Goal: Information Seeking & Learning: Learn about a topic

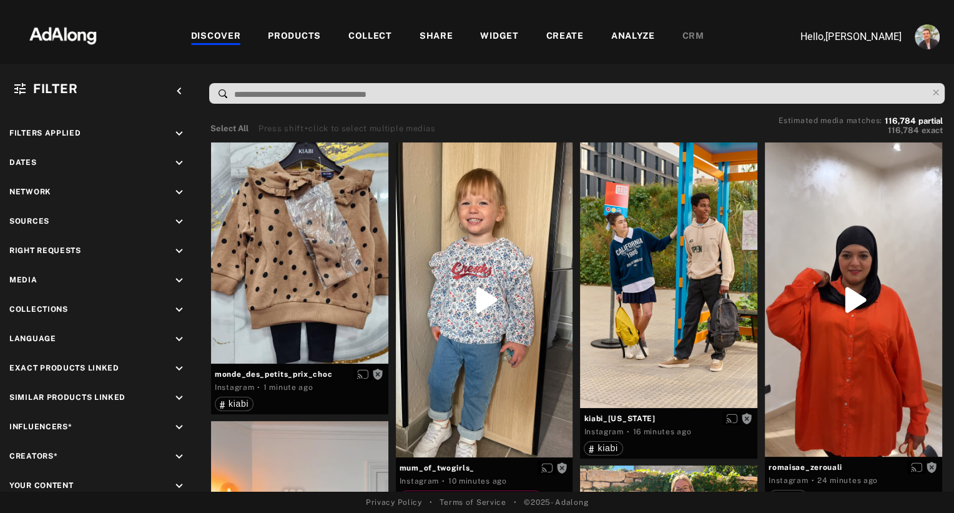
click at [370, 32] on div "COLLECT" at bounding box center [370, 36] width 44 height 15
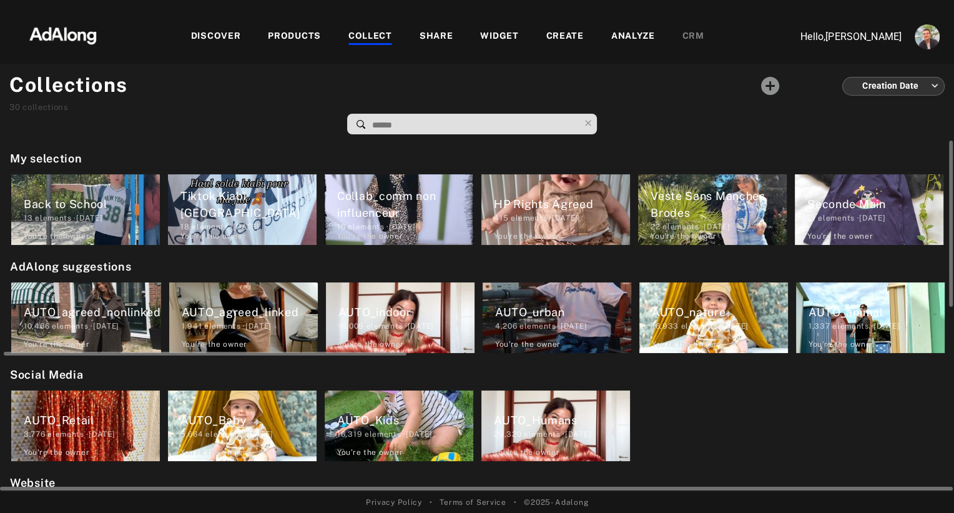
click at [119, 311] on div "AUTO_agreed_nonlinked" at bounding box center [92, 311] width 137 height 17
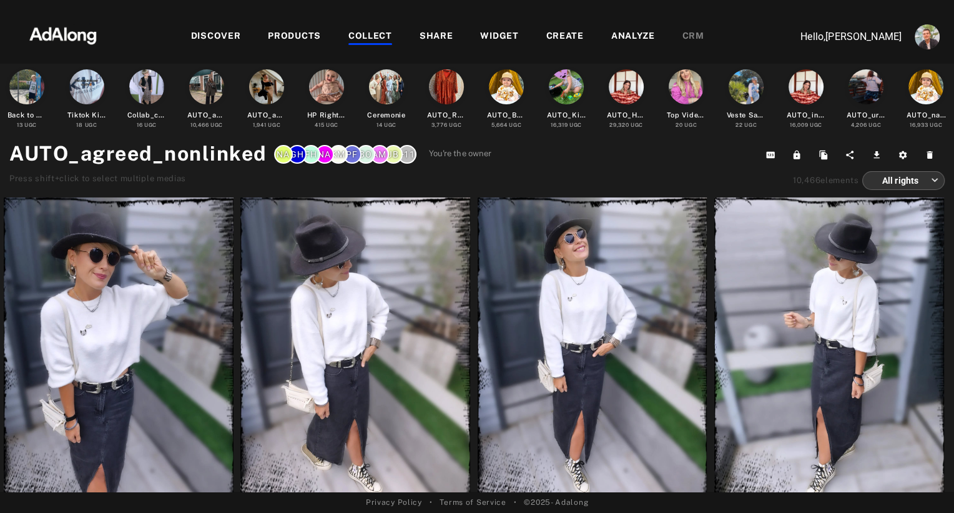
click at [405, 154] on div "+11" at bounding box center [407, 154] width 19 height 19
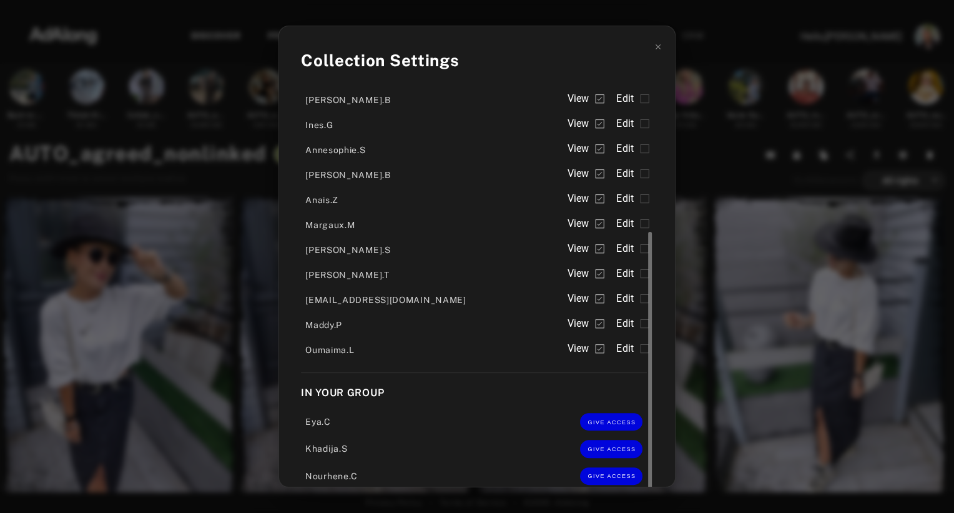
scroll to position [237, 0]
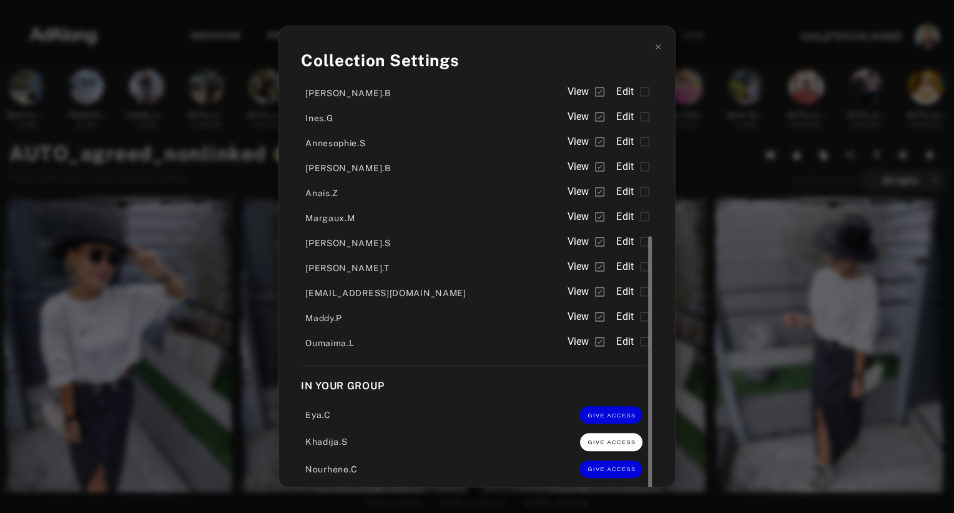
click at [580, 435] on button "GIVE ACCESS" at bounding box center [611, 441] width 62 height 17
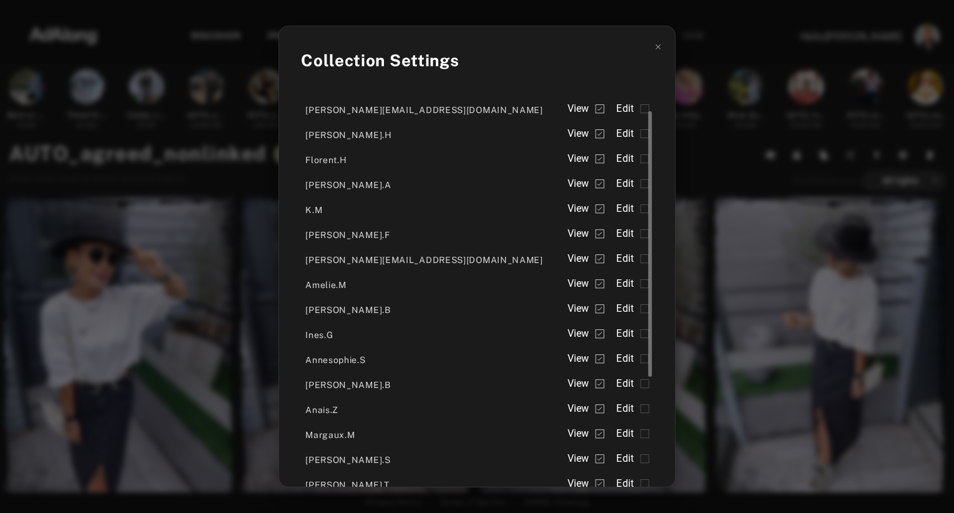
scroll to position [29, 0]
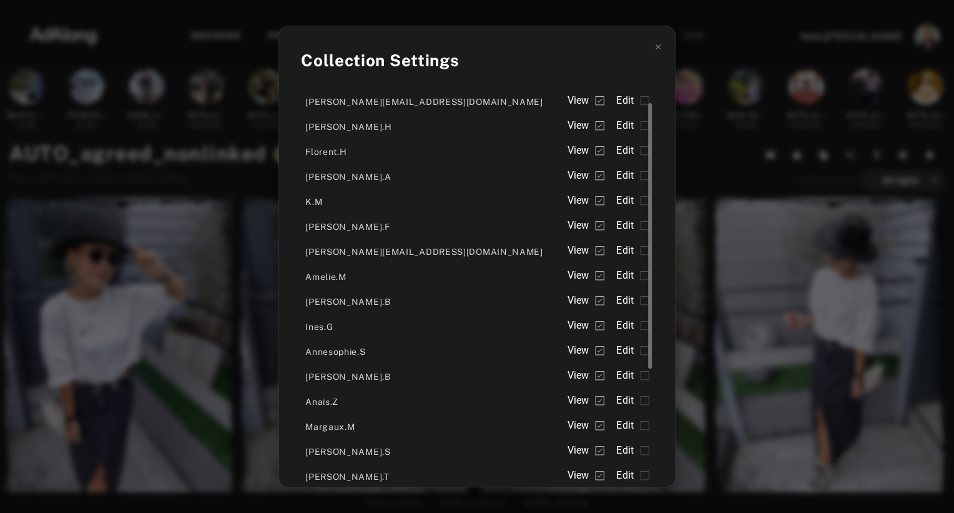
click at [616, 398] on label "Edit" at bounding box center [632, 400] width 33 height 15
click at [680, 152] on div "Collection Settings Who has access [PERSON_NAME][EMAIL_ADDRESS][DOMAIN_NAME] Vi…" at bounding box center [477, 256] width 954 height 513
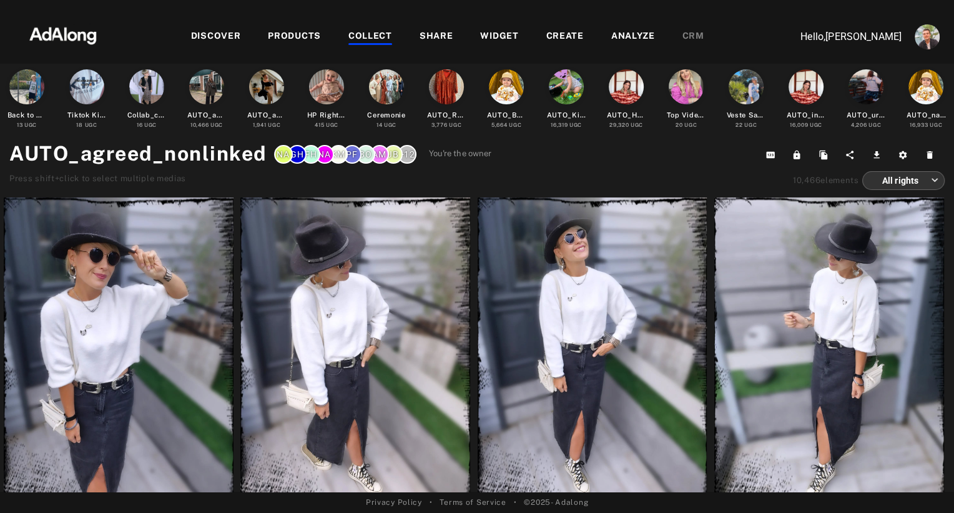
click at [373, 29] on div "COLLECT" at bounding box center [370, 36] width 44 height 15
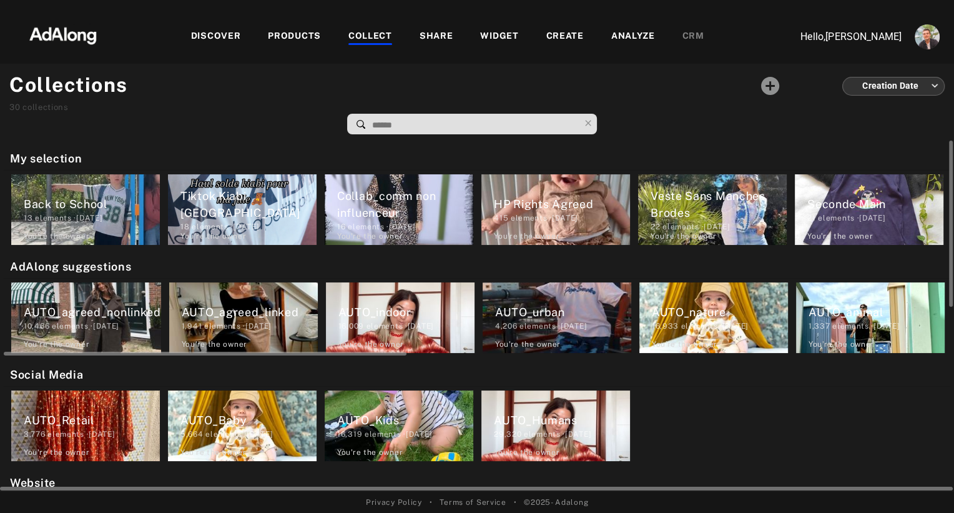
click at [216, 311] on div "AUTO_agreed_linked" at bounding box center [250, 311] width 136 height 17
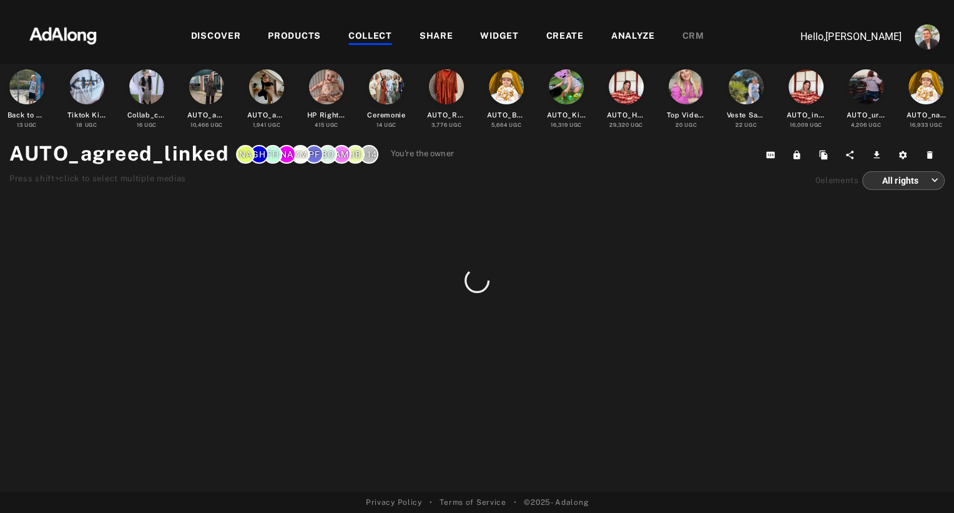
click at [364, 150] on div "+14" at bounding box center [369, 154] width 19 height 19
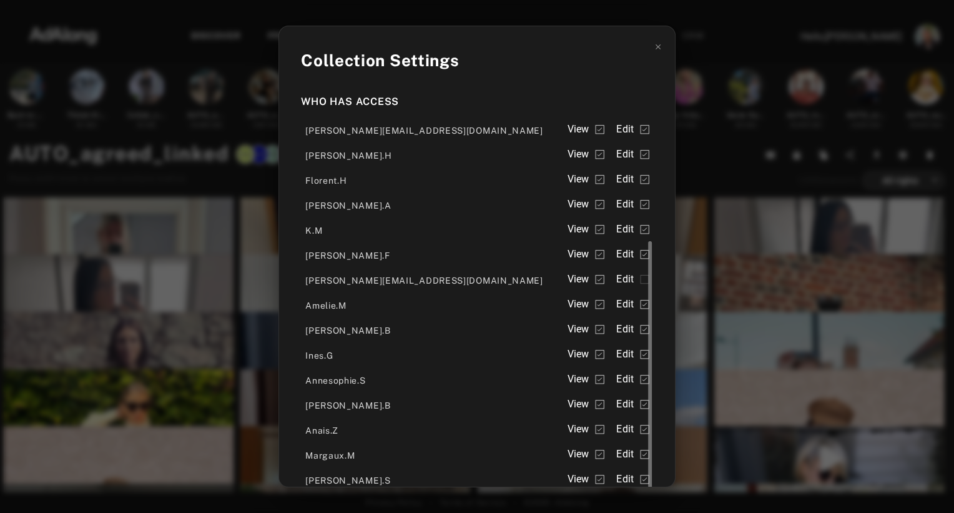
scroll to position [206, 0]
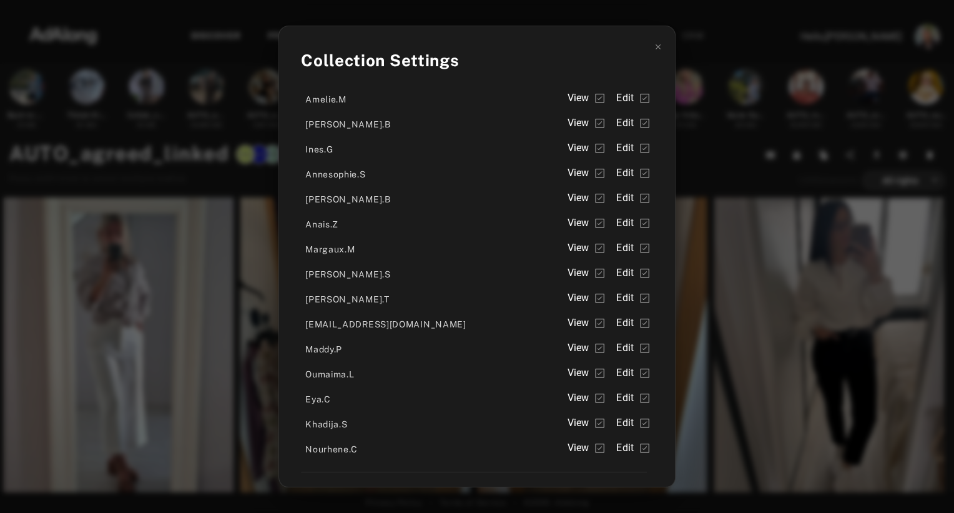
click at [686, 154] on div "Collection Settings Who has access [PERSON_NAME][EMAIL_ADDRESS][DOMAIN_NAME] Vi…" at bounding box center [477, 256] width 954 height 513
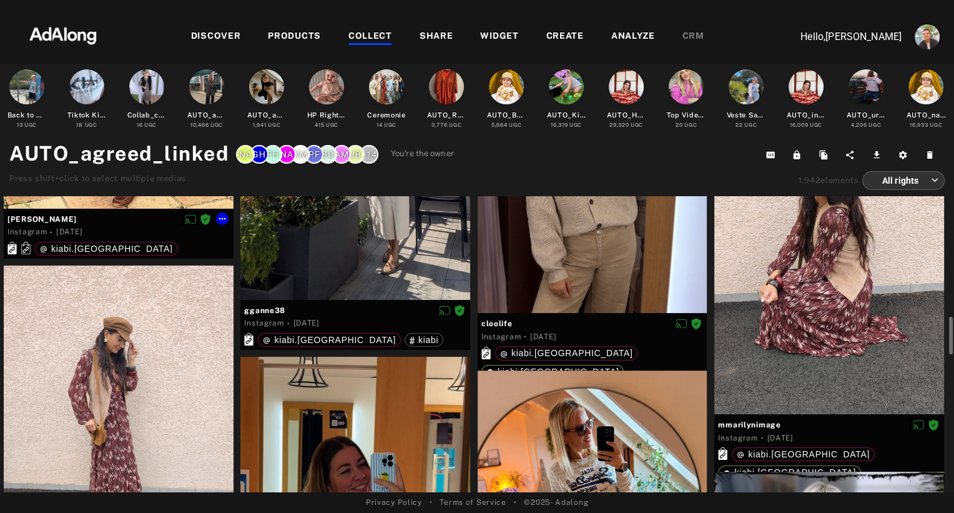
scroll to position [1381, 0]
click at [58, 354] on div at bounding box center [119, 419] width 230 height 306
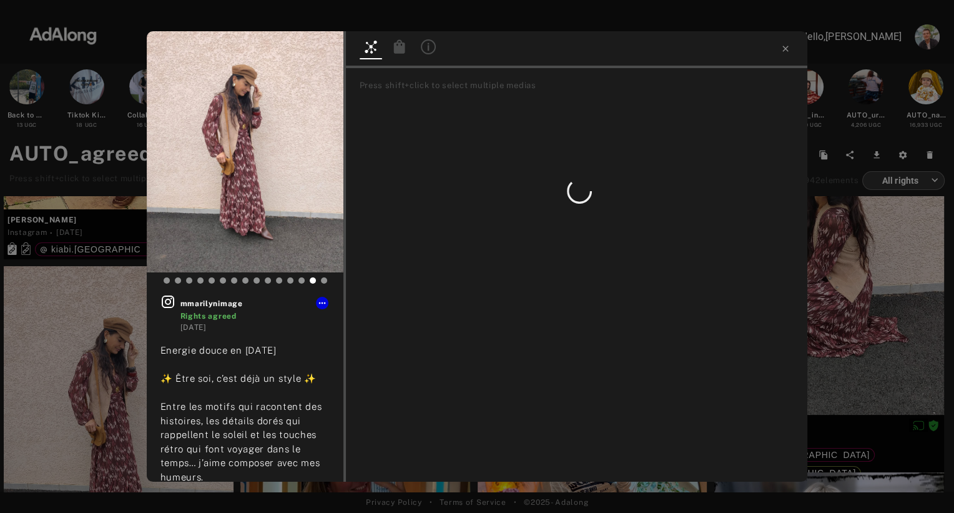
click at [398, 52] on icon at bounding box center [399, 46] width 15 height 15
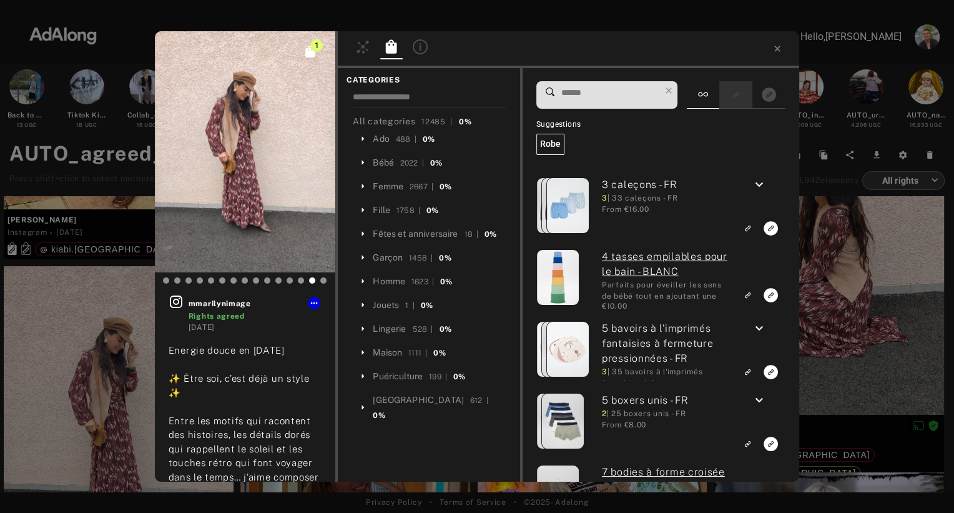
click at [738, 99] on icon "Show only similar products linked" at bounding box center [736, 94] width 9 height 7
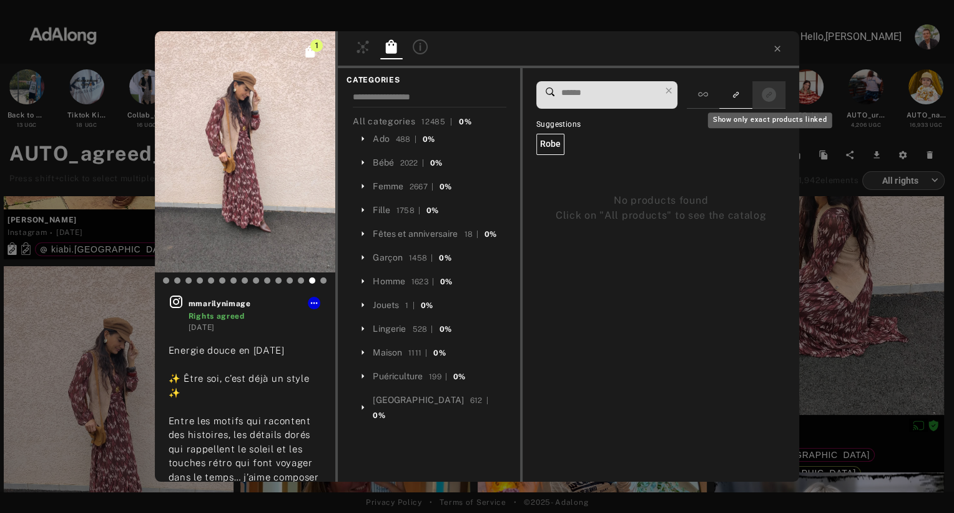
click at [769, 95] on rect "Show only exact products linked" at bounding box center [769, 95] width 16 height 16
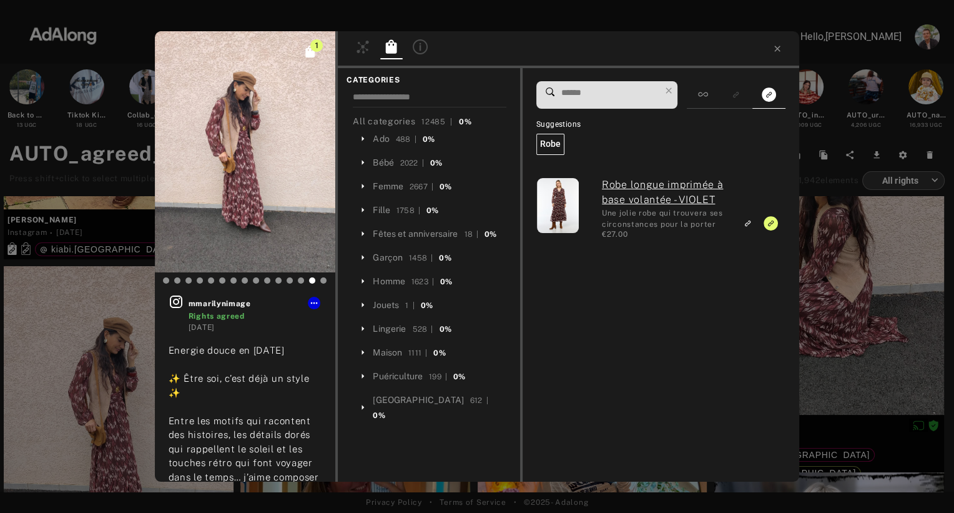
click at [818, 140] on div "1 mmarilynimage Rights agreed [DATE] Energie douce en [DATE] ✨ Être soi, c’est …" at bounding box center [477, 256] width 954 height 513
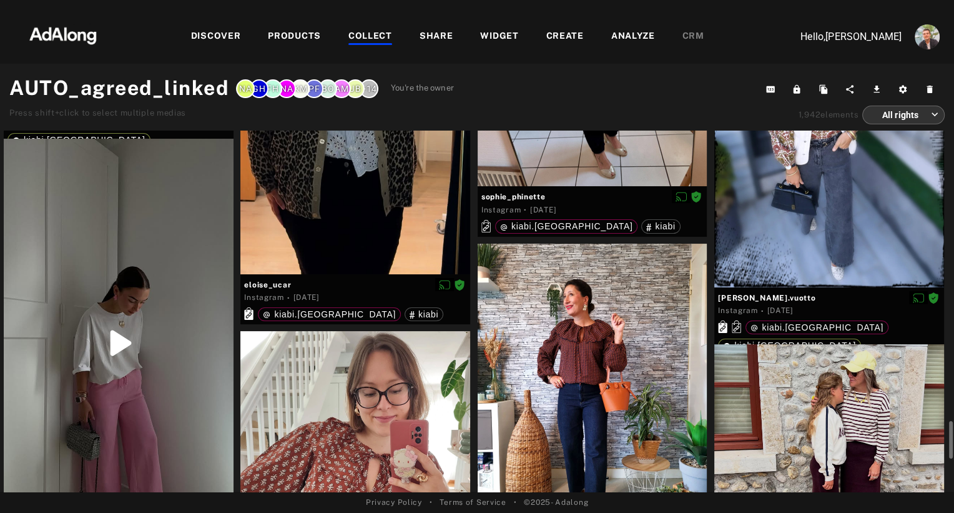
scroll to position [2004, 0]
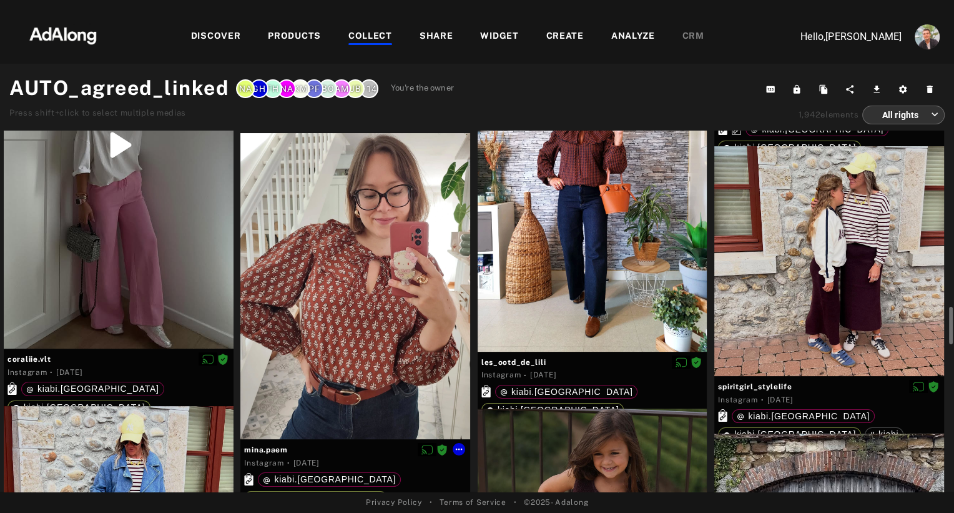
click at [355, 286] on div at bounding box center [355, 286] width 230 height 306
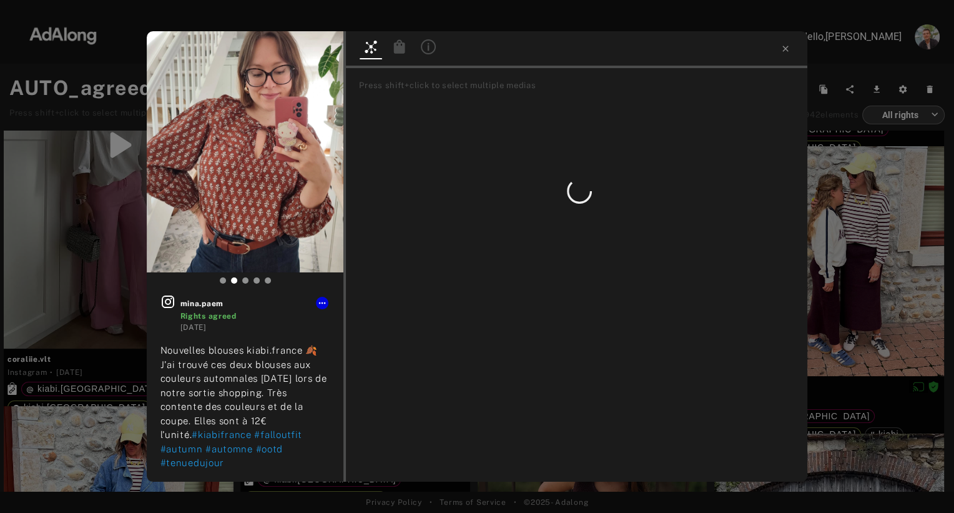
click at [397, 49] on icon at bounding box center [399, 46] width 11 height 14
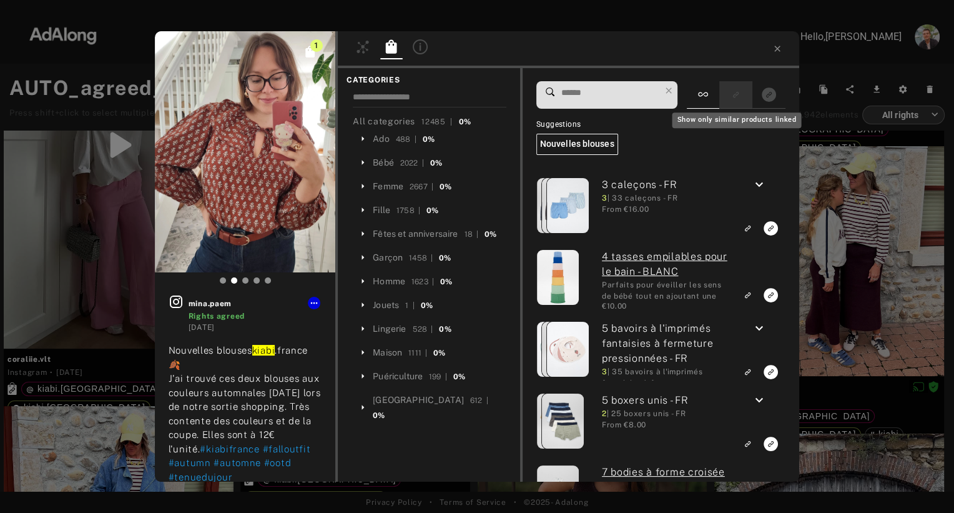
click at [742, 96] on rect "Show only similar products linked" at bounding box center [736, 95] width 16 height 16
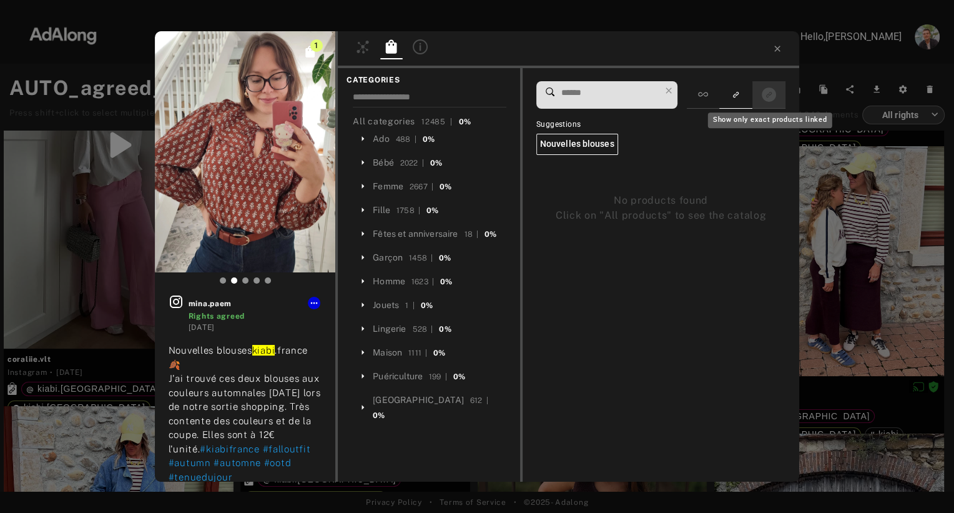
click at [767, 94] on icon "Show only exact products linked" at bounding box center [769, 94] width 14 height 14
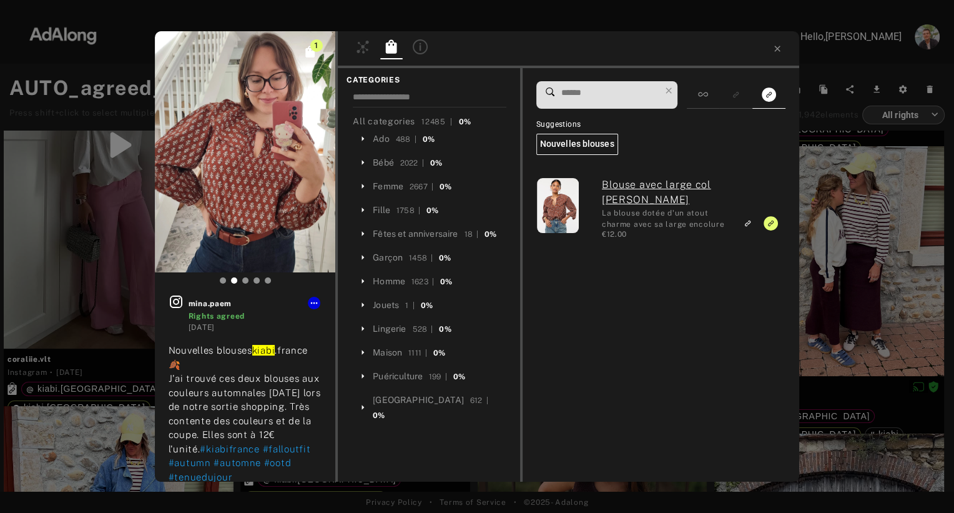
click at [850, 262] on div "1 mina.paem Rights agreed [DATE] Nouvelles blouses kiabi .france 🍂 J'ai trouvé …" at bounding box center [477, 256] width 954 height 513
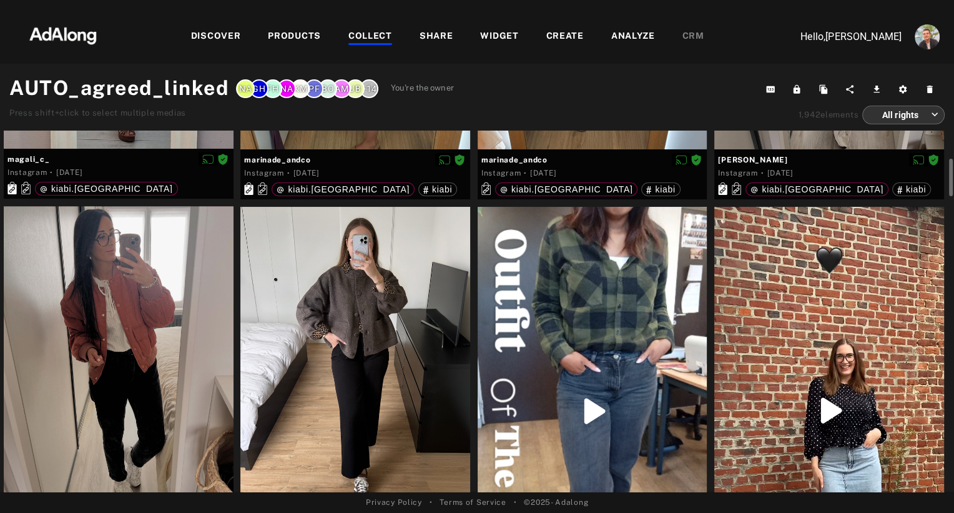
scroll to position [295, 0]
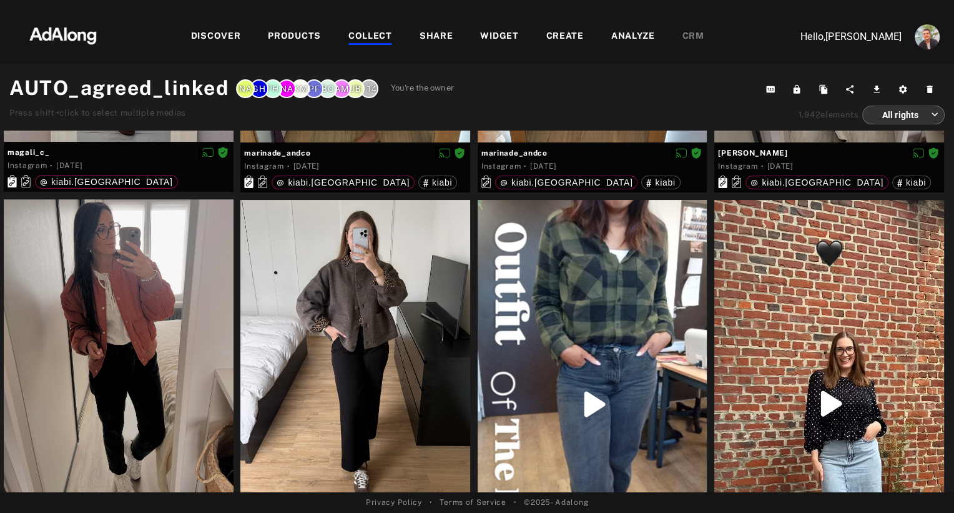
click at [370, 32] on div "COLLECT" at bounding box center [370, 36] width 44 height 15
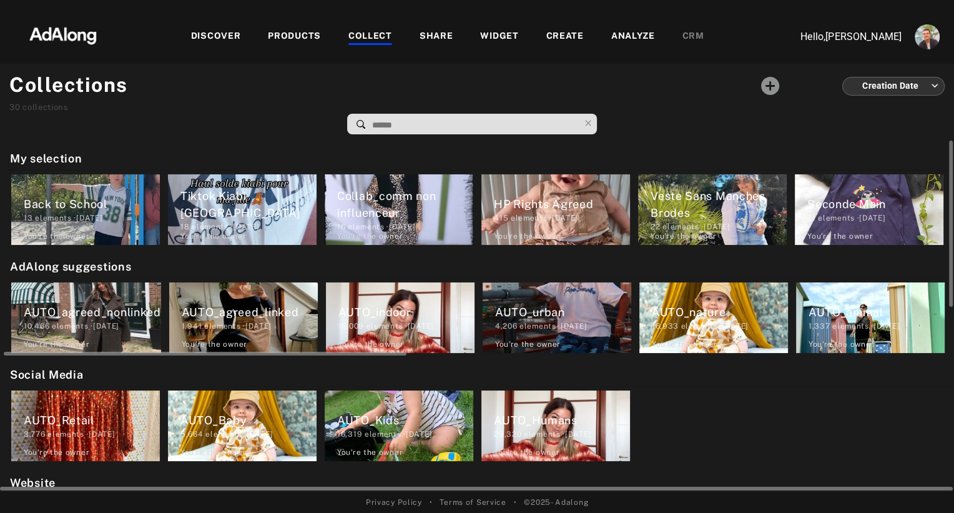
click at [107, 313] on div "AUTO_agreed_nonlinked" at bounding box center [92, 311] width 137 height 17
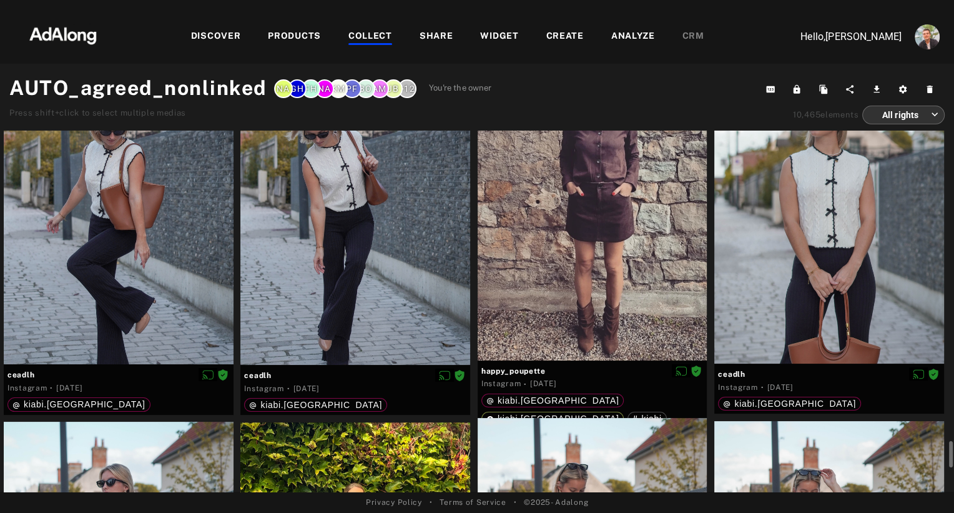
scroll to position [2754, 0]
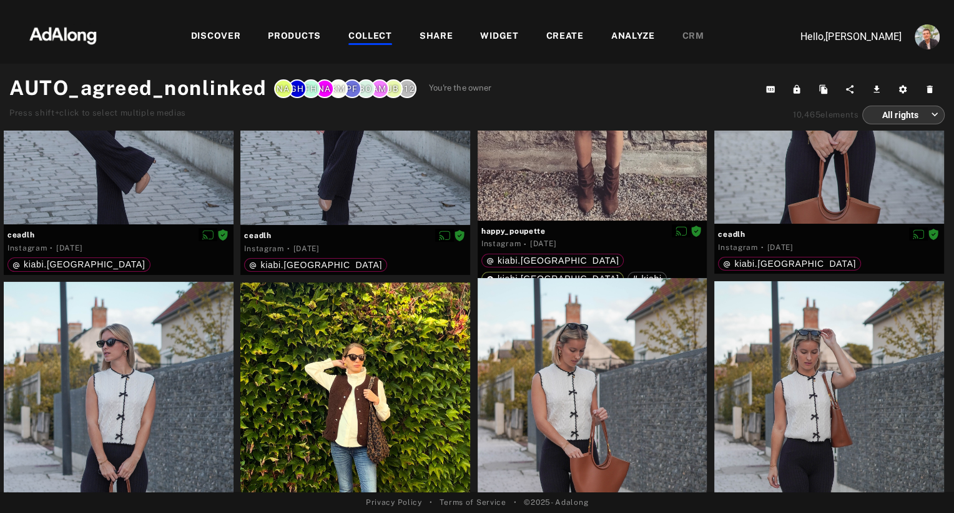
click at [59, 33] on img at bounding box center [63, 34] width 110 height 37
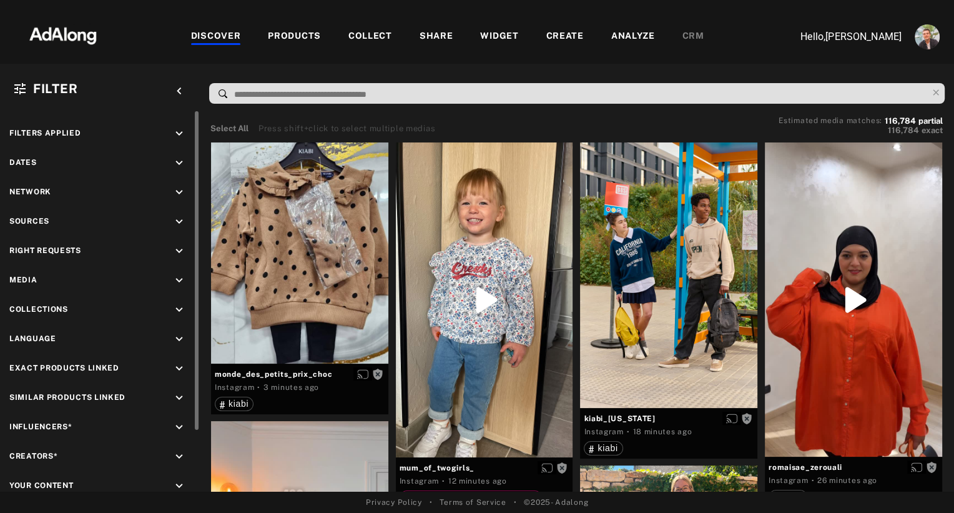
click at [177, 247] on icon "keyboard_arrow_down" at bounding box center [179, 251] width 14 height 14
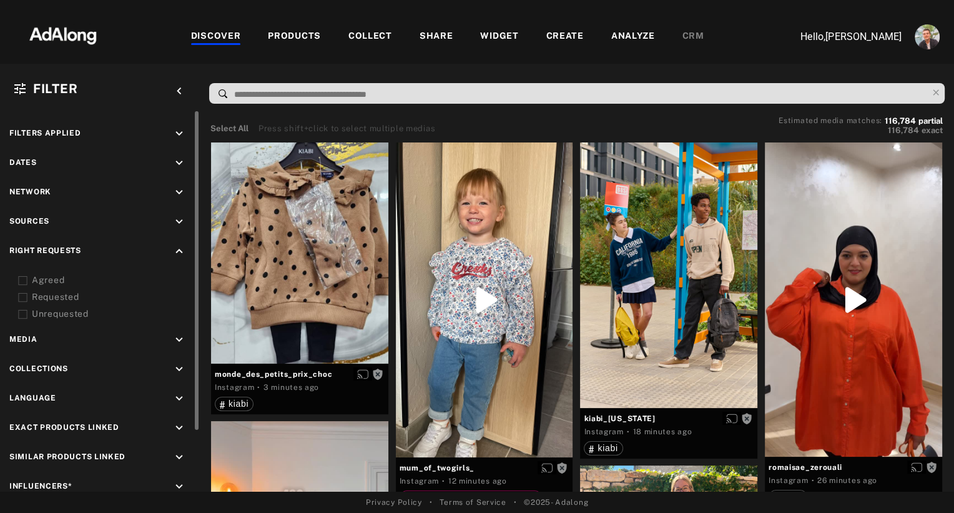
click at [177, 362] on icon "keyboard_arrow_down" at bounding box center [179, 369] width 14 height 14
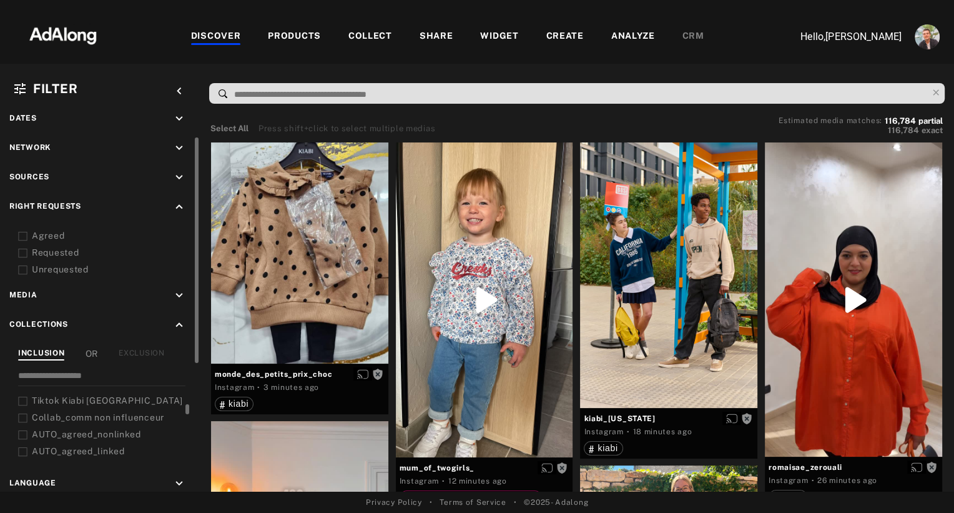
scroll to position [25, 0]
click at [88, 423] on span "AUTO_agreed_nonlinked" at bounding box center [86, 424] width 109 height 10
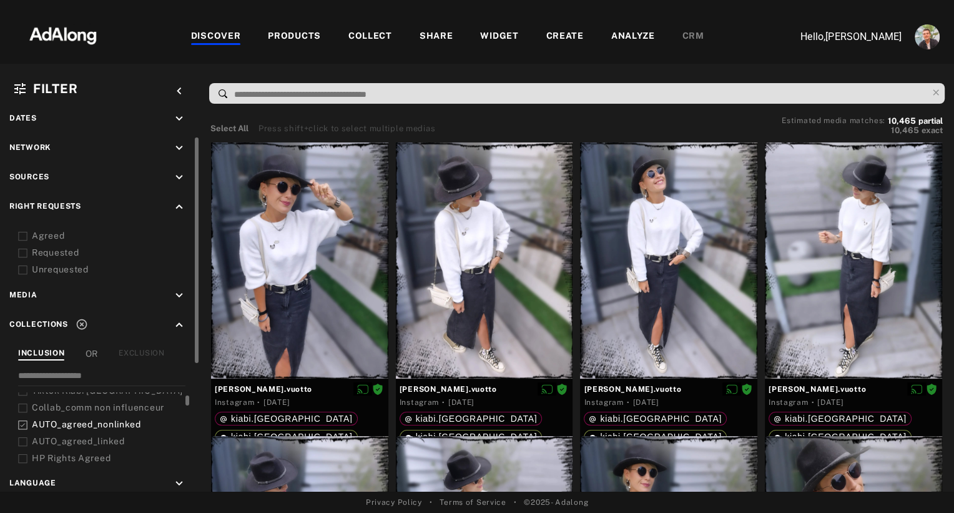
click at [23, 423] on polyline at bounding box center [23, 424] width 4 height 3
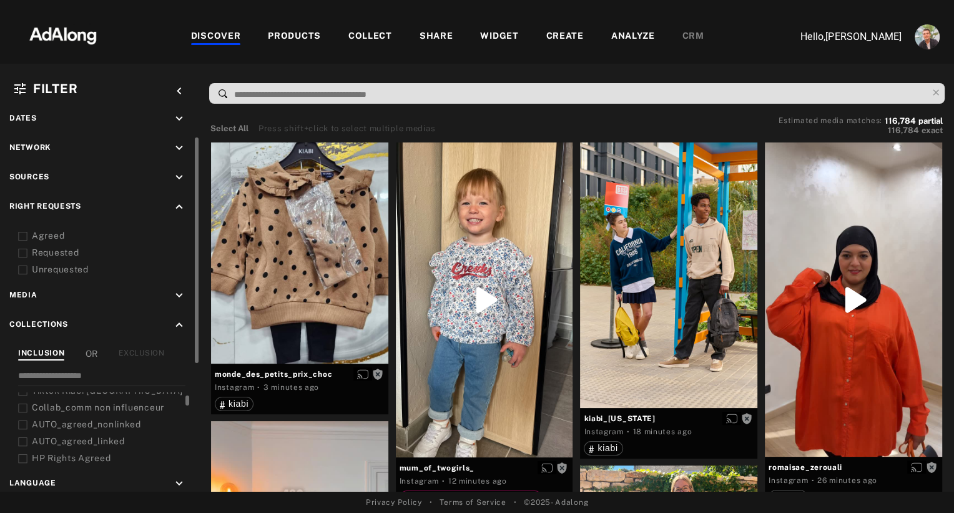
click at [22, 237] on icon at bounding box center [22, 236] width 9 height 9
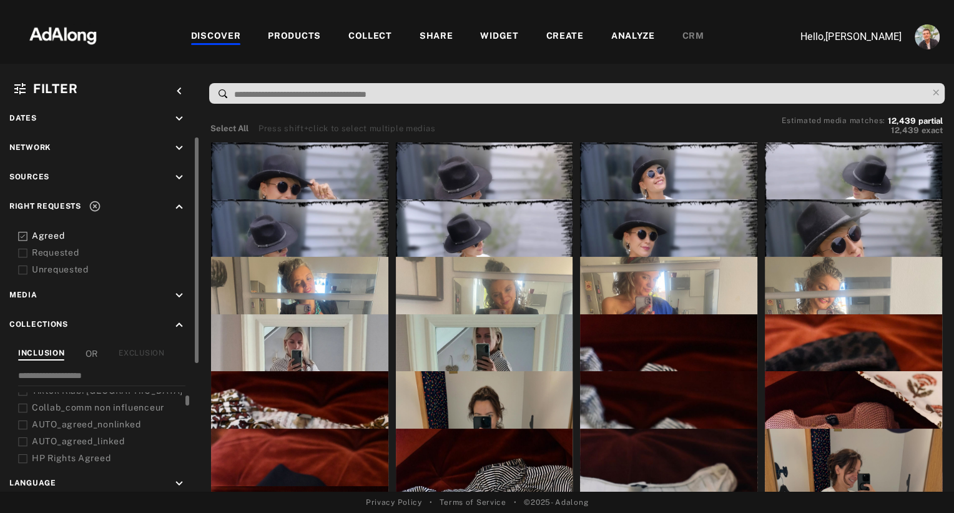
click at [180, 293] on icon "keyboard_arrow_down" at bounding box center [179, 295] width 14 height 14
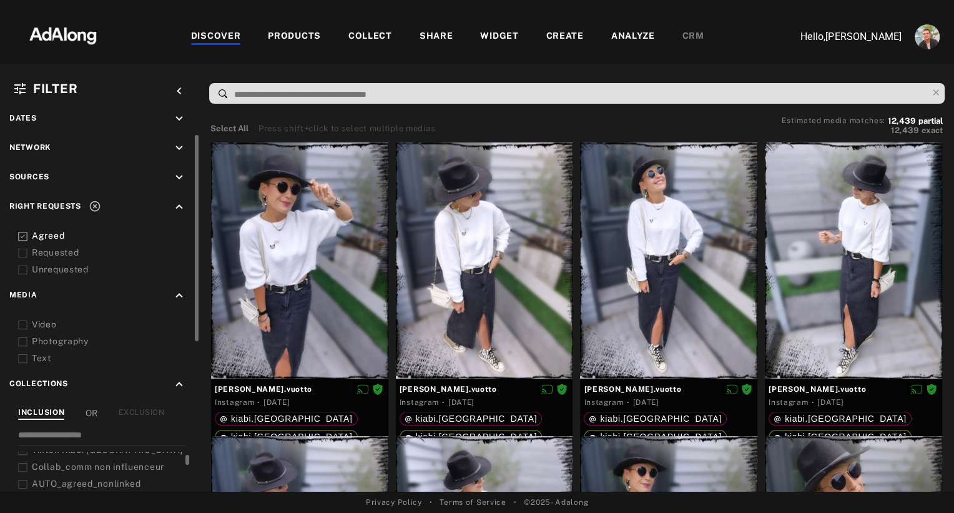
click at [24, 320] on icon at bounding box center [22, 324] width 9 height 9
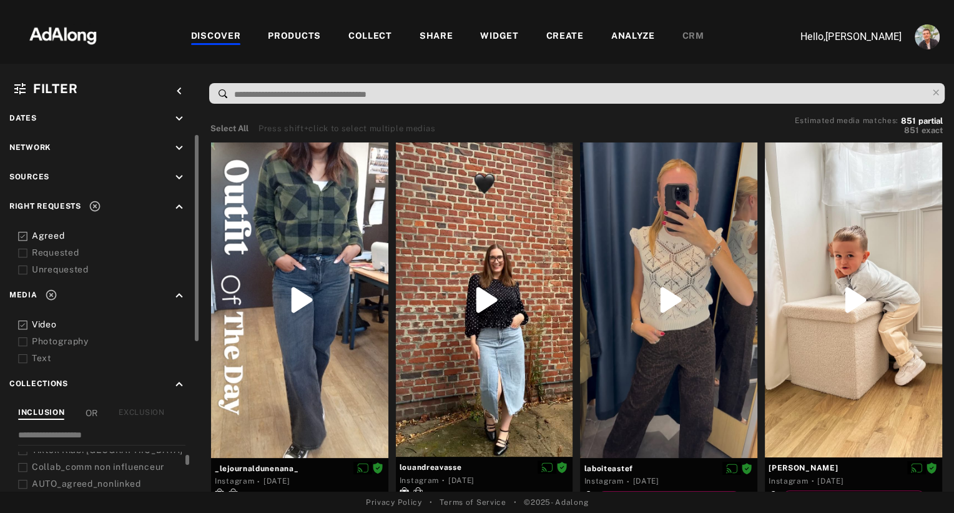
click at [24, 323] on polyline at bounding box center [23, 324] width 4 height 3
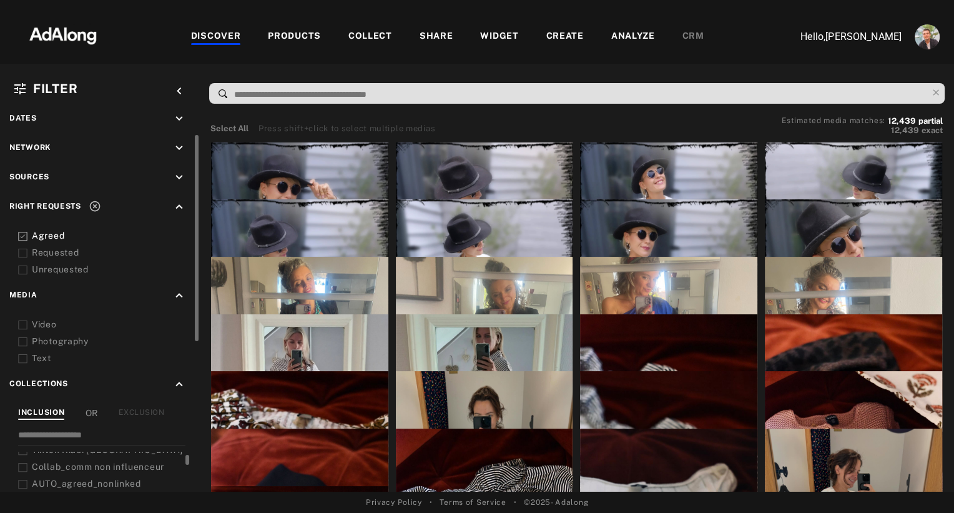
click at [24, 320] on icon at bounding box center [22, 324] width 9 height 9
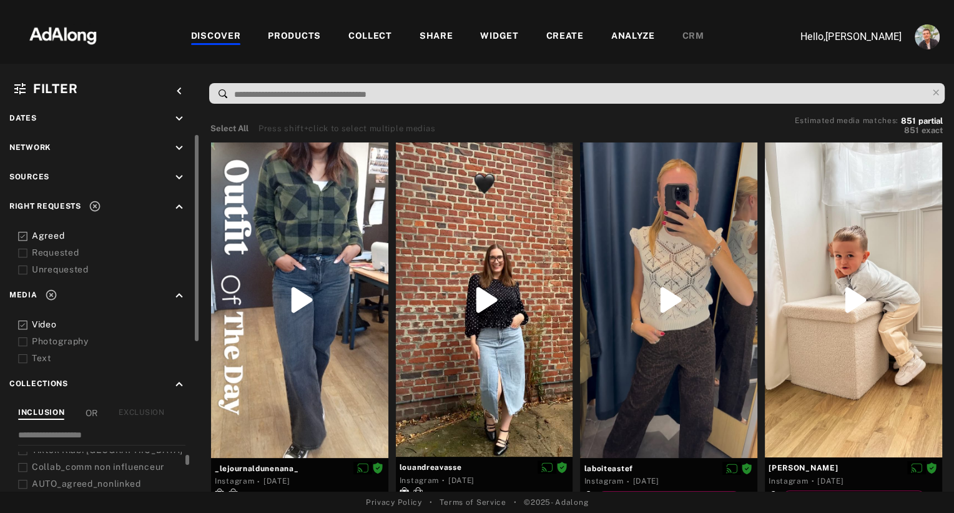
click at [22, 339] on icon at bounding box center [22, 341] width 9 height 9
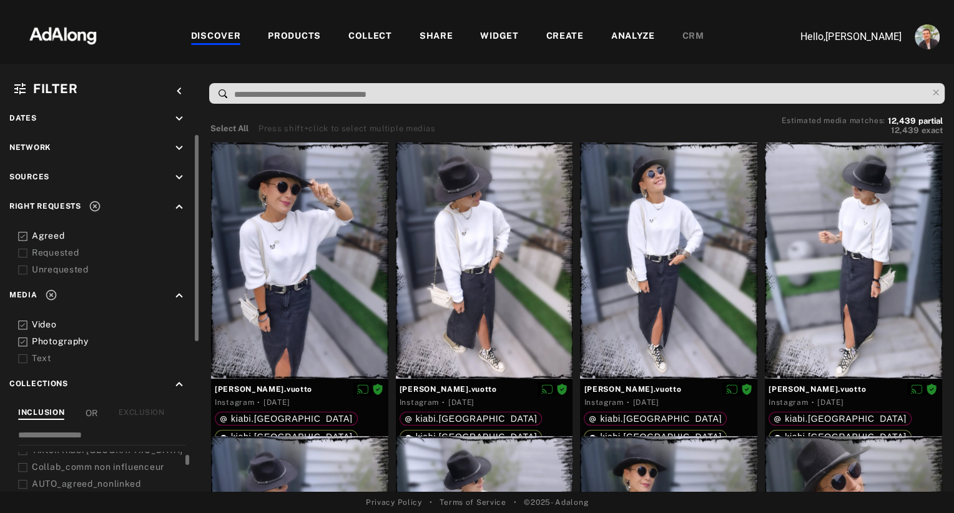
click at [22, 339] on icon at bounding box center [22, 341] width 9 height 9
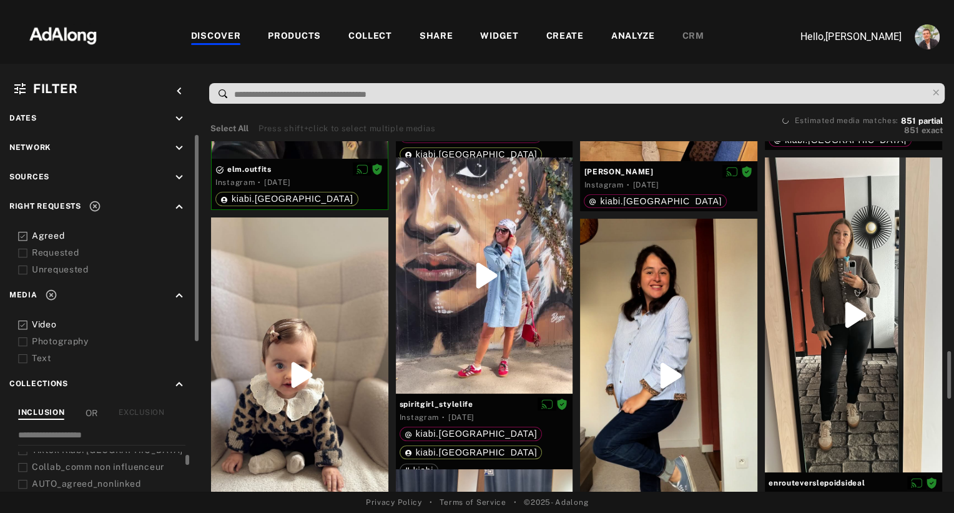
scroll to position [1100, 0]
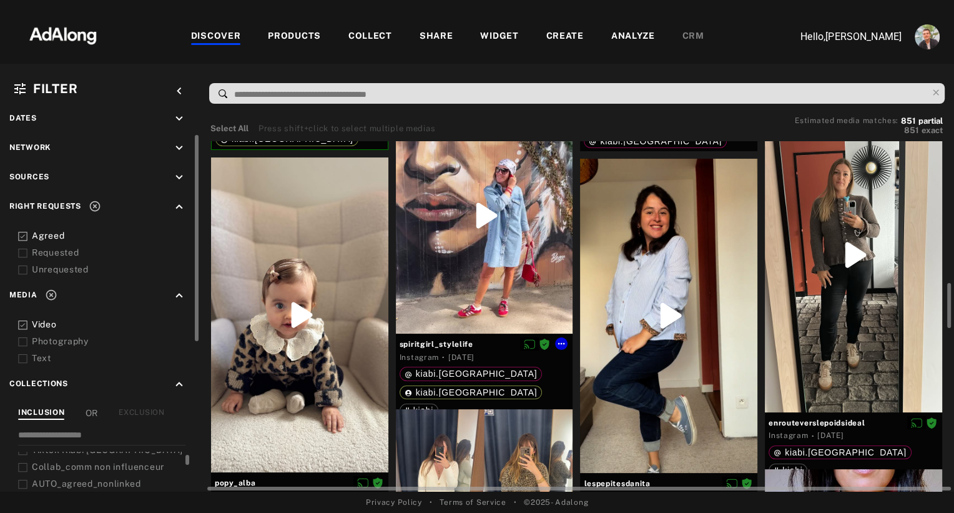
click at [504, 285] on div at bounding box center [484, 215] width 177 height 236
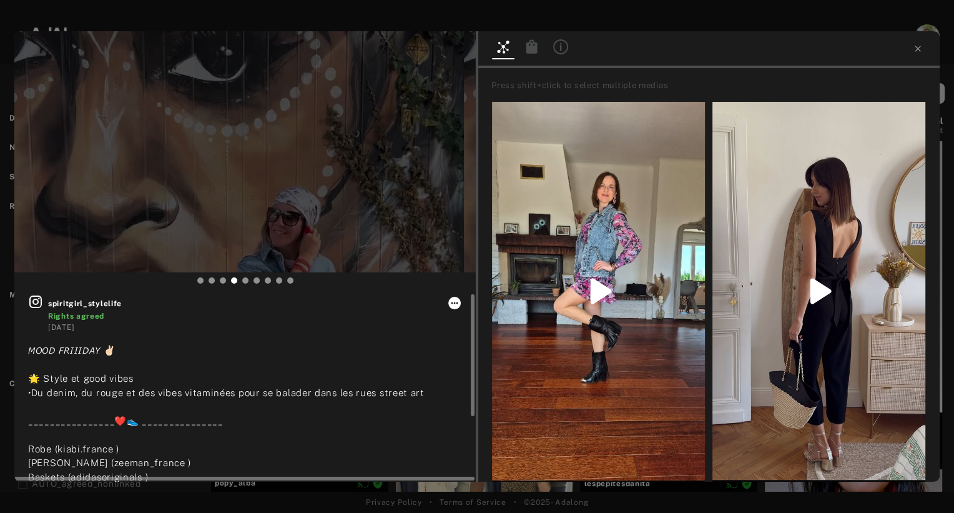
click at [454, 307] on icon at bounding box center [454, 303] width 10 height 10
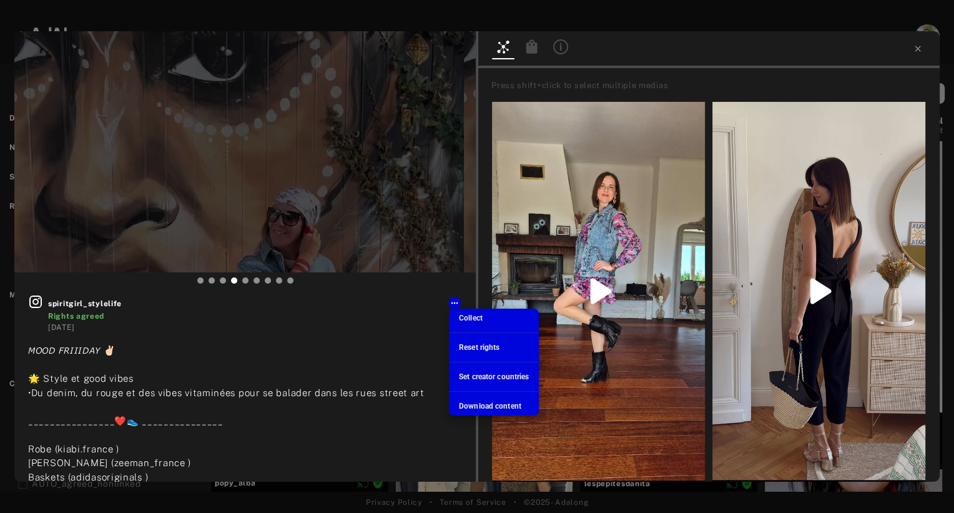
click at [350, 342] on div at bounding box center [477, 256] width 954 height 513
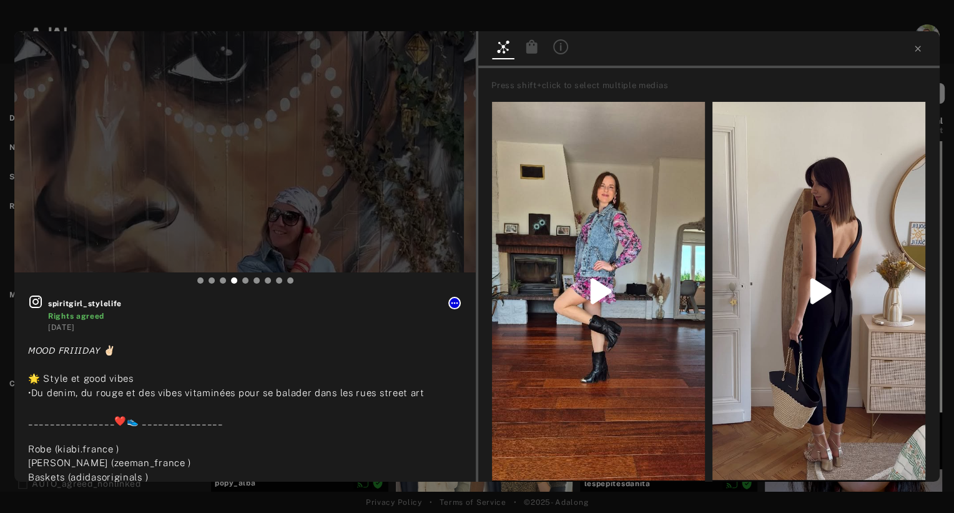
type input "***"
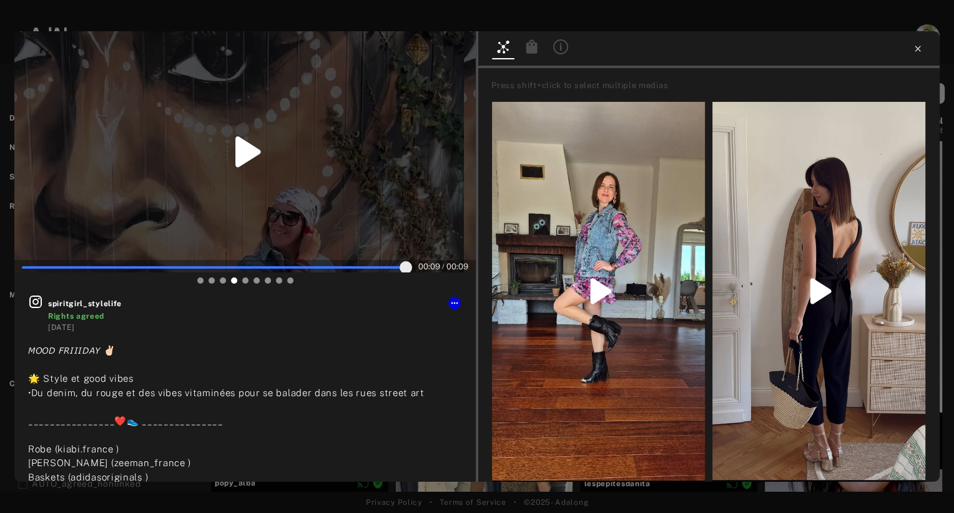
click at [918, 46] on icon at bounding box center [918, 49] width 10 height 10
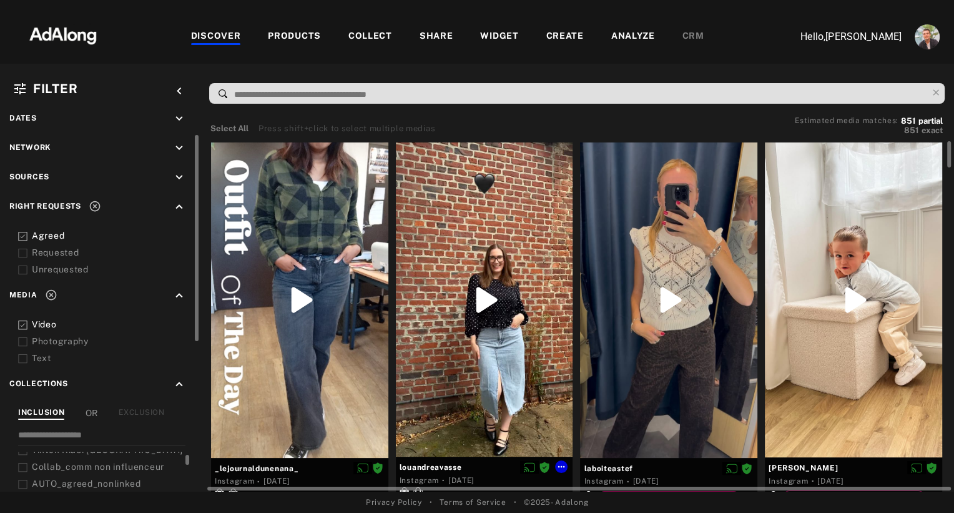
click at [494, 220] on div at bounding box center [484, 299] width 177 height 315
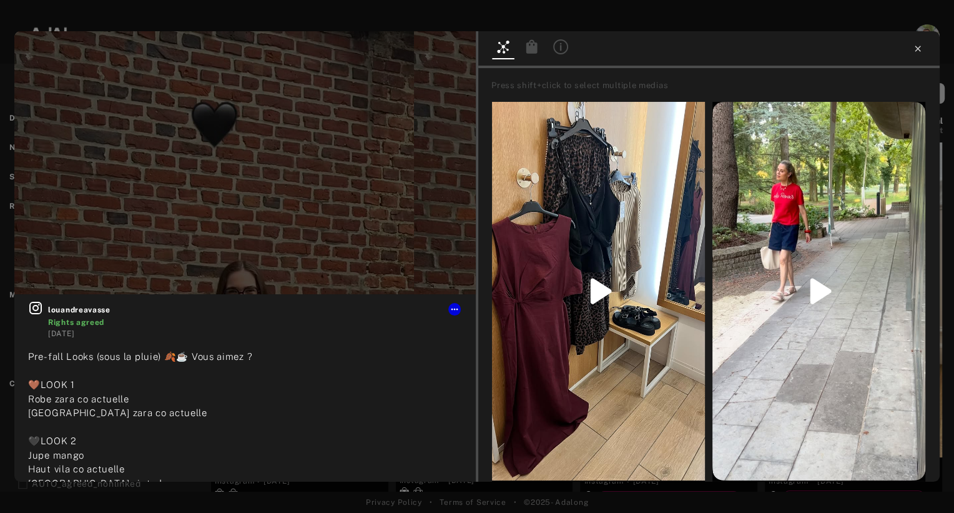
click at [917, 45] on icon at bounding box center [918, 49] width 10 height 10
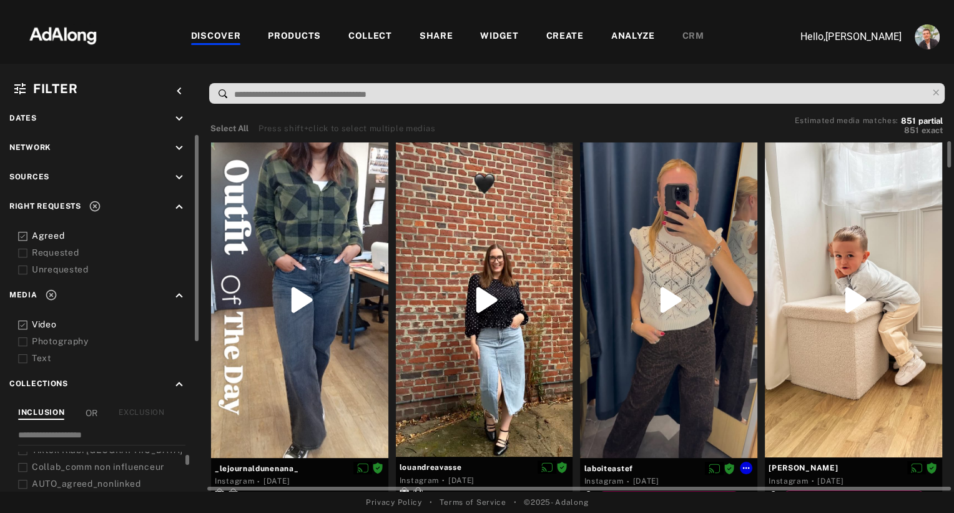
click at [684, 376] on div at bounding box center [668, 299] width 177 height 315
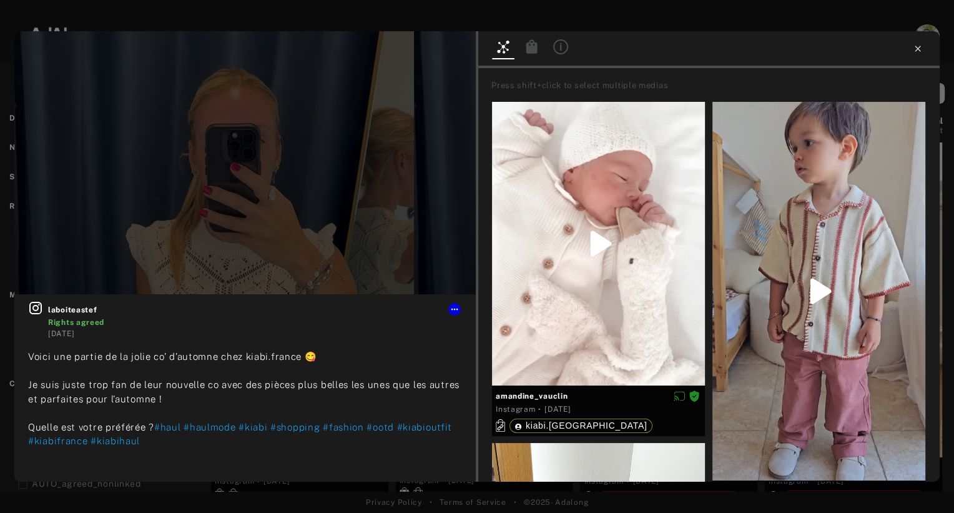
click at [920, 48] on icon at bounding box center [918, 49] width 10 height 10
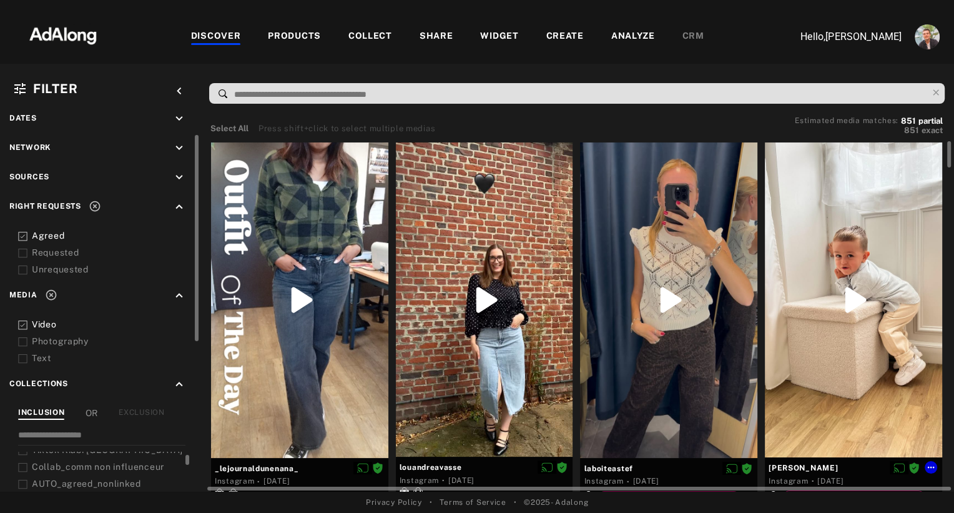
click at [833, 228] on div at bounding box center [853, 299] width 177 height 315
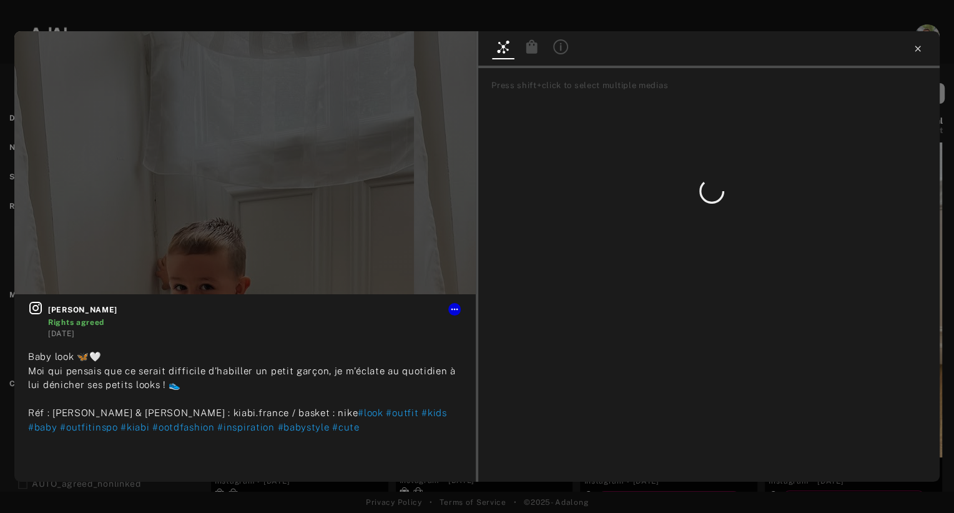
click at [916, 49] on icon at bounding box center [918, 49] width 10 height 10
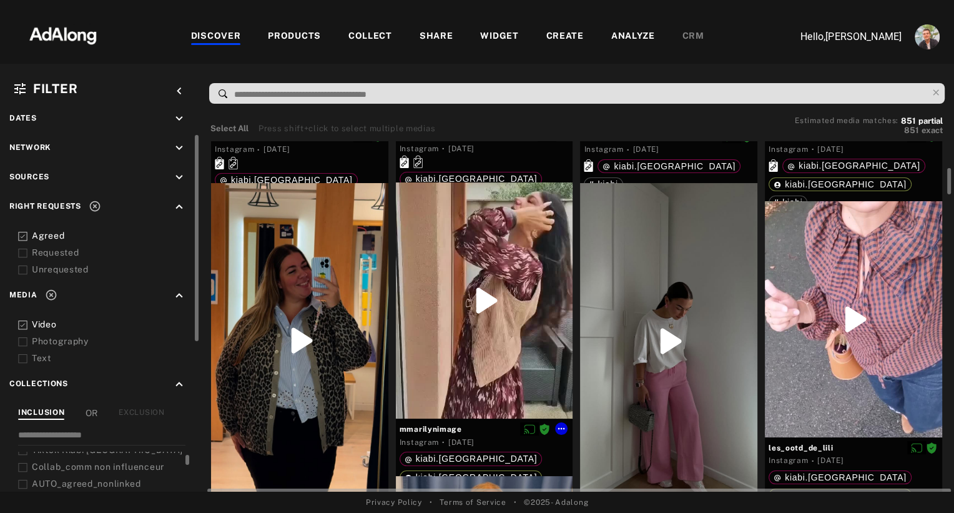
scroll to position [338, 0]
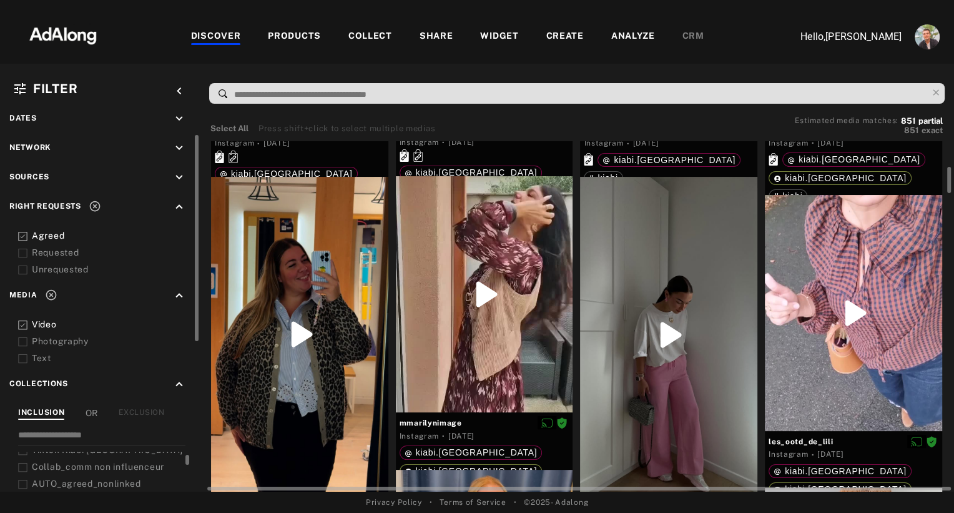
click at [654, 240] on div at bounding box center [668, 334] width 177 height 315
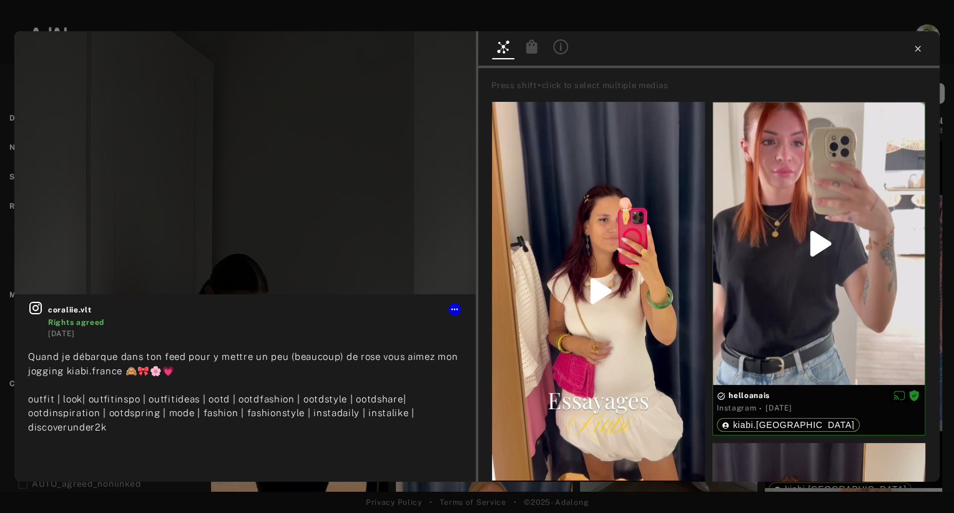
click at [916, 48] on icon at bounding box center [918, 49] width 6 height 6
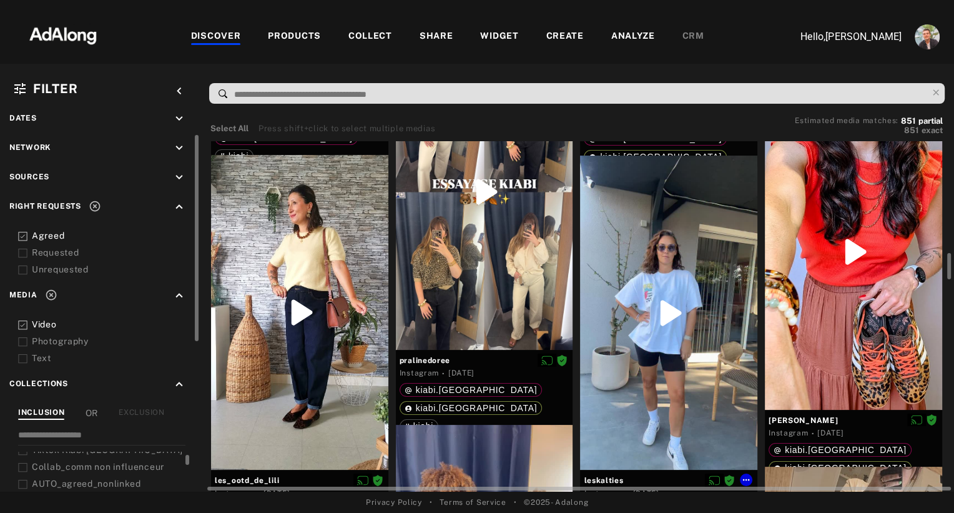
scroll to position [1459, 0]
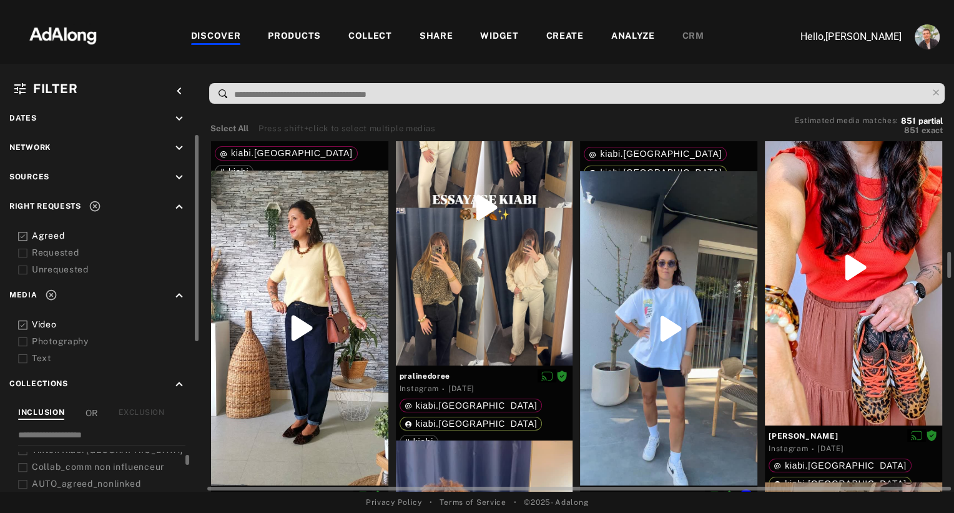
click at [684, 262] on div at bounding box center [668, 328] width 177 height 315
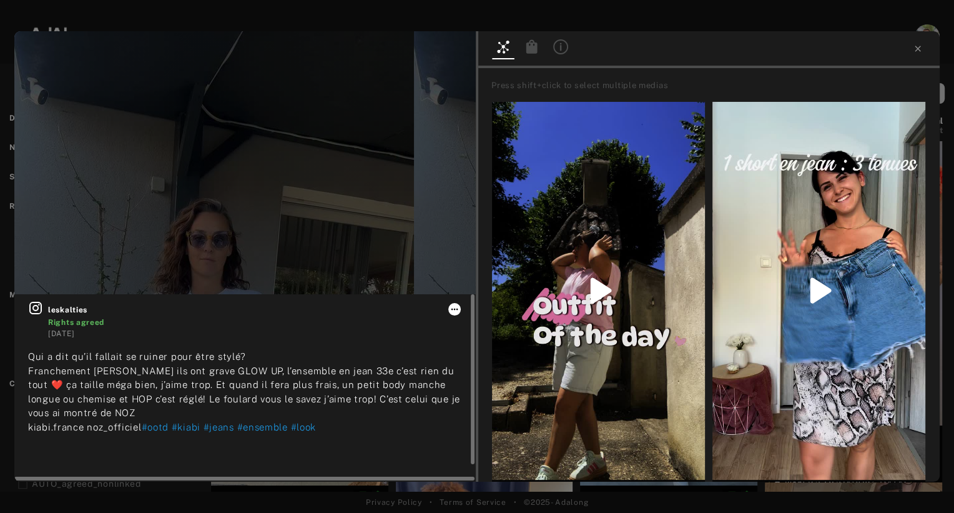
click at [454, 306] on icon at bounding box center [454, 309] width 10 height 10
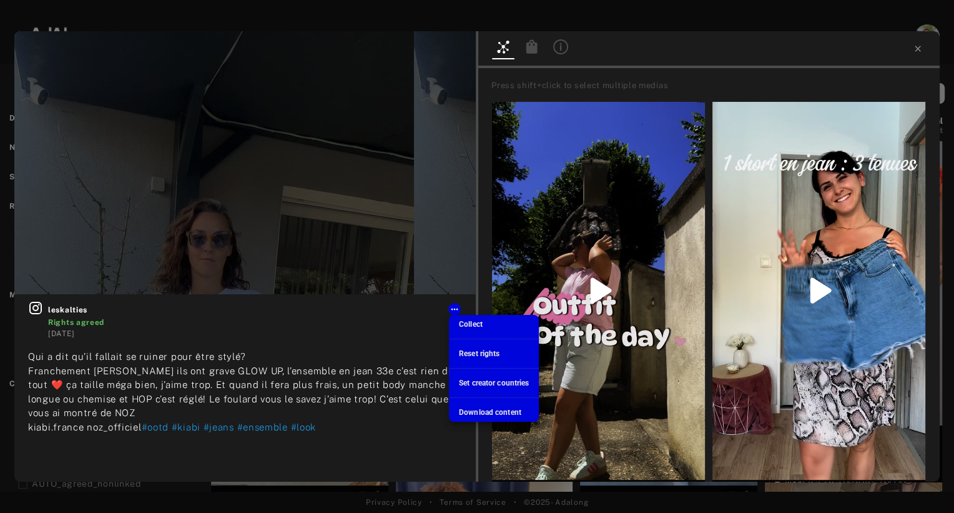
click at [917, 51] on div at bounding box center [477, 256] width 954 height 513
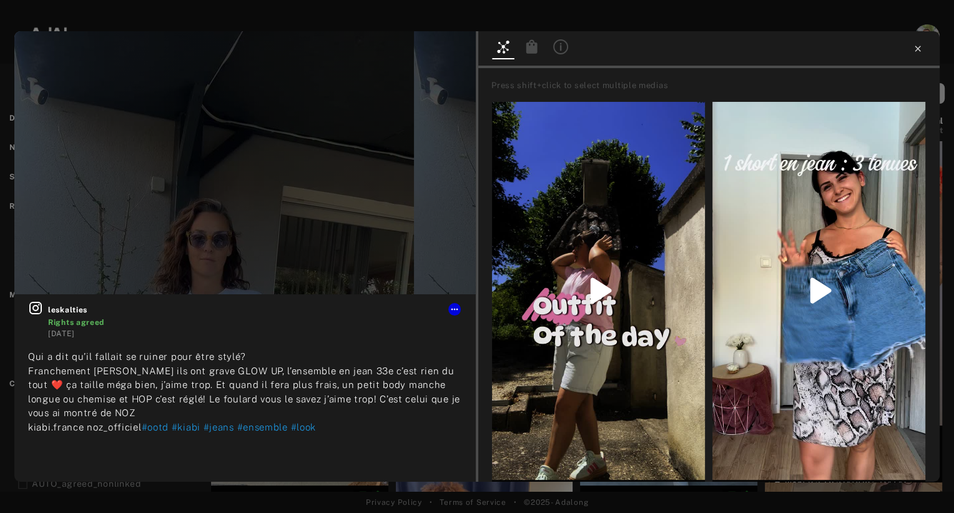
click at [916, 49] on icon at bounding box center [918, 49] width 6 height 6
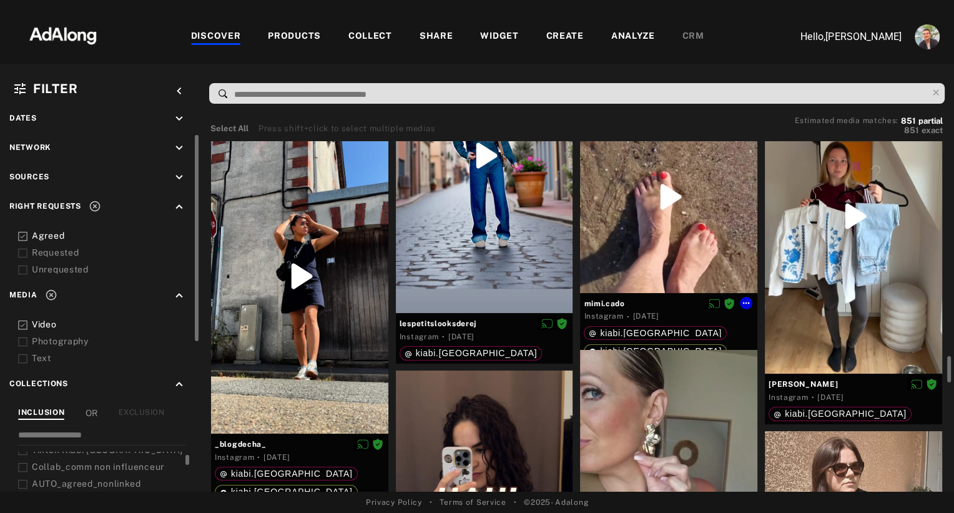
scroll to position [2264, 0]
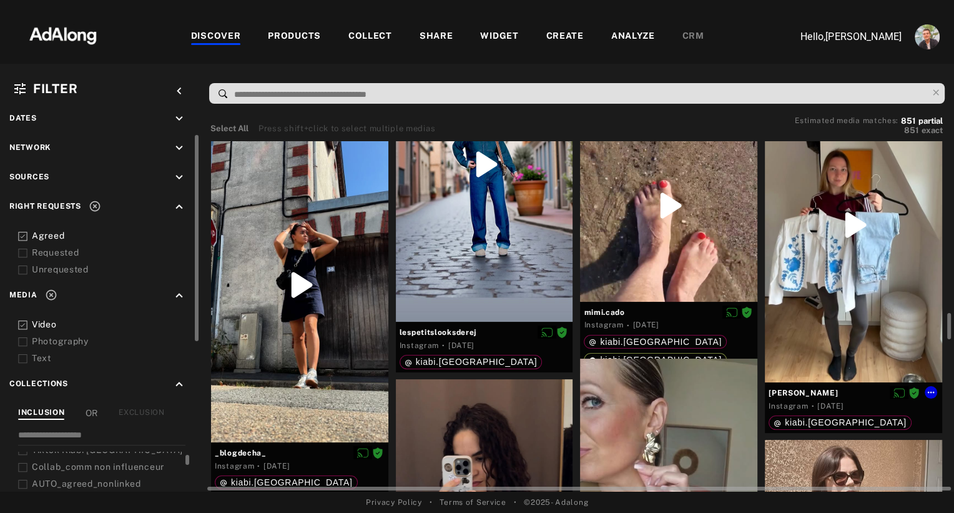
click at [804, 357] on div at bounding box center [853, 224] width 177 height 315
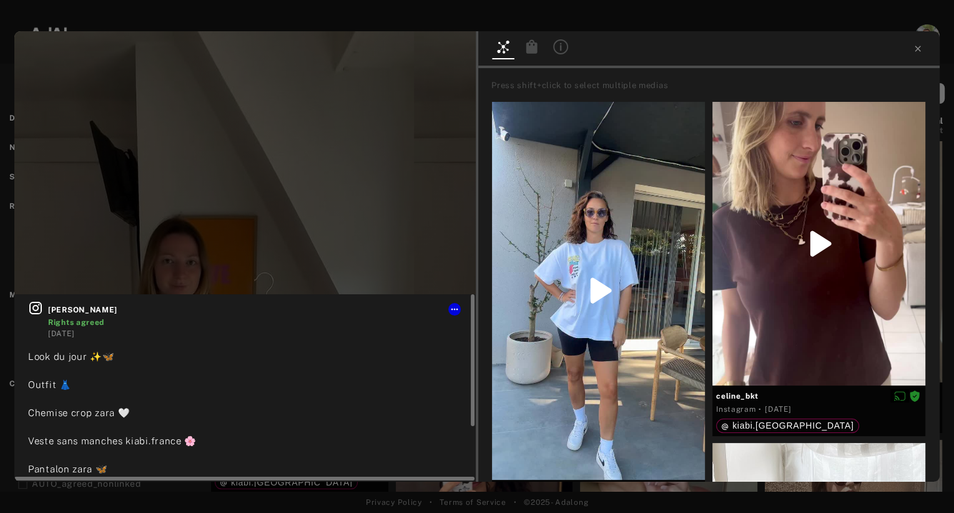
click at [35, 313] on icon at bounding box center [35, 308] width 12 height 12
click at [338, 474] on div at bounding box center [244, 476] width 461 height 9
click at [921, 49] on icon at bounding box center [918, 49] width 10 height 10
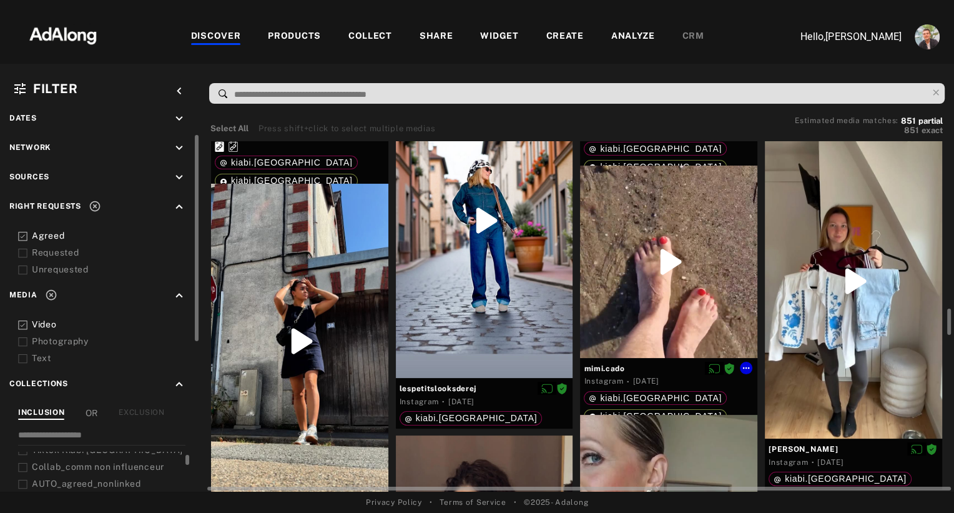
scroll to position [2205, 0]
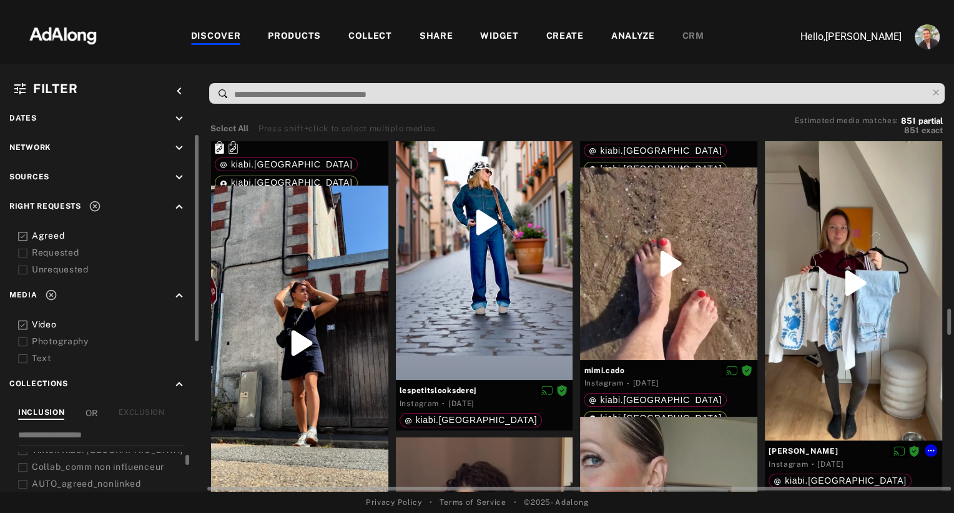
click at [851, 275] on div at bounding box center [853, 282] width 177 height 315
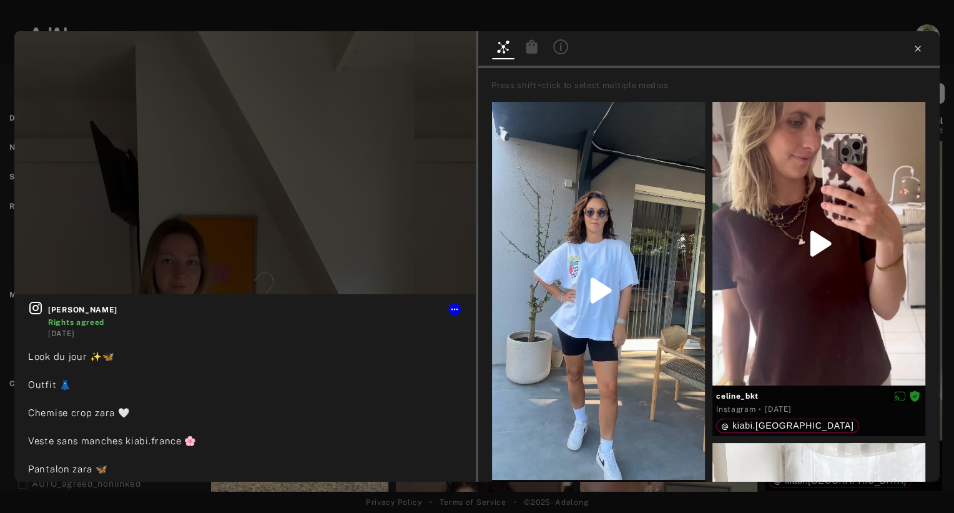
click at [918, 47] on icon at bounding box center [918, 49] width 6 height 6
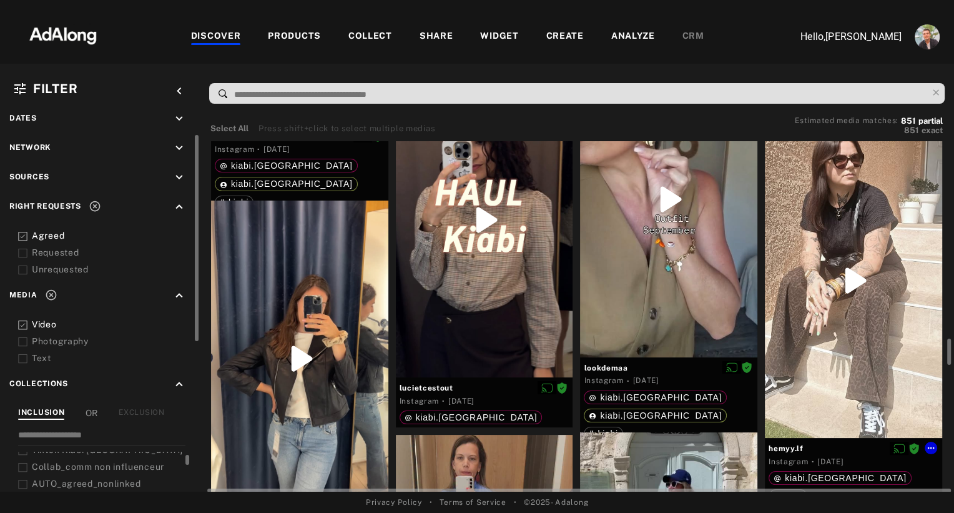
scroll to position [2582, 0]
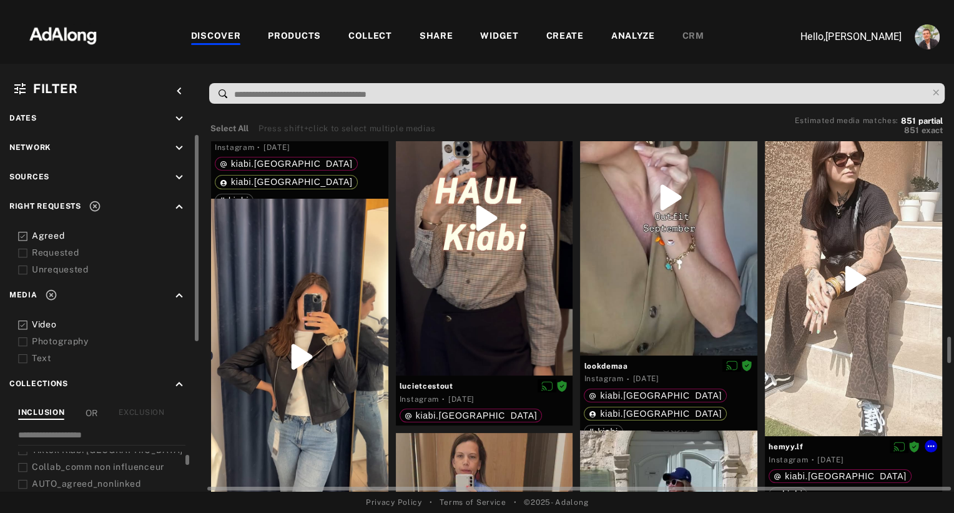
click at [858, 304] on div at bounding box center [853, 278] width 177 height 315
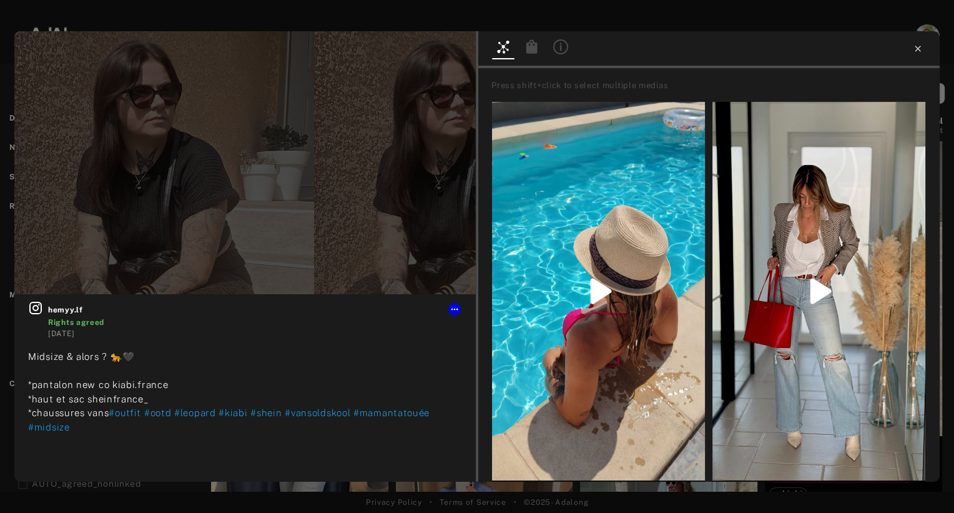
click at [920, 52] on icon at bounding box center [918, 49] width 10 height 10
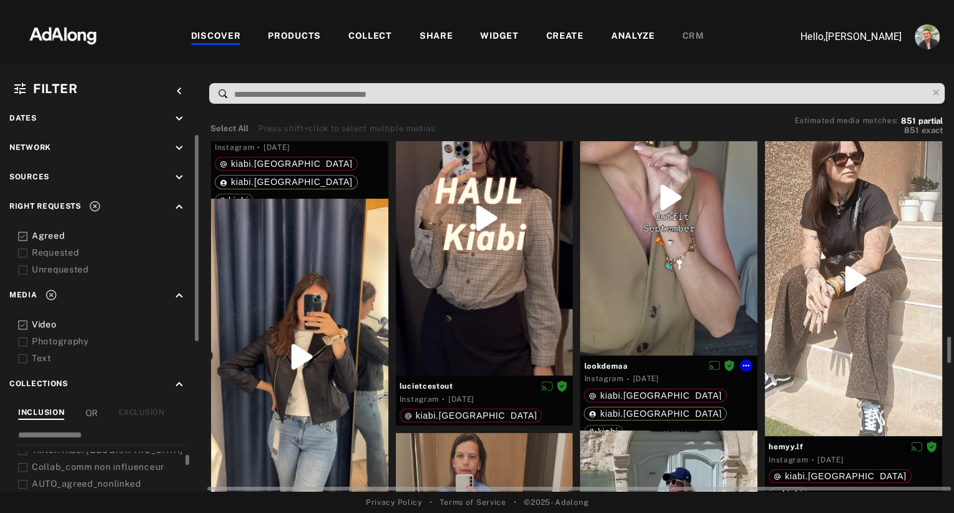
scroll to position [2767, 0]
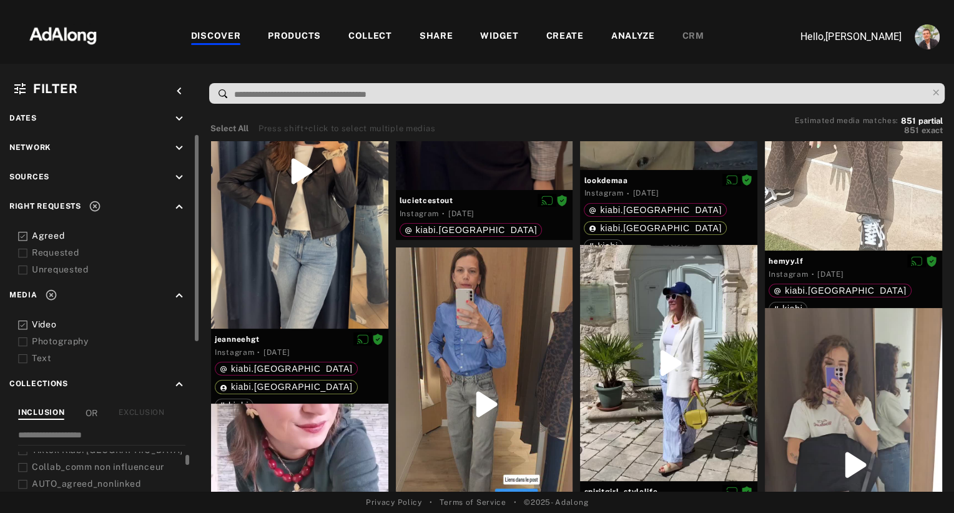
click at [26, 233] on icon at bounding box center [22, 236] width 9 height 9
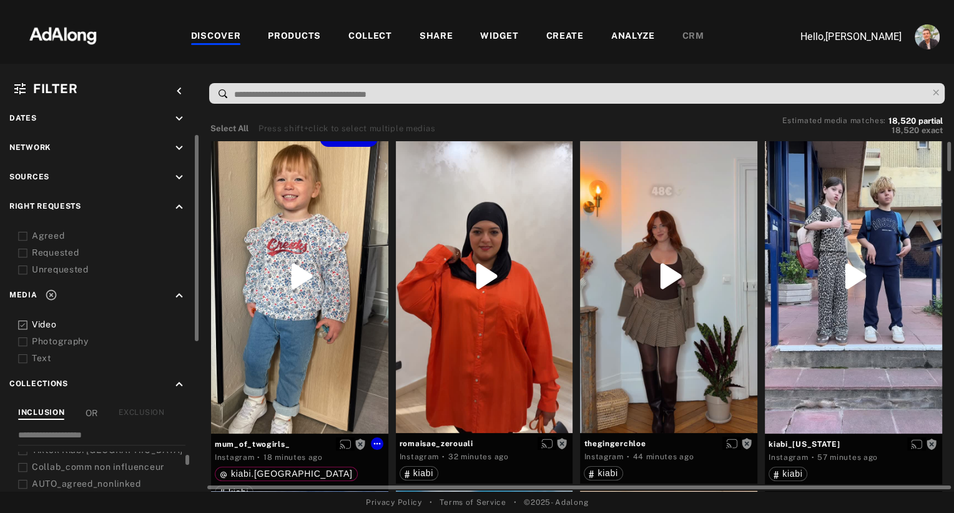
scroll to position [22, 0]
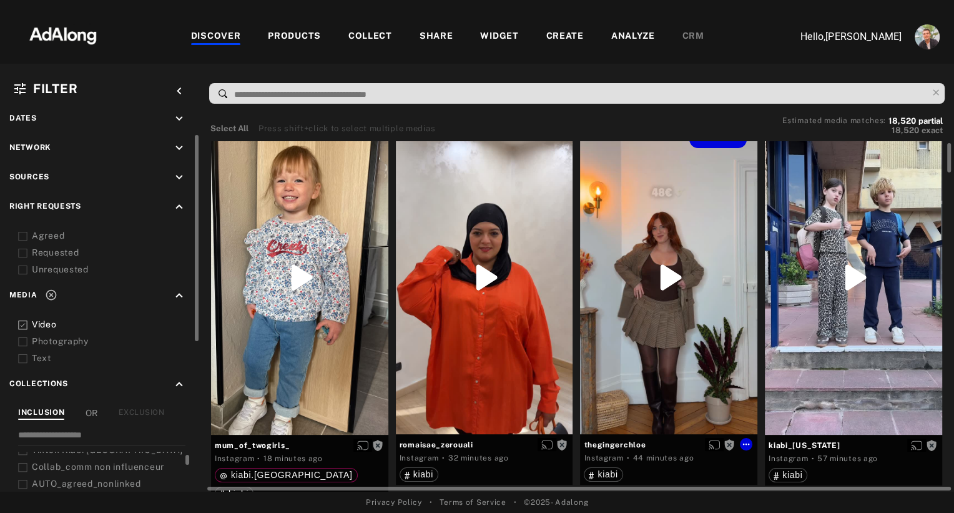
click at [681, 238] on div "Get rights" at bounding box center [668, 277] width 177 height 315
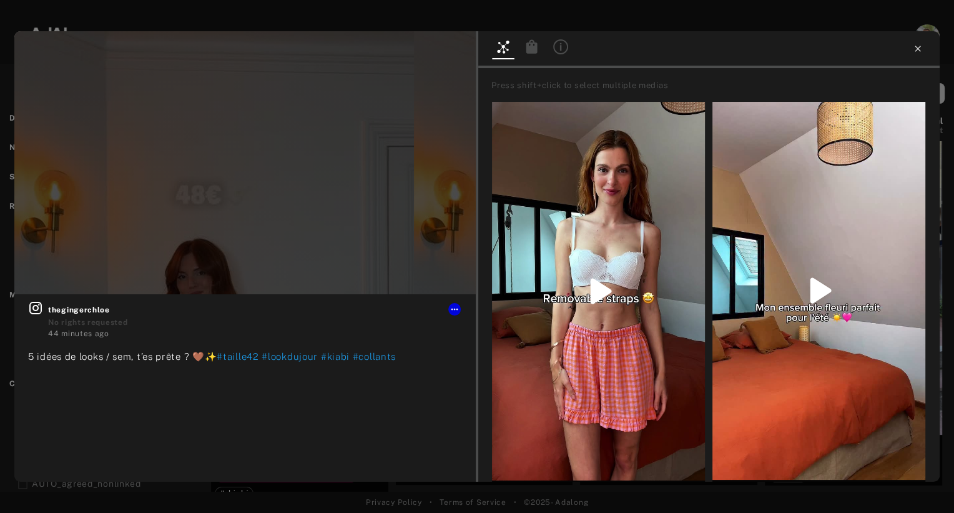
click at [918, 48] on icon at bounding box center [918, 49] width 6 height 6
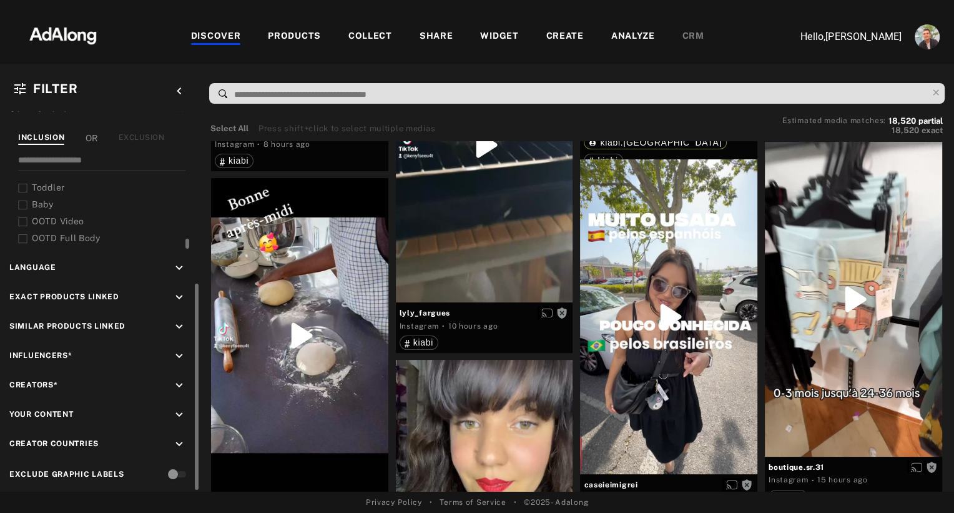
scroll to position [318, 0]
click at [177, 350] on icon "keyboard_arrow_down" at bounding box center [179, 357] width 14 height 14
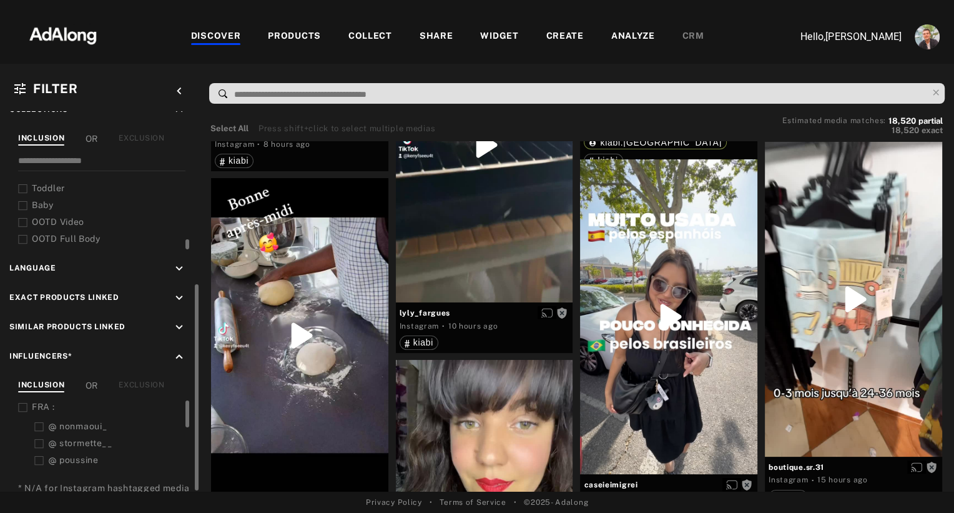
click at [20, 403] on icon at bounding box center [22, 407] width 9 height 9
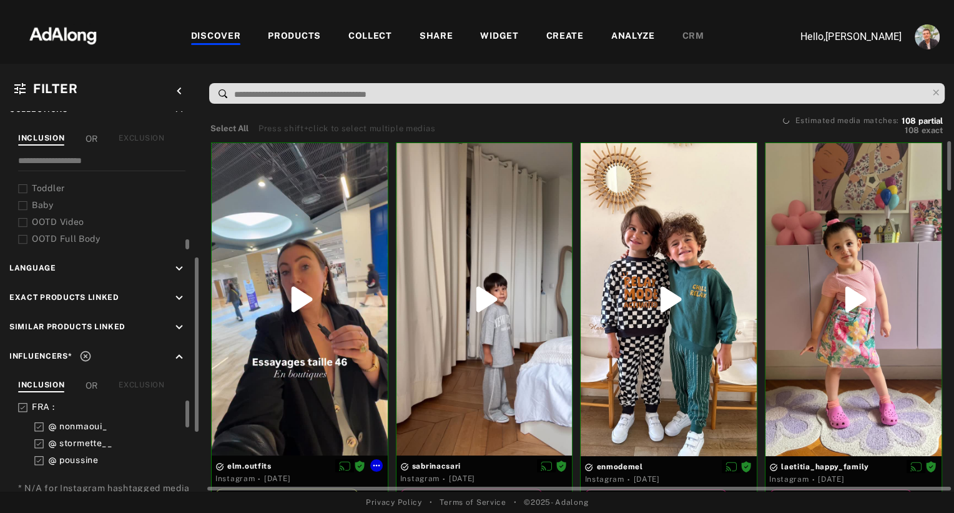
click at [320, 400] on div at bounding box center [300, 299] width 176 height 312
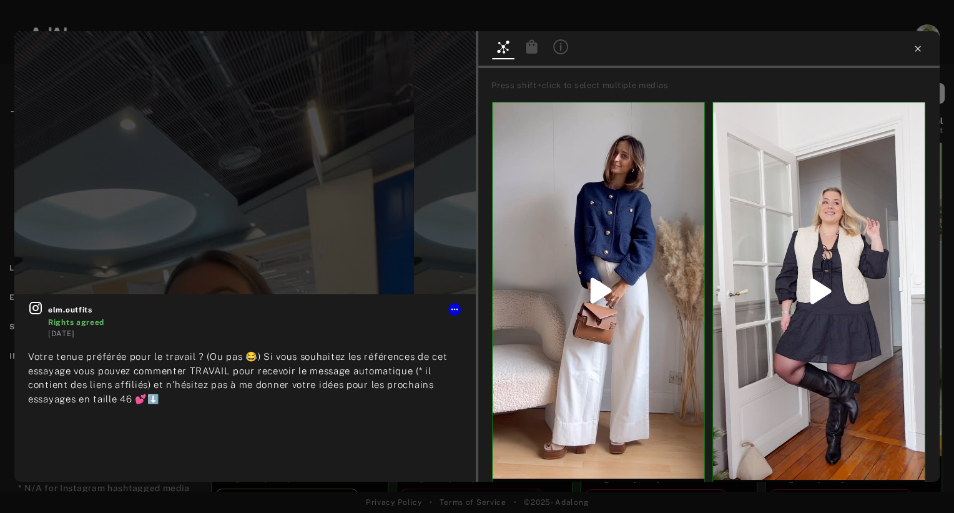
click at [914, 52] on icon at bounding box center [918, 49] width 10 height 10
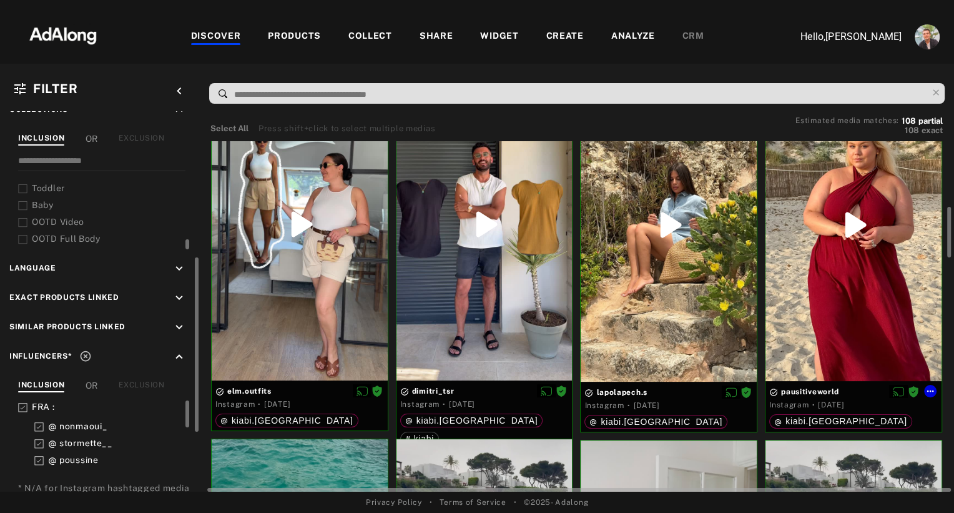
scroll to position [447, 0]
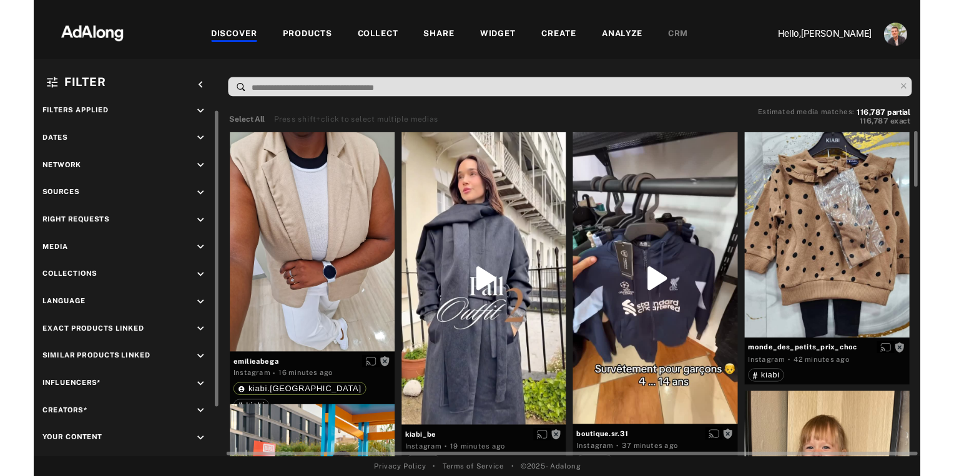
scroll to position [16, 0]
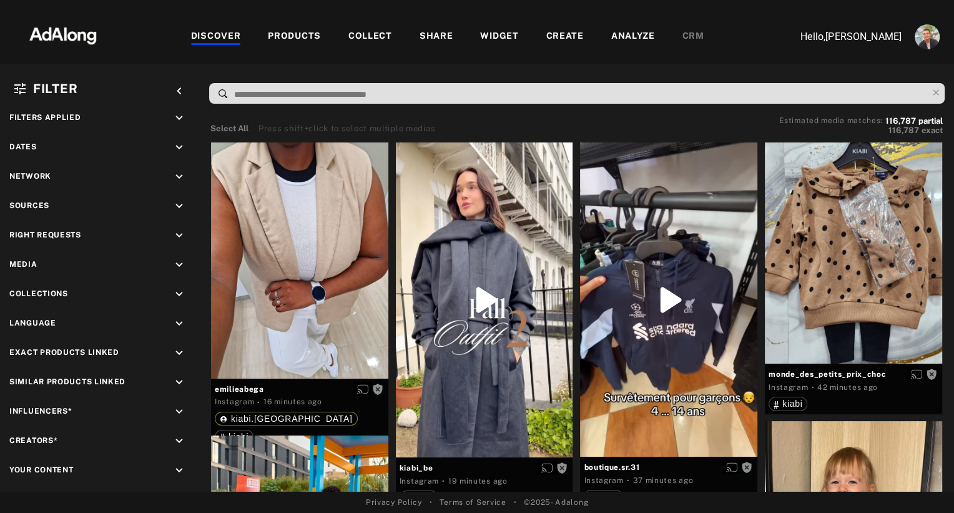
click at [199, 68] on div "Filter keyboard_arrow_left Filters applied keyboard_arrow_down Dates keyboard_a…" at bounding box center [477, 278] width 954 height 428
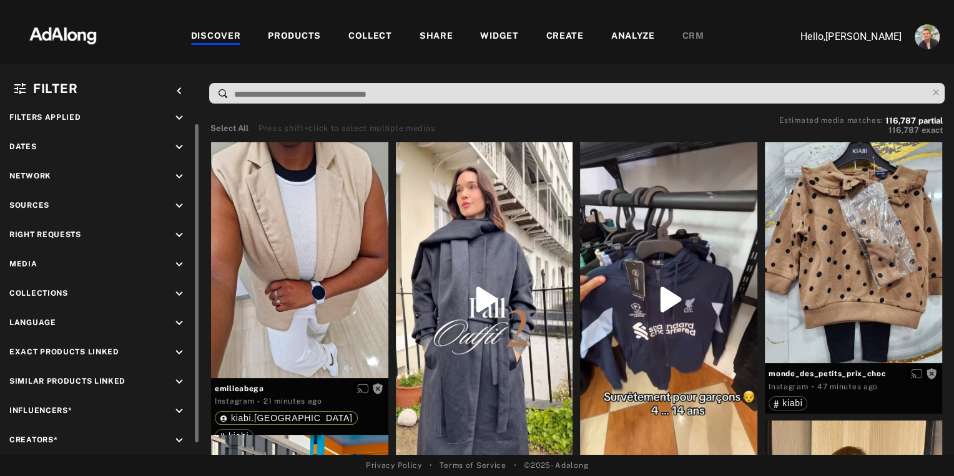
click at [179, 234] on icon "keyboard_arrow_down" at bounding box center [179, 235] width 14 height 14
drag, startPoint x: 12, startPoint y: 234, endPoint x: 77, endPoint y: 233, distance: 64.9
click at [77, 233] on span "Right Requests" at bounding box center [45, 234] width 72 height 9
click at [24, 264] on icon at bounding box center [22, 264] width 9 height 9
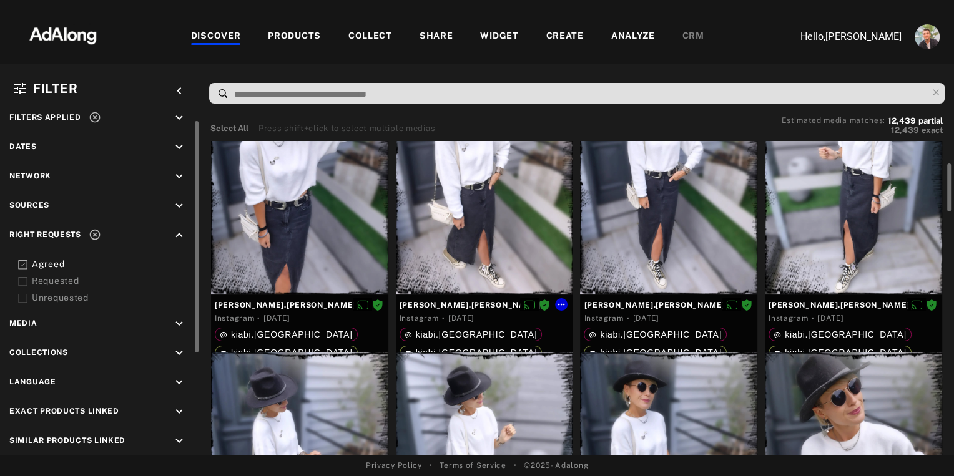
scroll to position [92, 0]
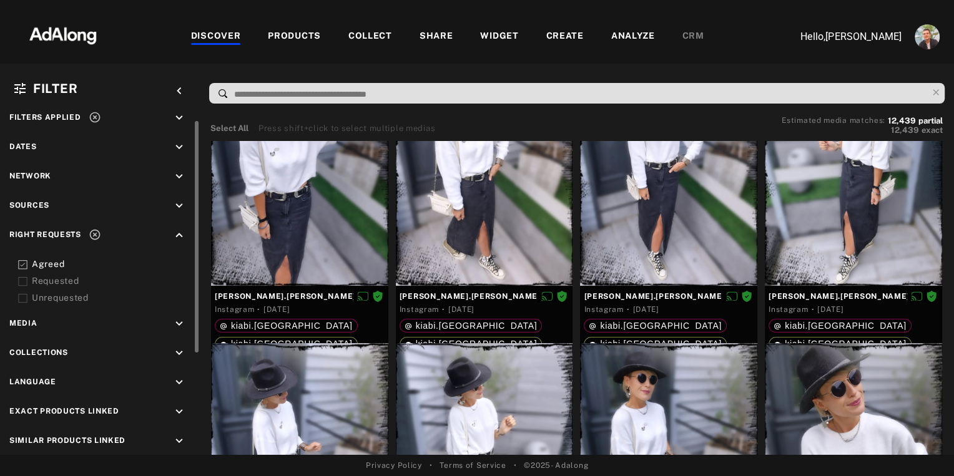
click at [177, 321] on icon "keyboard_arrow_down" at bounding box center [179, 324] width 14 height 14
click at [25, 352] on icon at bounding box center [22, 353] width 9 height 9
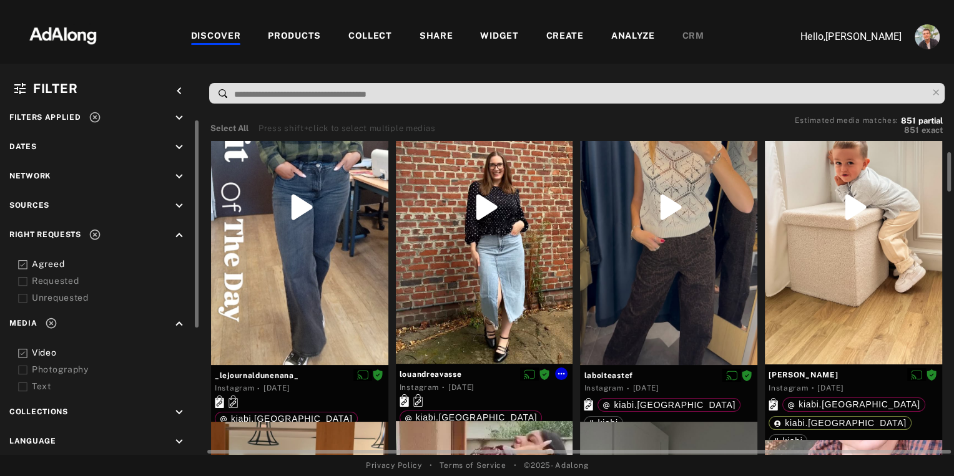
click at [438, 332] on div at bounding box center [484, 207] width 177 height 315
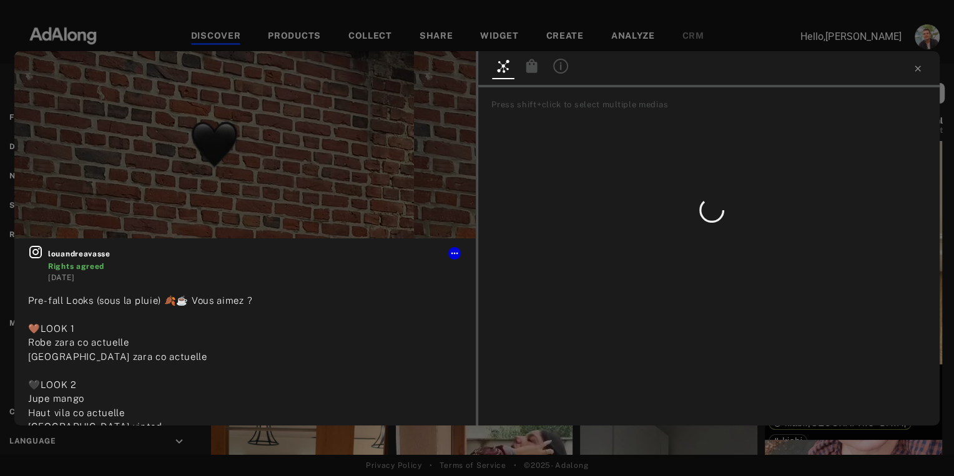
click at [531, 70] on icon at bounding box center [531, 66] width 11 height 14
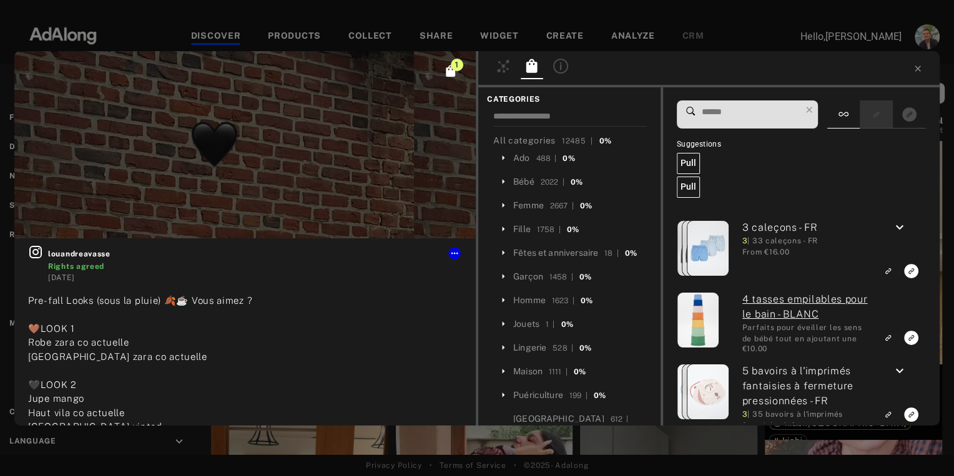
click at [876, 117] on icon "Show only similar products linked" at bounding box center [875, 113] width 9 height 7
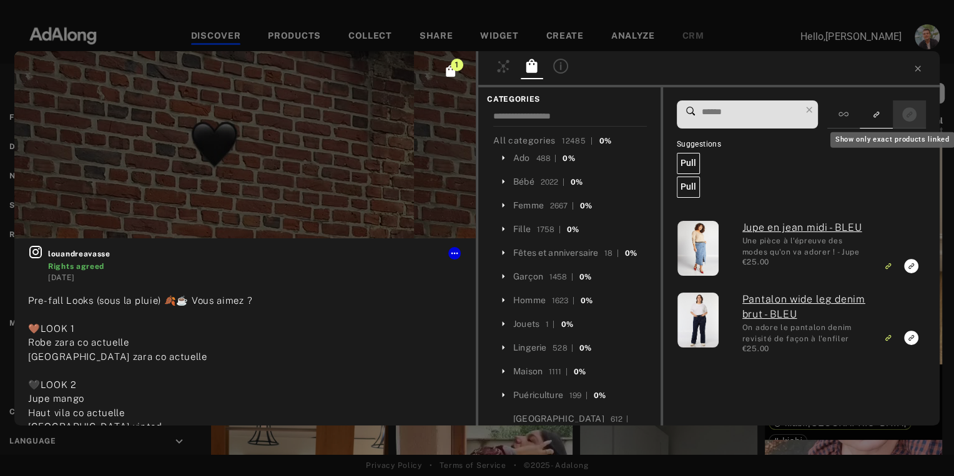
click at [908, 115] on icon "Show only exact products linked" at bounding box center [909, 114] width 14 height 14
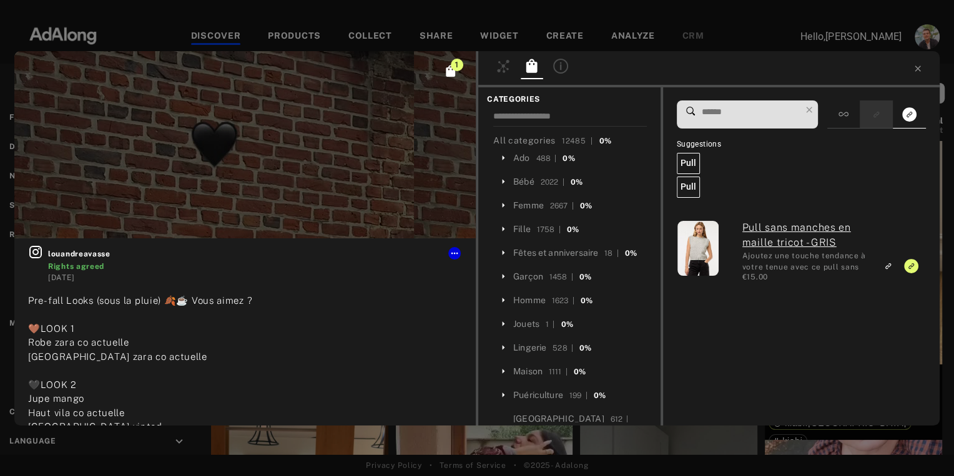
click at [876, 114] on icon "Show only similar products linked" at bounding box center [875, 115] width 4 height 4
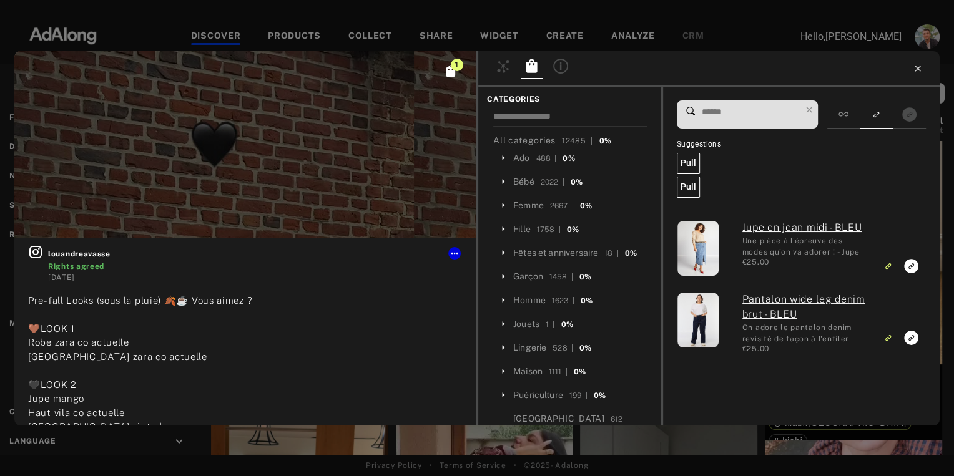
click at [918, 70] on icon at bounding box center [918, 69] width 10 height 10
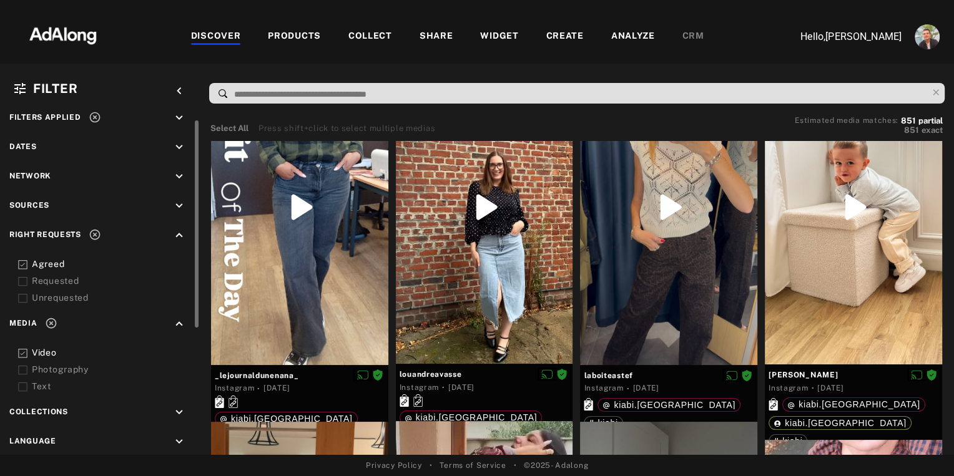
click at [23, 352] on icon at bounding box center [22, 353] width 9 height 9
click at [179, 408] on icon "keyboard_arrow_down" at bounding box center [179, 413] width 14 height 14
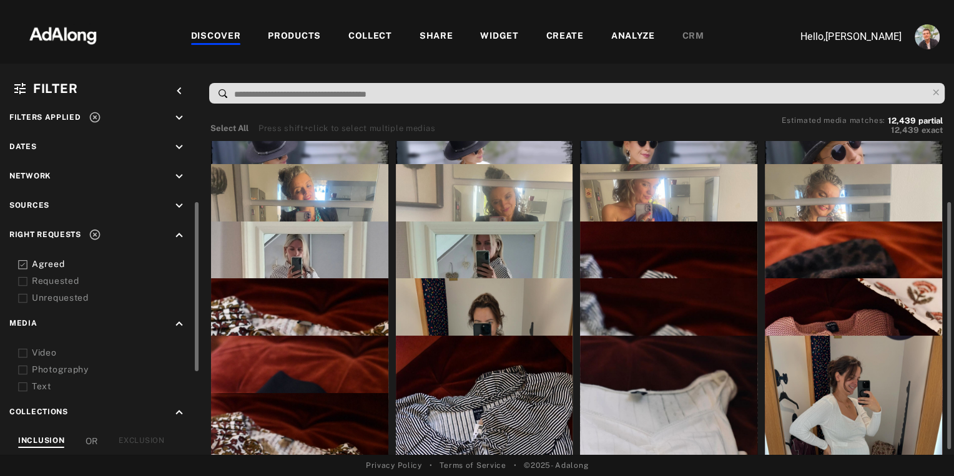
scroll to position [102, 0]
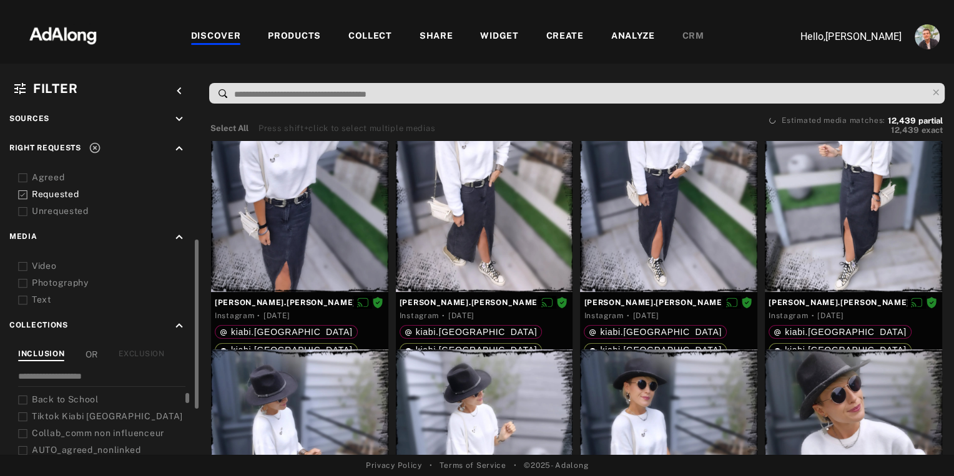
scroll to position [155, 0]
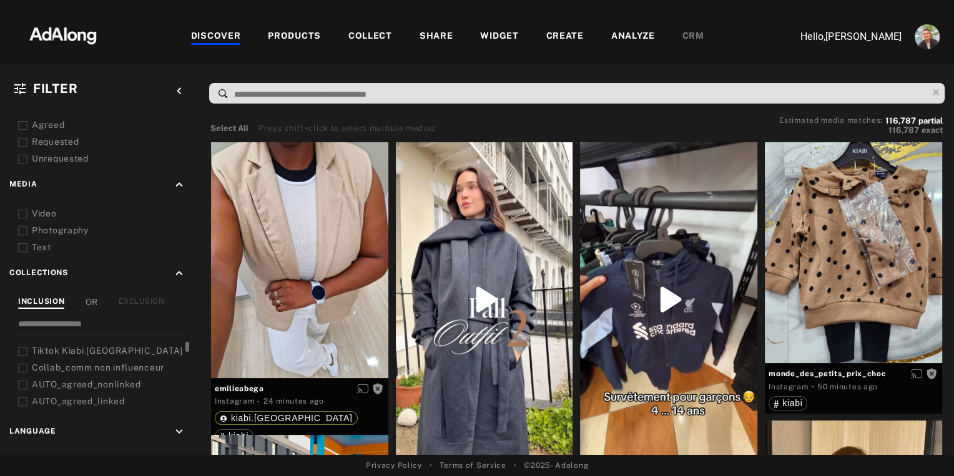
click at [21, 398] on icon at bounding box center [22, 402] width 9 height 9
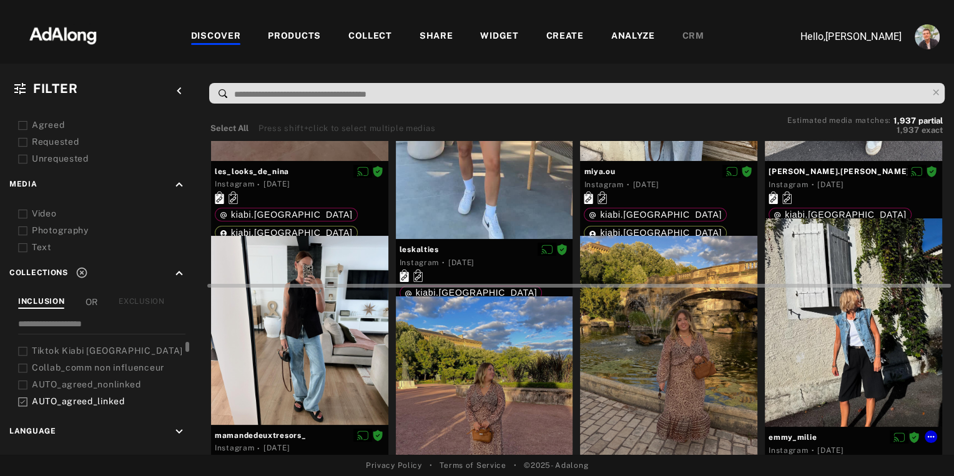
scroll to position [49, 0]
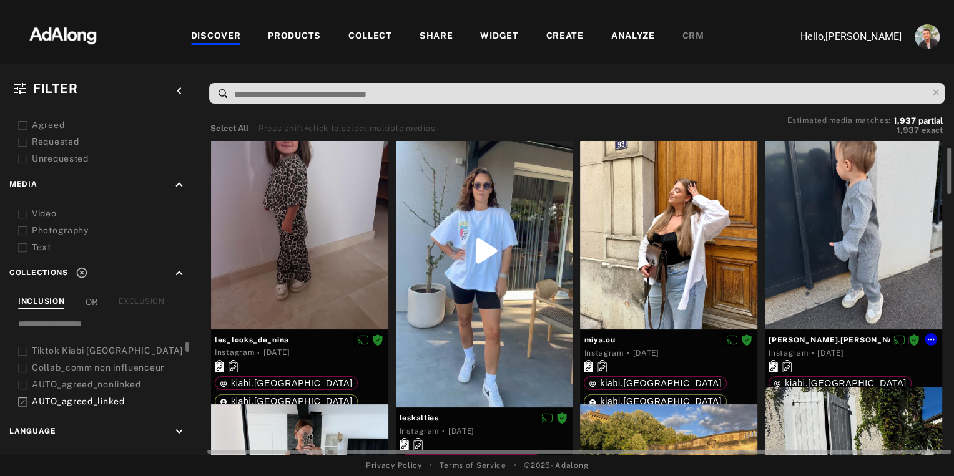
click at [821, 301] on div at bounding box center [853, 212] width 177 height 236
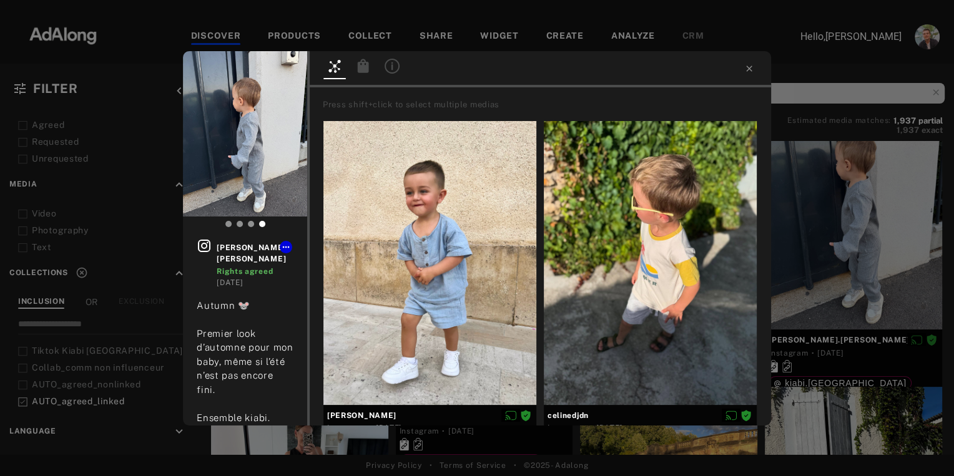
click at [363, 70] on icon at bounding box center [363, 66] width 11 height 14
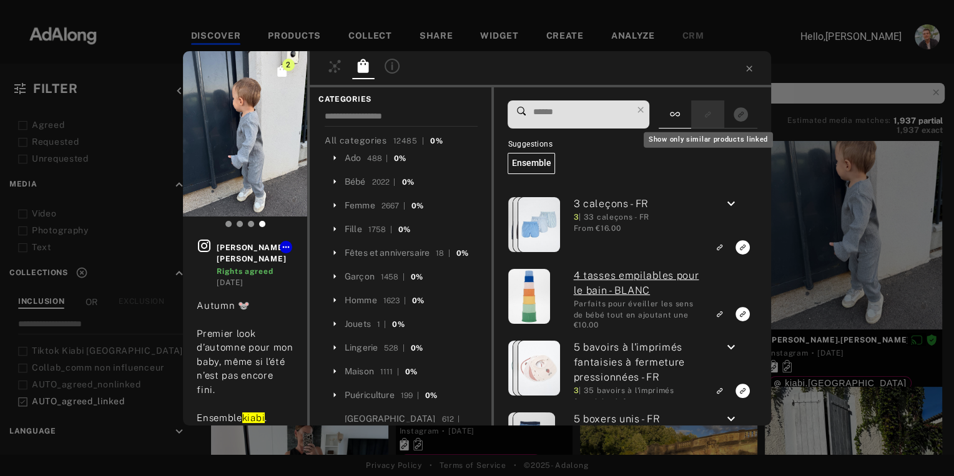
click at [708, 117] on icon "Show only similar products linked" at bounding box center [707, 113] width 9 height 7
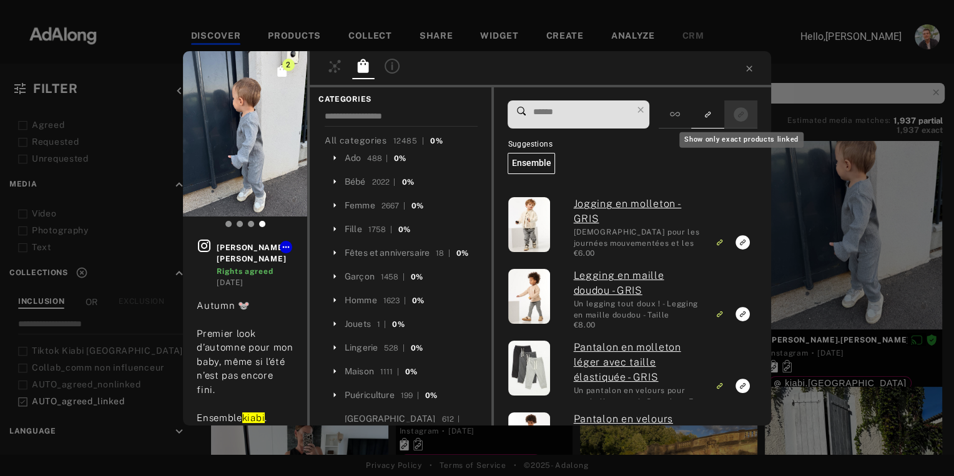
click at [740, 121] on icon "Show only exact products linked" at bounding box center [740, 114] width 14 height 14
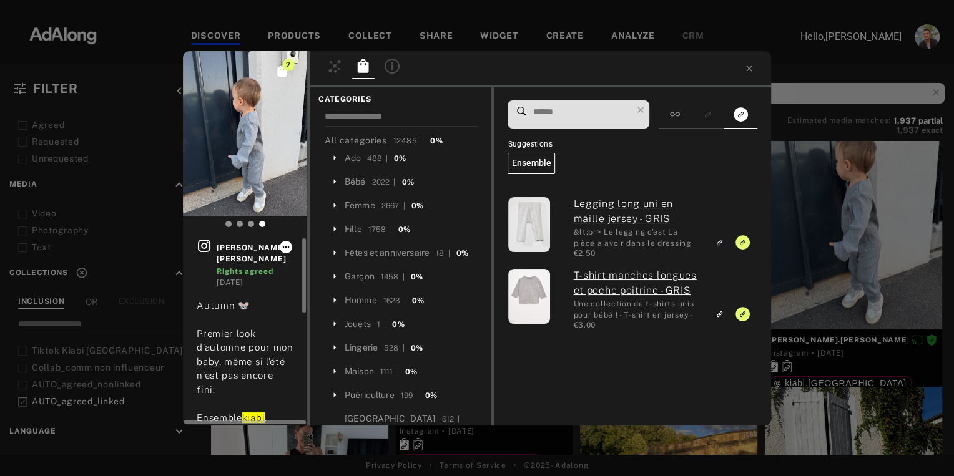
click at [286, 247] on icon at bounding box center [286, 247] width 7 height 2
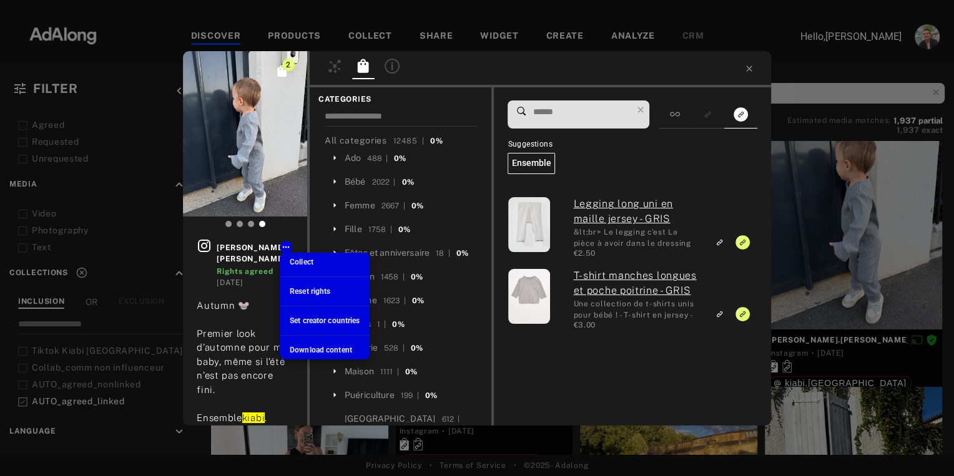
click at [719, 72] on div at bounding box center [477, 238] width 954 height 476
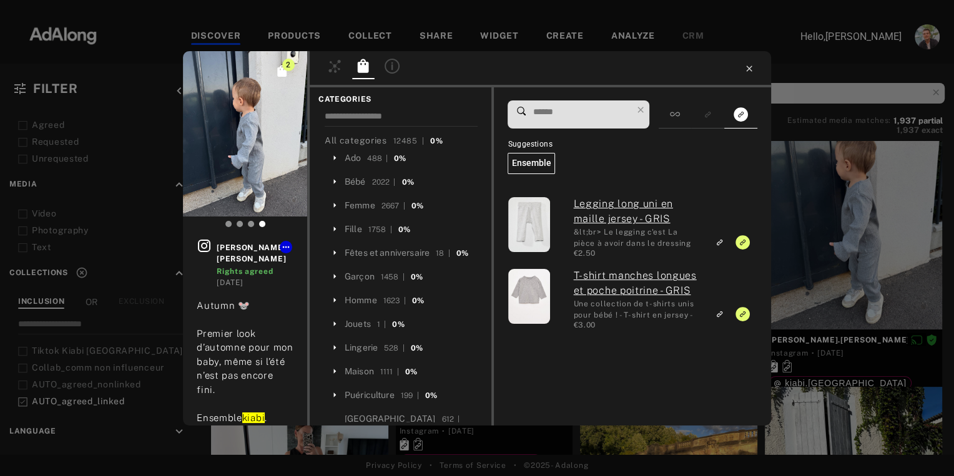
click at [747, 71] on icon at bounding box center [749, 69] width 10 height 10
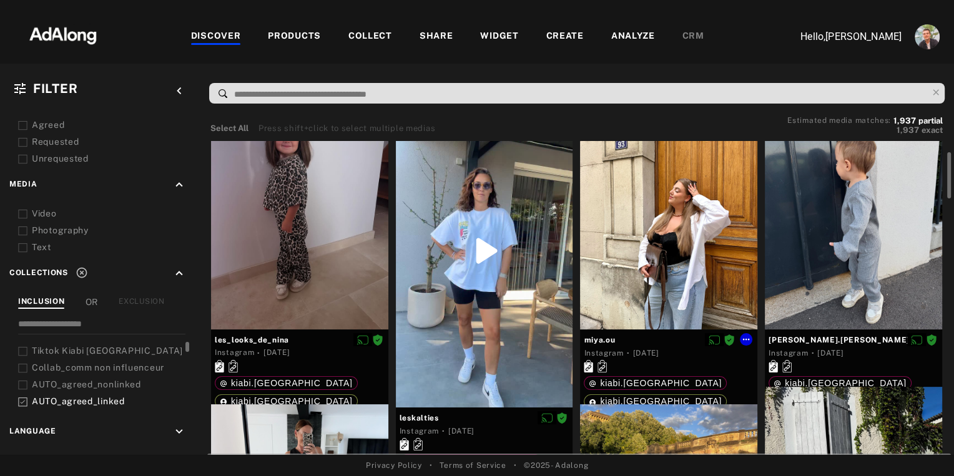
scroll to position [85, 0]
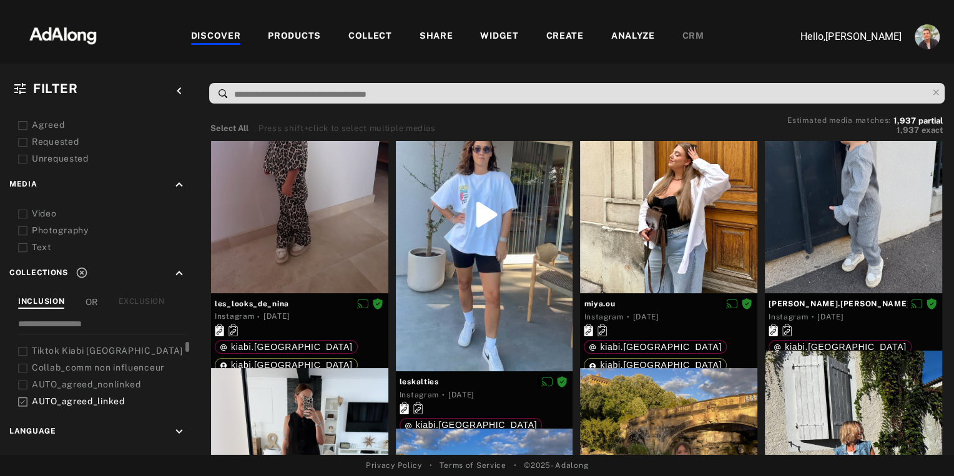
click at [23, 382] on icon at bounding box center [22, 385] width 9 height 9
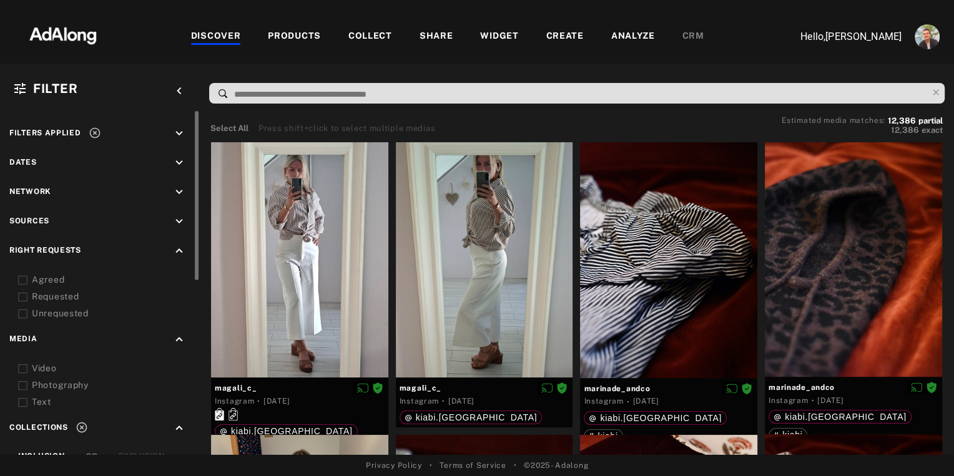
click at [180, 161] on icon "keyboard_arrow_down" at bounding box center [179, 163] width 14 height 14
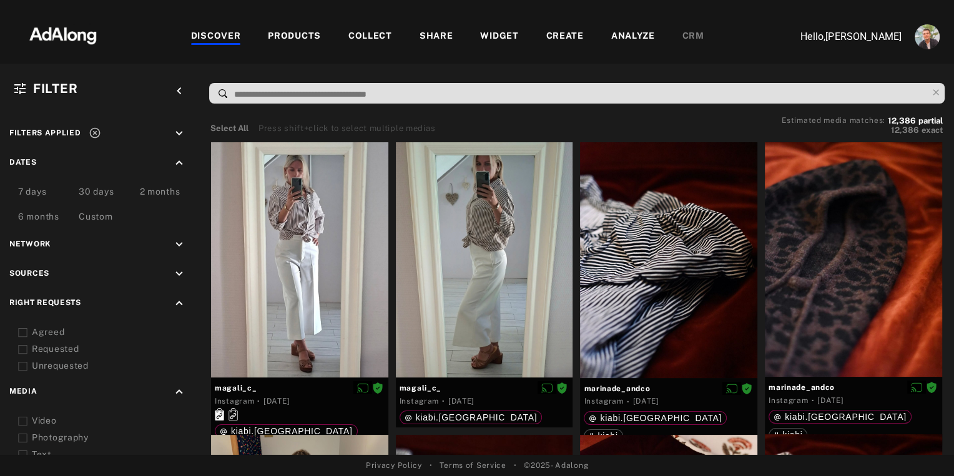
click at [35, 190] on div "7 days" at bounding box center [32, 192] width 28 height 15
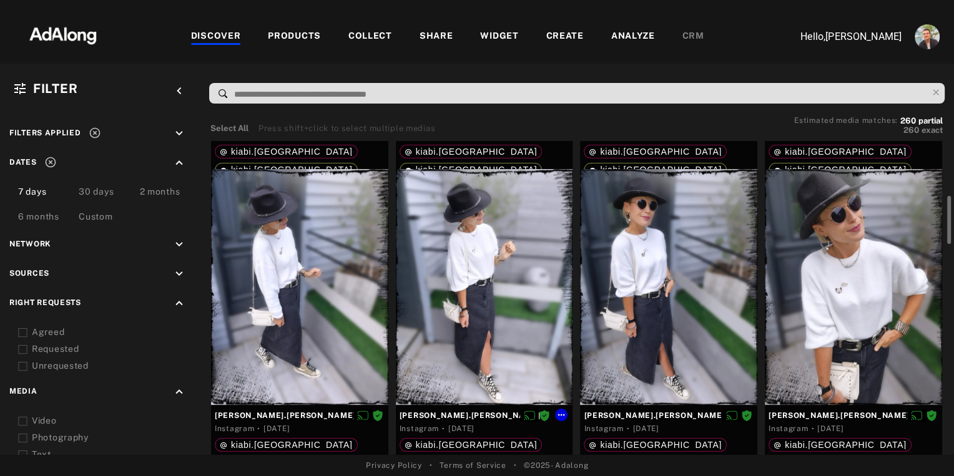
scroll to position [279, 0]
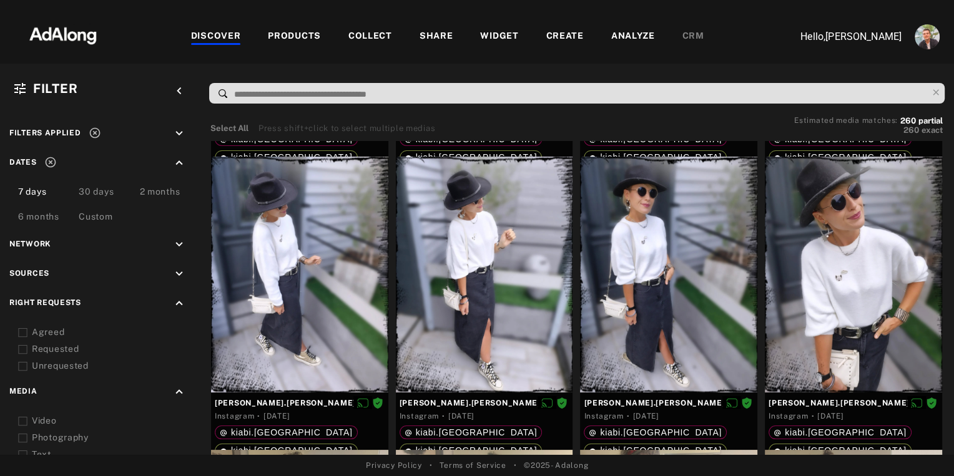
click at [358, 34] on div "COLLECT" at bounding box center [370, 36] width 44 height 15
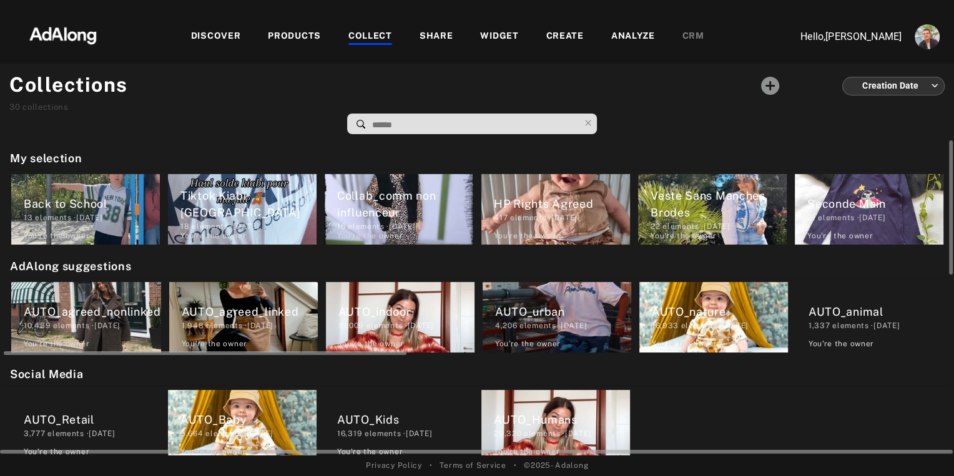
scroll to position [0, 11]
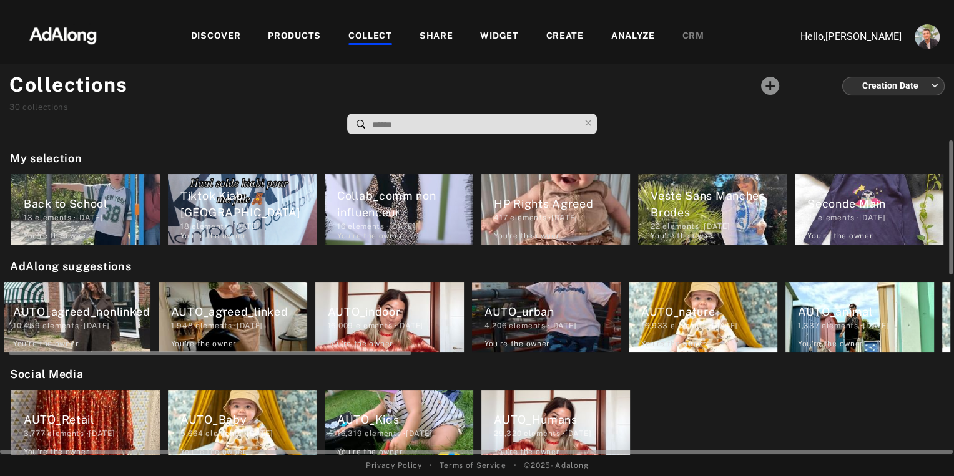
click at [212, 422] on div "AUTO_Baby" at bounding box center [248, 419] width 136 height 17
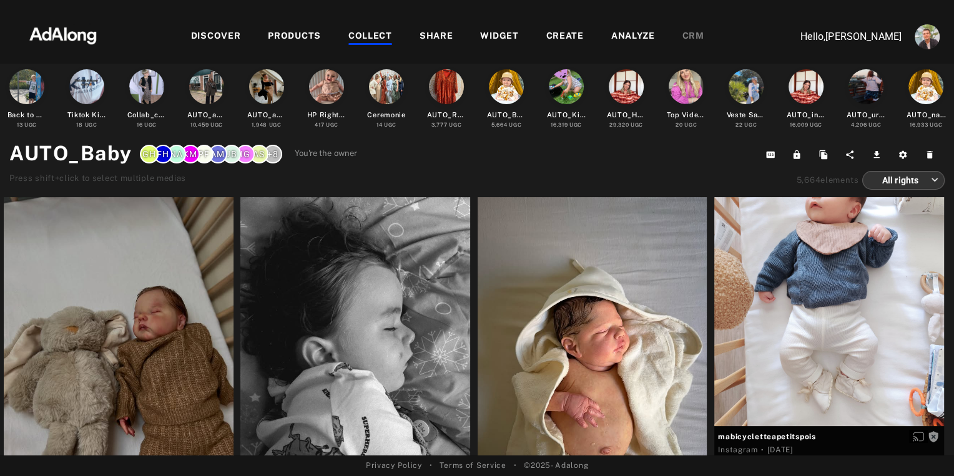
click at [896, 182] on body "DISCOVER PRODUCTS COLLECT SHARE WIDGET CREATE ANALYZE CRM Hello, Nathan Deverre…" at bounding box center [477, 238] width 954 height 476
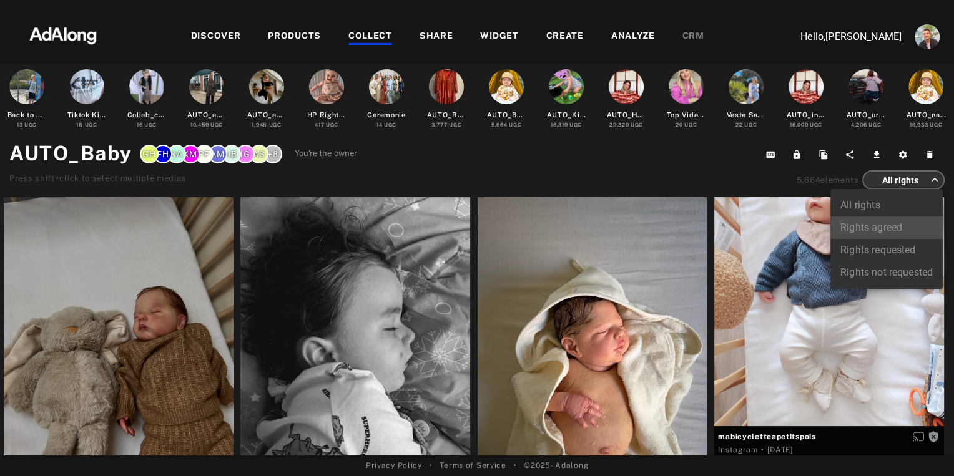
click at [863, 228] on li "Rights agreed" at bounding box center [886, 228] width 112 height 22
type input "******"
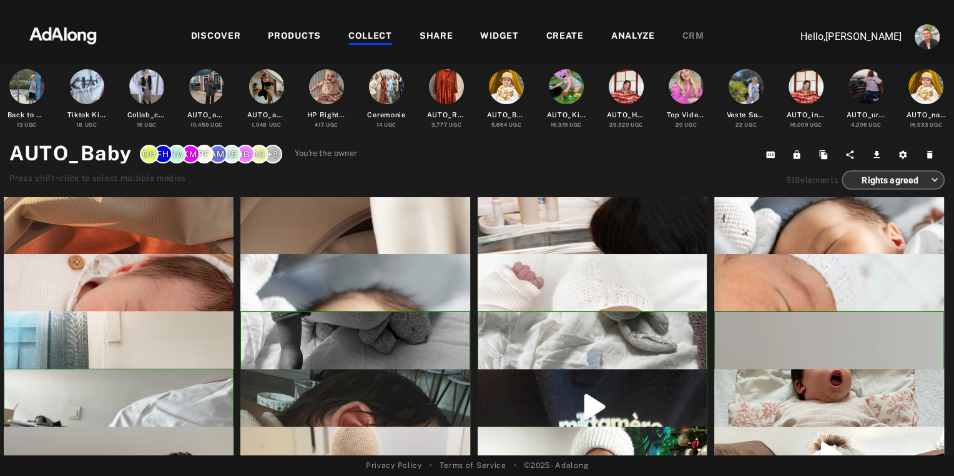
click at [893, 180] on body "DISCOVER PRODUCTS COLLECT SHARE WIDGET CREATE ANALYZE CRM Hello, Nathan Deverre…" at bounding box center [477, 238] width 954 height 476
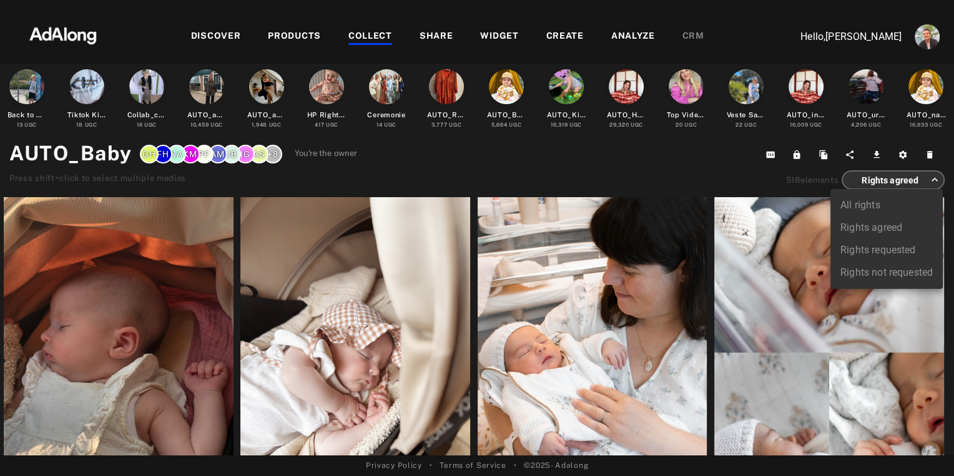
click at [663, 160] on div at bounding box center [477, 238] width 954 height 476
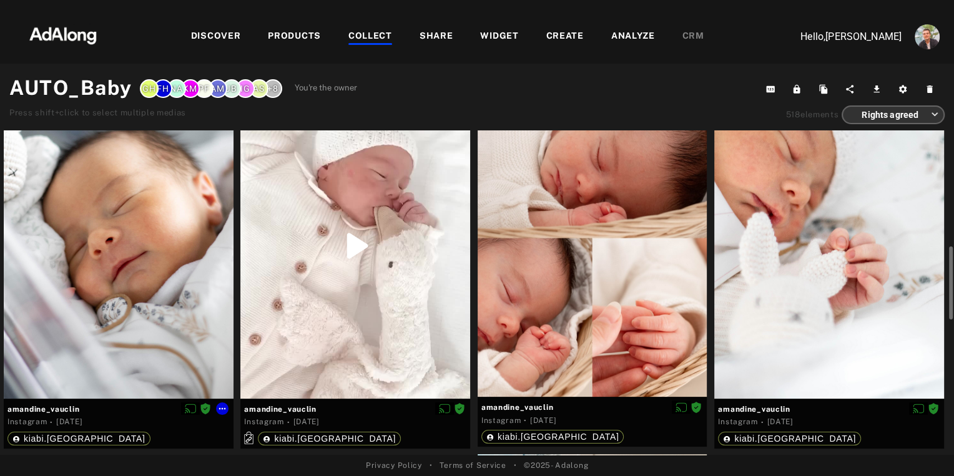
scroll to position [437, 0]
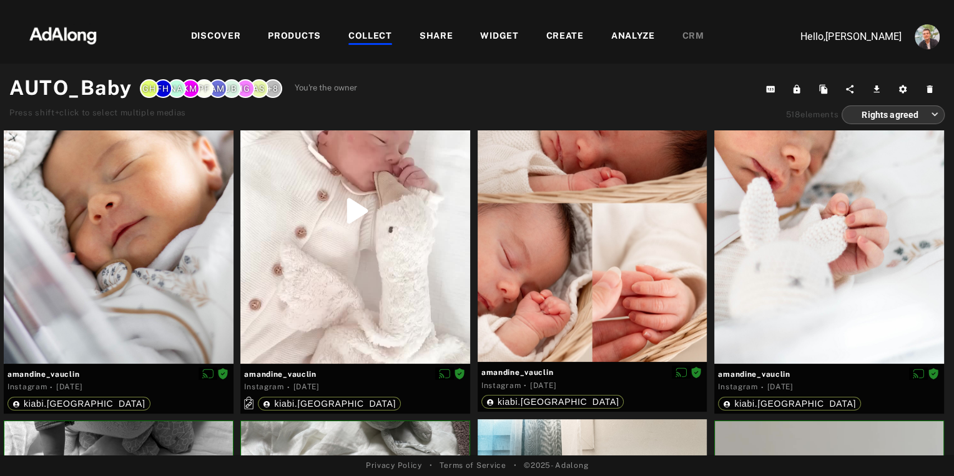
click at [295, 32] on div "PRODUCTS" at bounding box center [294, 36] width 53 height 15
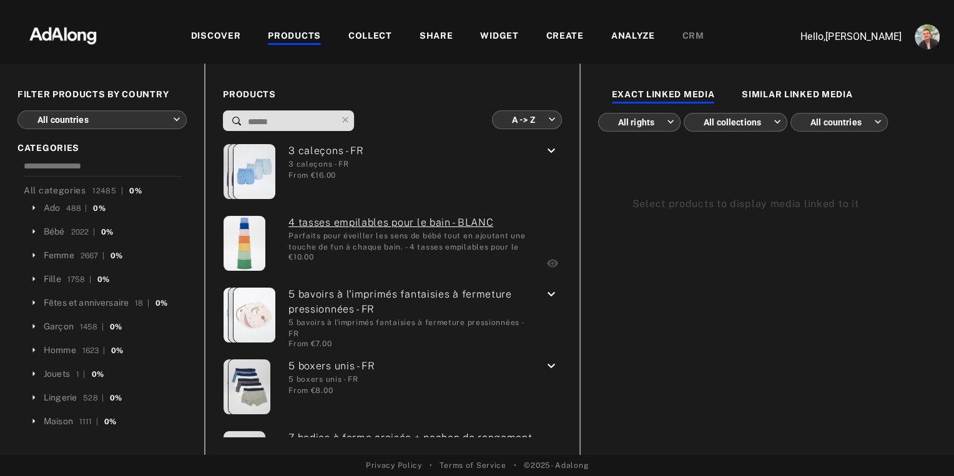
click at [529, 121] on body "DISCOVER PRODUCTS COLLECT SHARE WIDGET CREATE ANALYZE CRM Hello, Nathan Deverre…" at bounding box center [477, 238] width 954 height 476
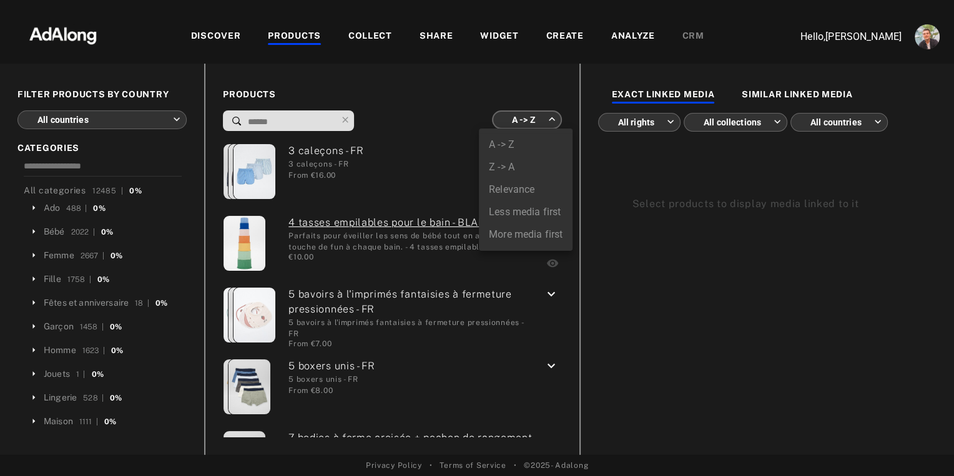
click at [434, 86] on div at bounding box center [477, 238] width 954 height 476
click at [520, 124] on body "DISCOVER PRODUCTS COLLECT SHARE WIDGET CREATE ANALYZE CRM Hello, Nathan Deverre…" at bounding box center [477, 238] width 954 height 476
click at [499, 233] on li "More media first" at bounding box center [526, 234] width 94 height 22
type input "**********"
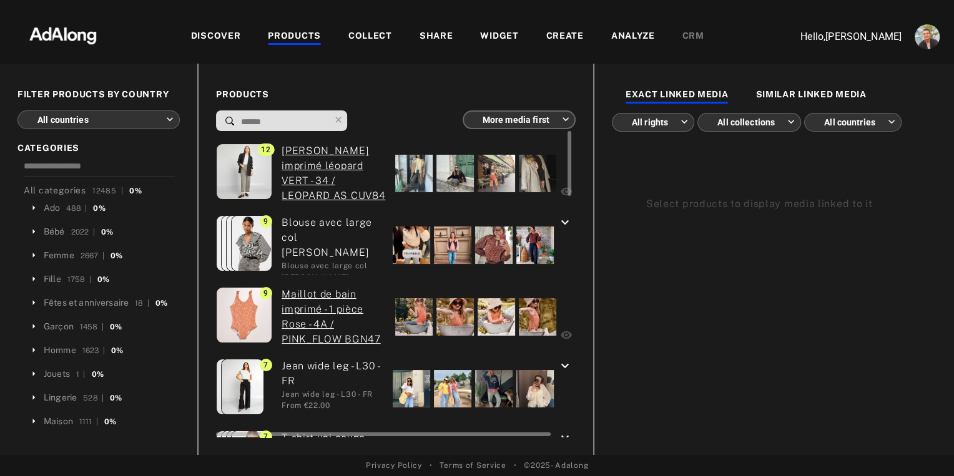
click at [398, 318] on div at bounding box center [413, 316] width 37 height 37
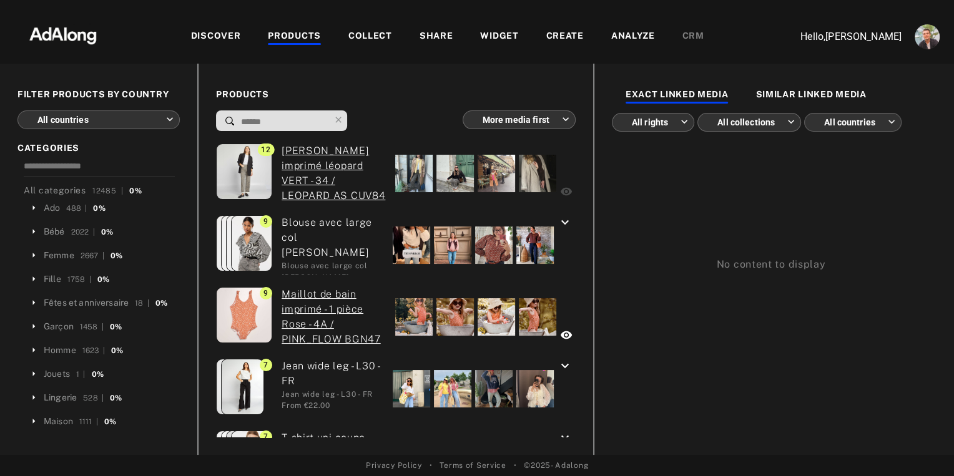
click at [76, 34] on img at bounding box center [63, 34] width 110 height 37
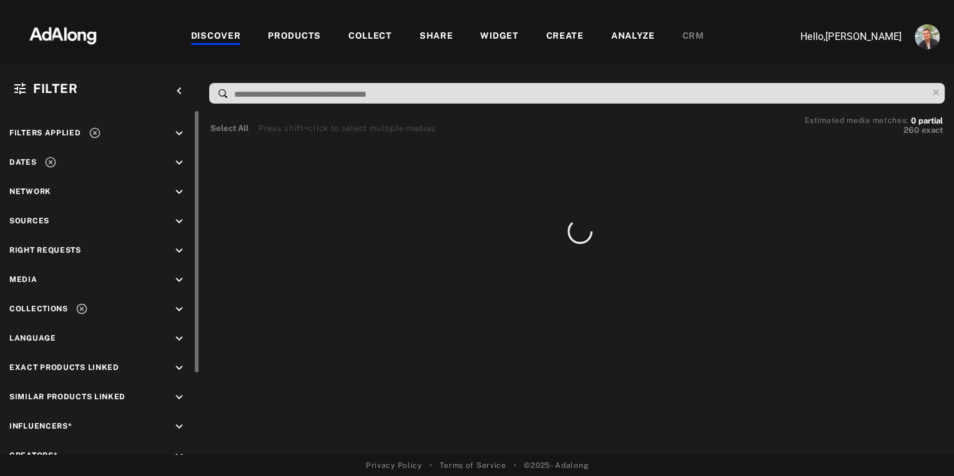
click at [94, 132] on icon at bounding box center [94, 133] width 11 height 11
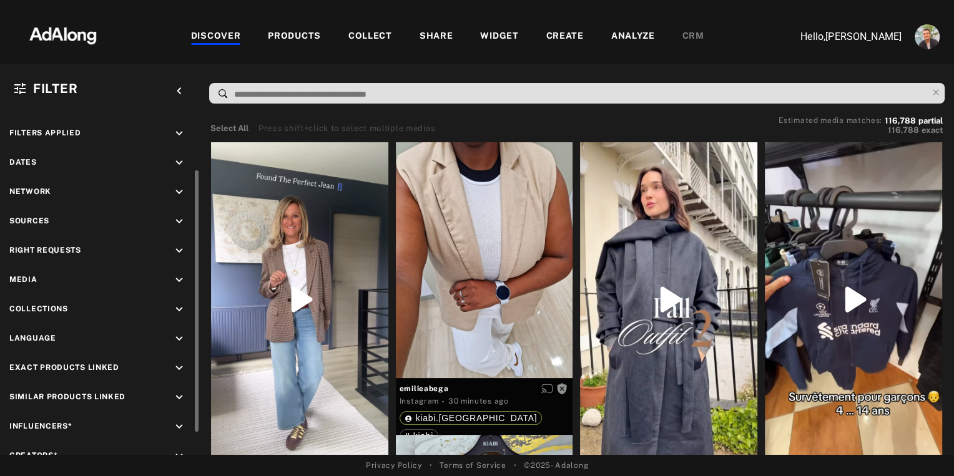
scroll to position [34, 0]
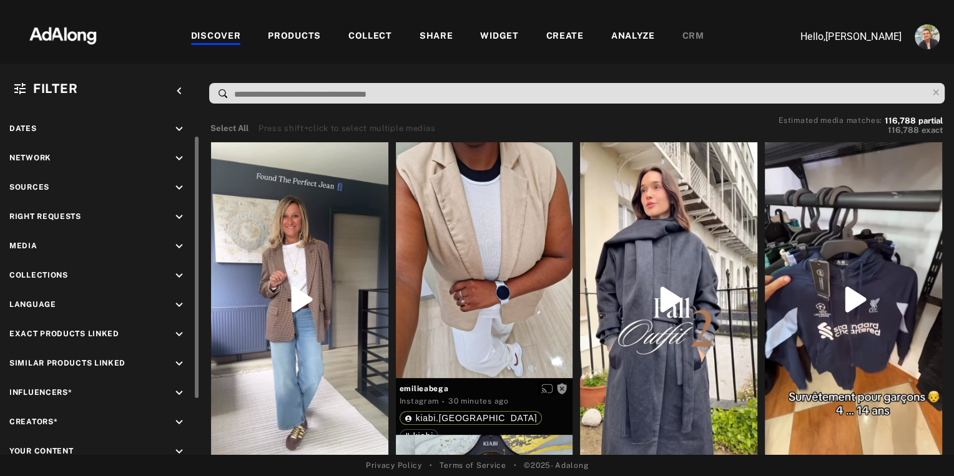
click at [180, 389] on icon "keyboard_arrow_down" at bounding box center [179, 393] width 14 height 14
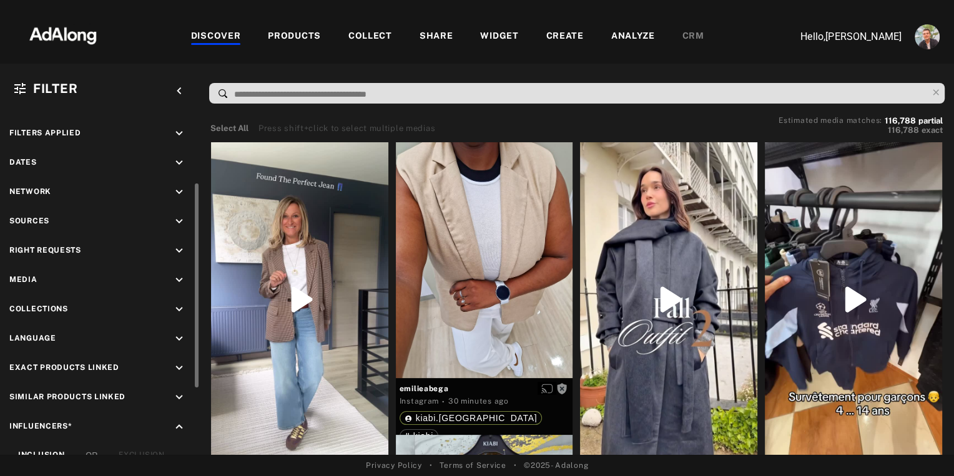
scroll to position [46, 0]
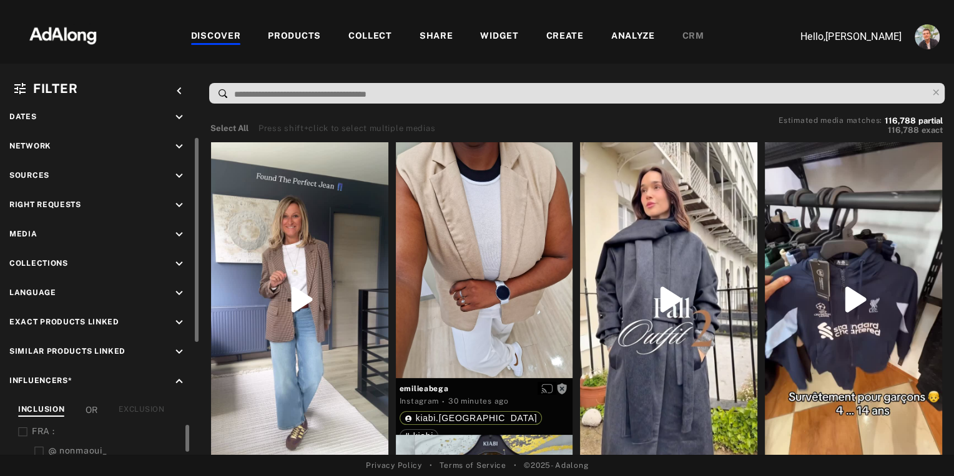
click at [24, 428] on icon at bounding box center [22, 432] width 9 height 9
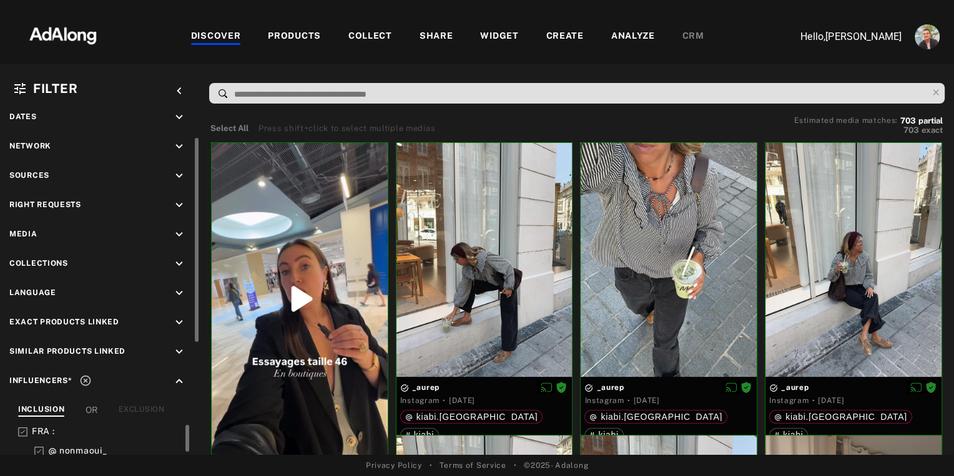
click at [87, 376] on icon at bounding box center [85, 381] width 12 height 12
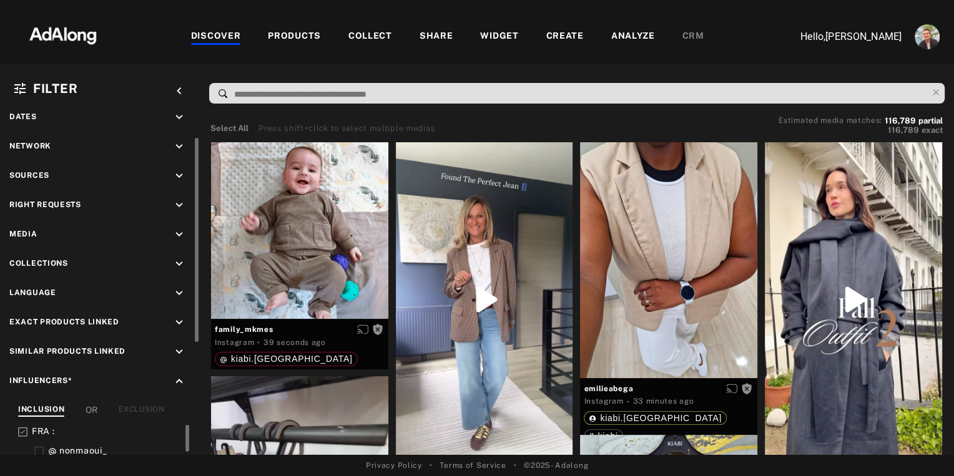
click at [178, 259] on icon "keyboard_arrow_down" at bounding box center [179, 264] width 14 height 14
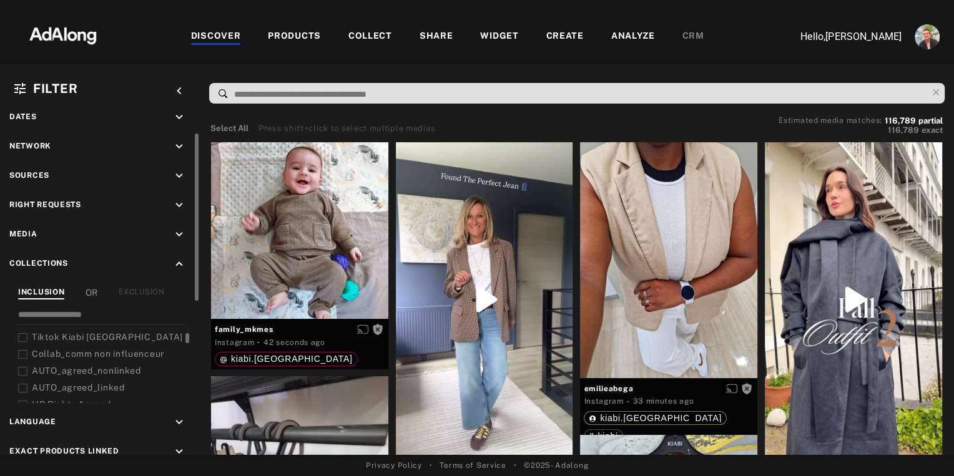
scroll to position [46, 0]
click at [82, 383] on span "AUTO_agreed_linked" at bounding box center [78, 387] width 93 height 10
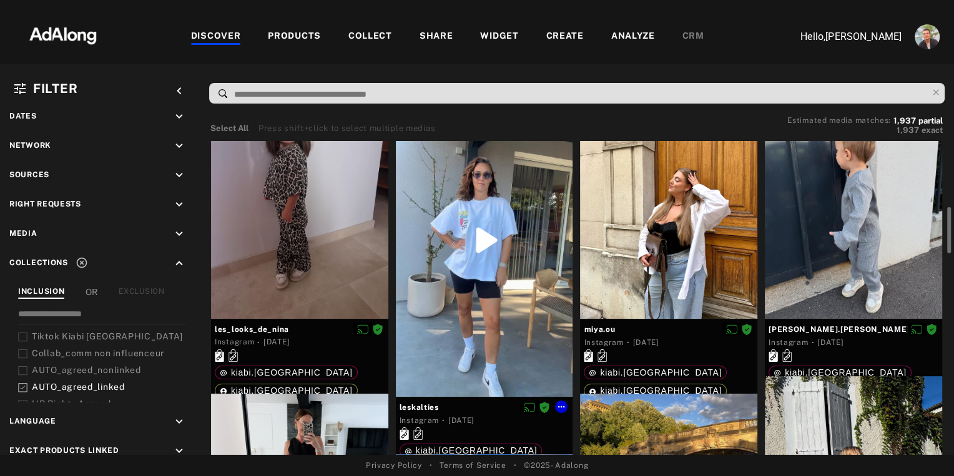
scroll to position [117, 0]
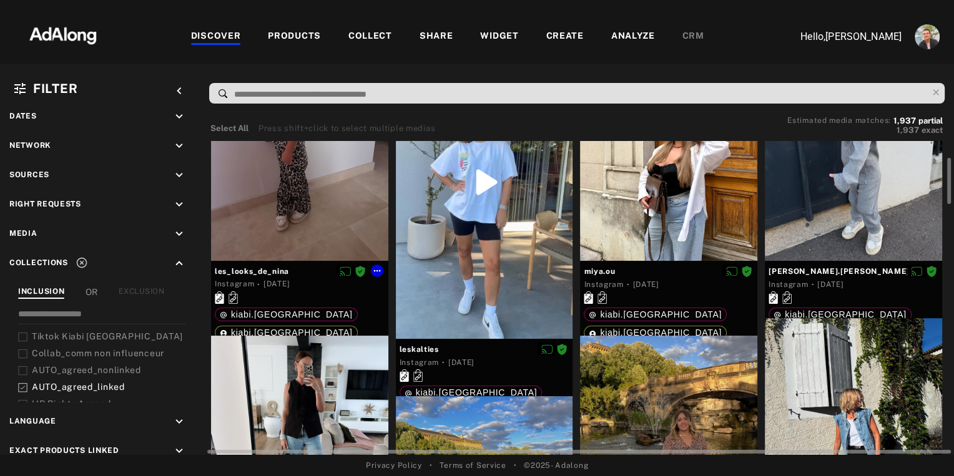
click at [277, 215] on div at bounding box center [299, 143] width 177 height 236
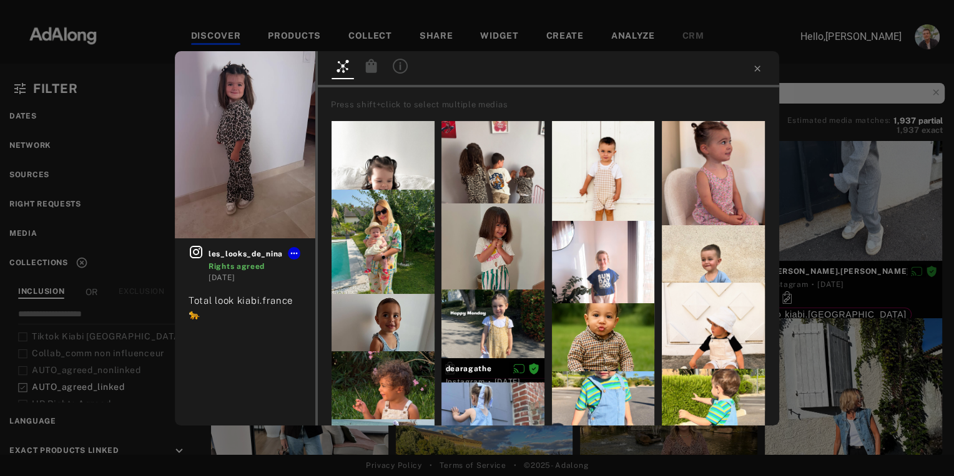
click at [371, 67] on icon at bounding box center [371, 66] width 11 height 14
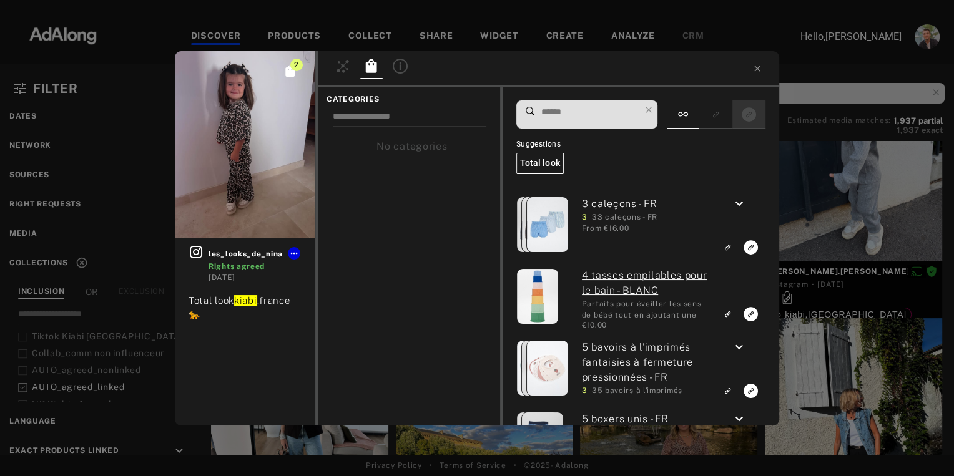
click at [748, 116] on icon "Show only exact products linked" at bounding box center [749, 114] width 14 height 14
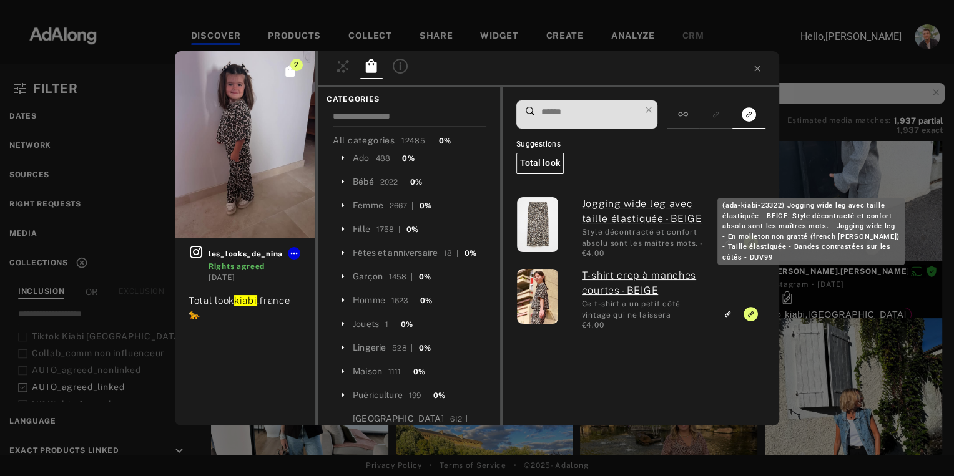
click at [602, 204] on link "Jogging wide leg avec taille élastiquée - BEIGE" at bounding box center [645, 212] width 127 height 30
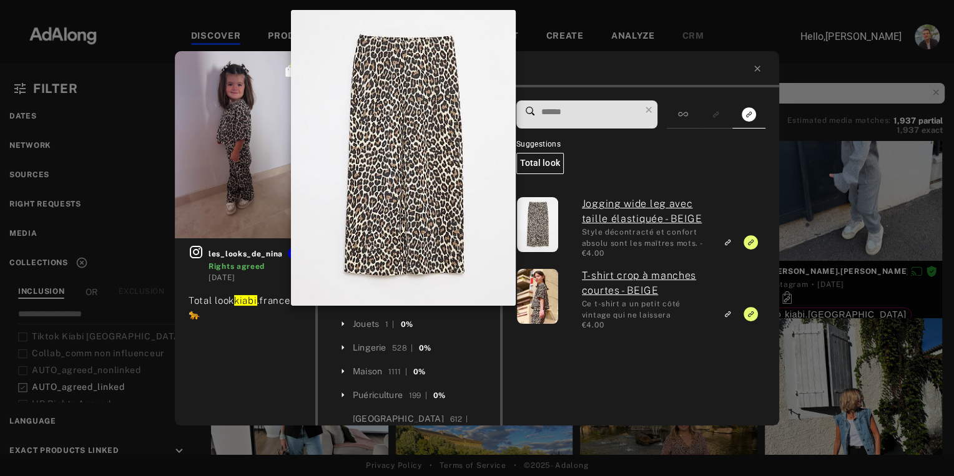
click at [538, 222] on img at bounding box center [538, 224] width 42 height 55
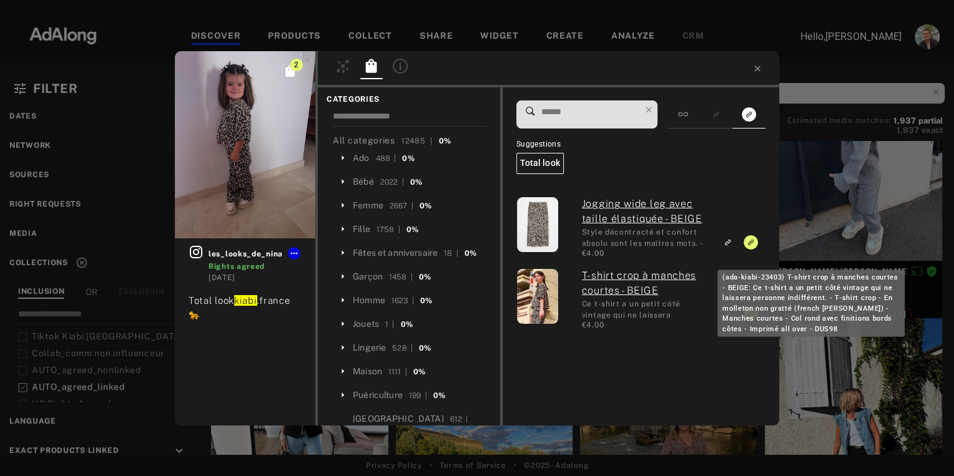
click at [639, 275] on link "T-shirt crop à manches courtes - BEIGE" at bounding box center [645, 283] width 127 height 30
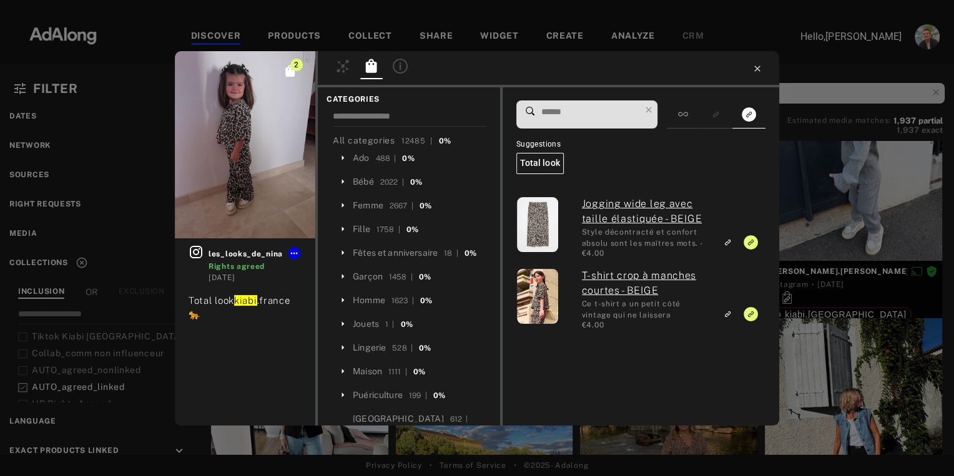
click at [758, 67] on icon at bounding box center [757, 69] width 6 height 6
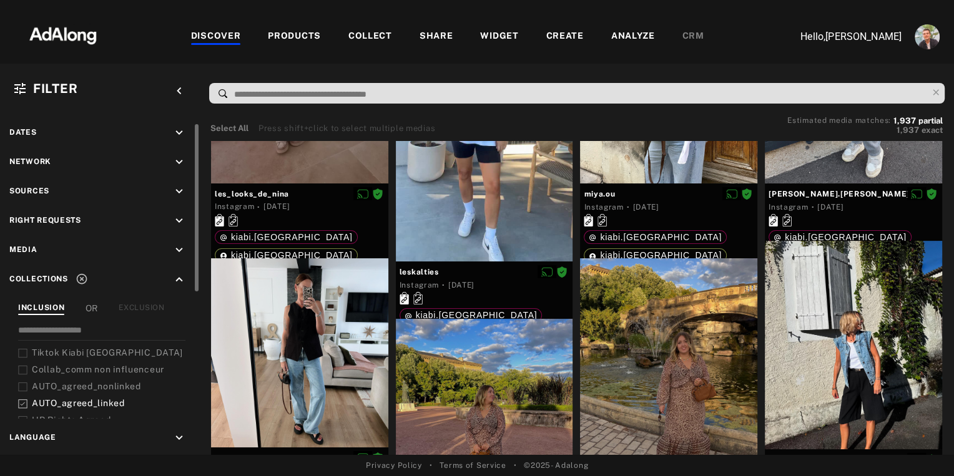
scroll to position [29, 0]
click at [177, 132] on icon "keyboard_arrow_down" at bounding box center [179, 134] width 14 height 14
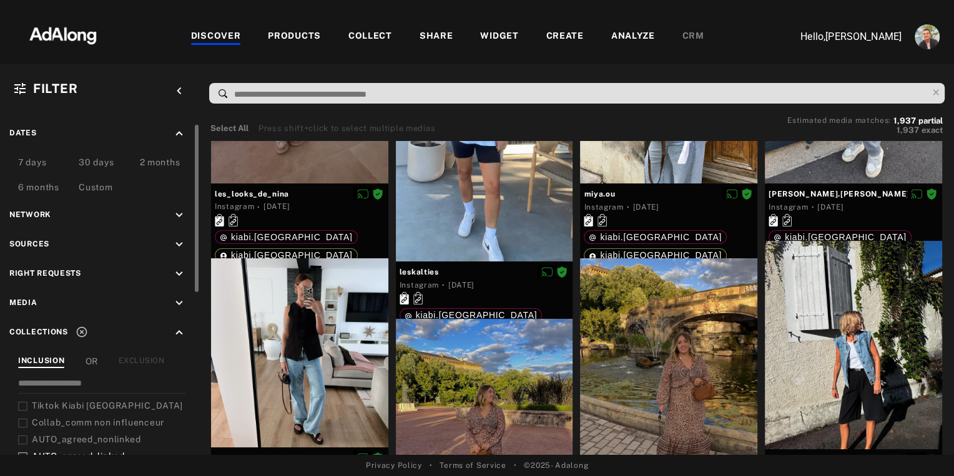
click at [27, 161] on div "7 days" at bounding box center [32, 163] width 28 height 15
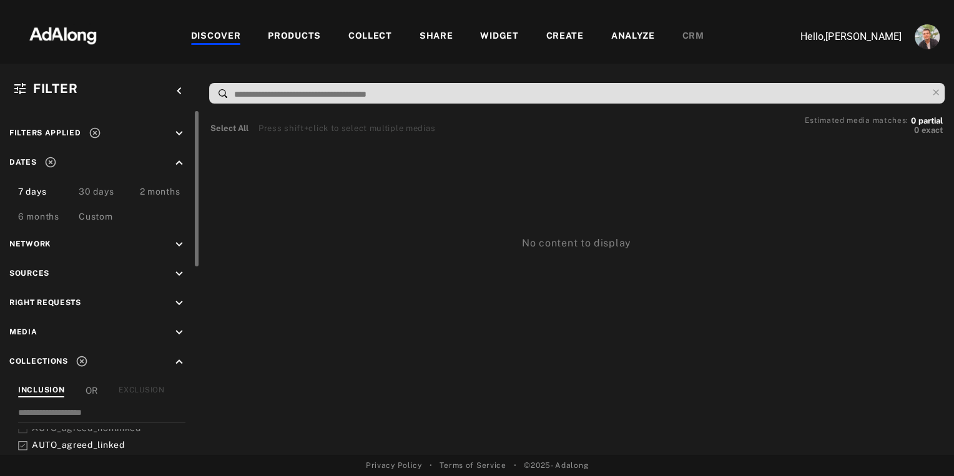
click at [181, 132] on icon "keyboard_arrow_down" at bounding box center [179, 134] width 14 height 14
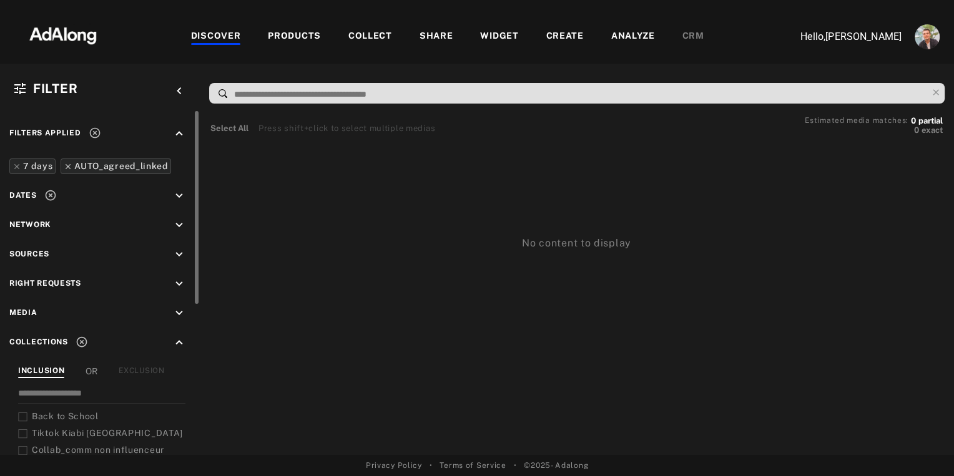
click at [66, 165] on icon at bounding box center [68, 166] width 5 height 5
click at [16, 165] on icon at bounding box center [16, 166] width 5 height 5
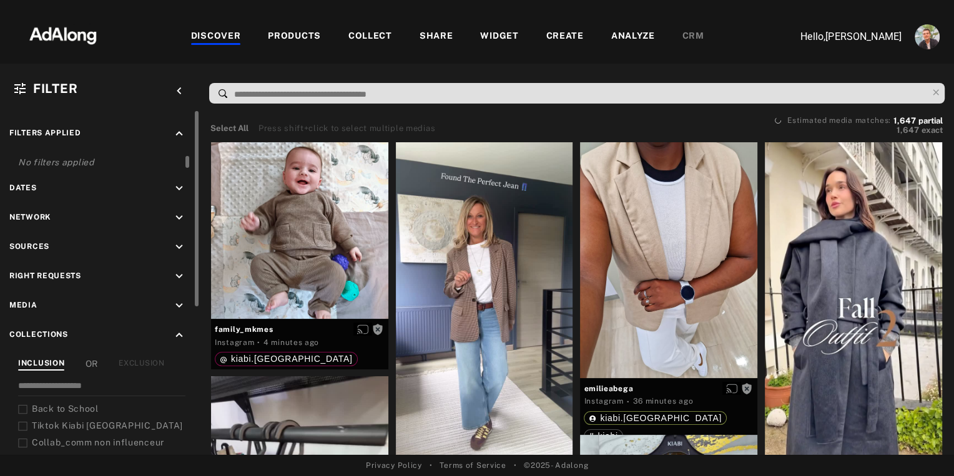
click at [179, 300] on icon "keyboard_arrow_down" at bounding box center [179, 306] width 14 height 14
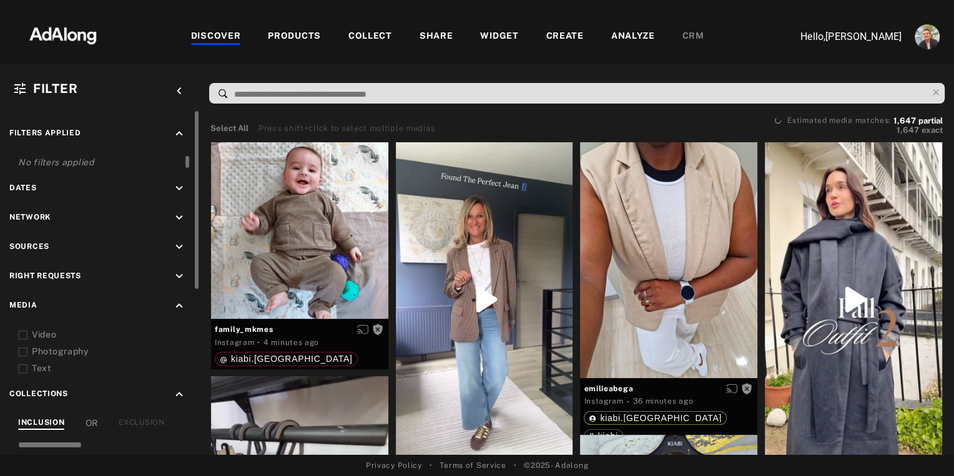
click at [23, 331] on icon at bounding box center [22, 335] width 9 height 9
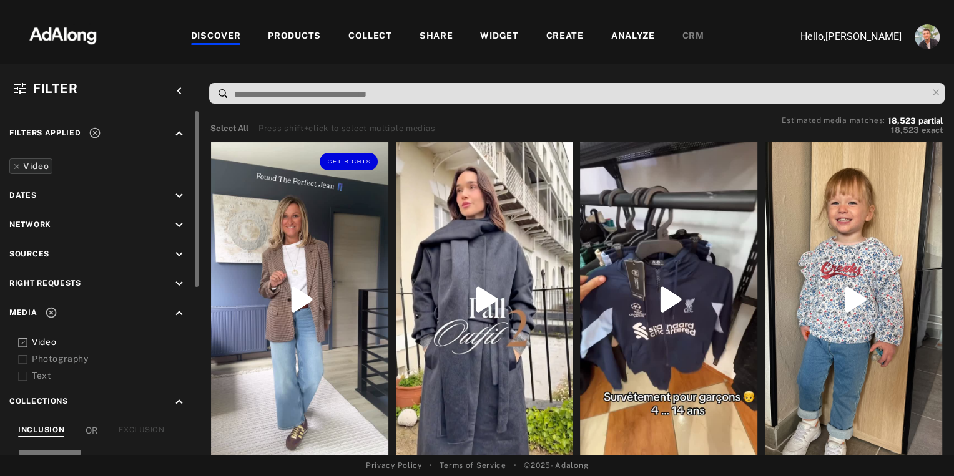
click at [343, 268] on div "Get rights" at bounding box center [299, 299] width 177 height 315
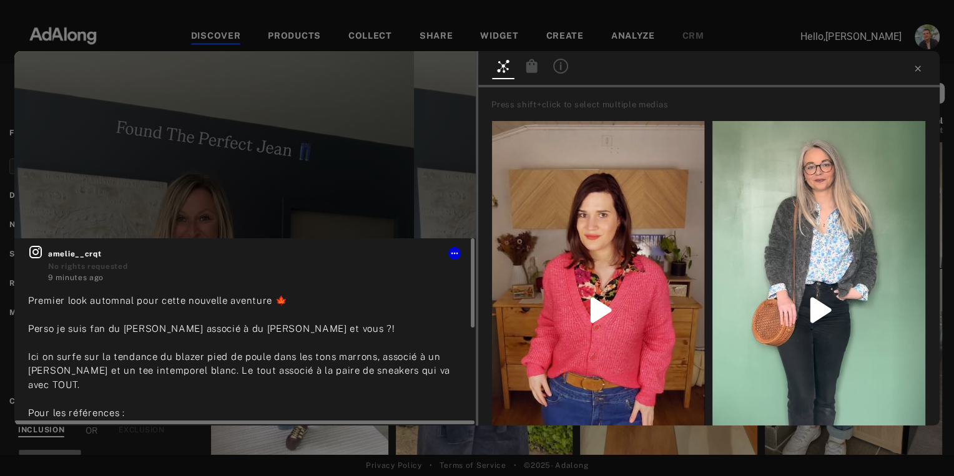
click at [401, 350] on div "Premier look automnal pour cette nouvelle aventure 🍁 Perso je suis fan du marro…" at bounding box center [245, 455] width 434 height 323
click at [454, 255] on icon at bounding box center [454, 253] width 10 height 10
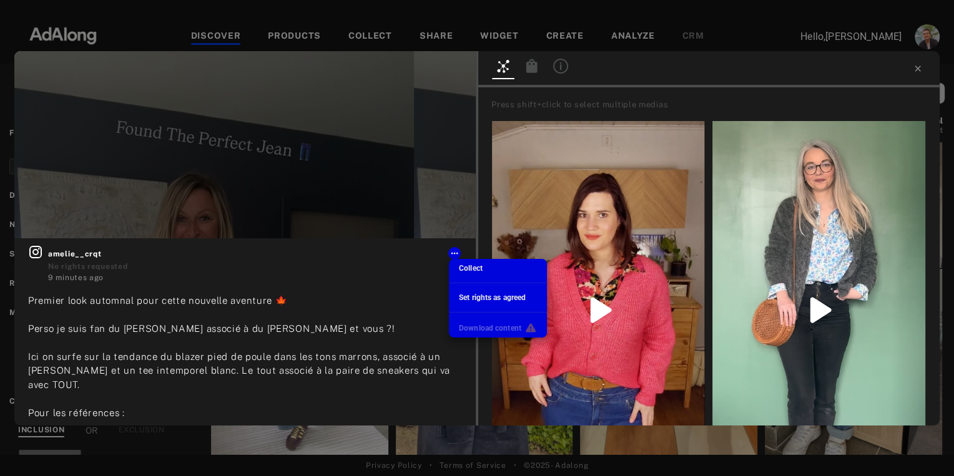
click at [476, 329] on span "Download content" at bounding box center [490, 328] width 62 height 9
click at [400, 341] on div at bounding box center [477, 238] width 954 height 476
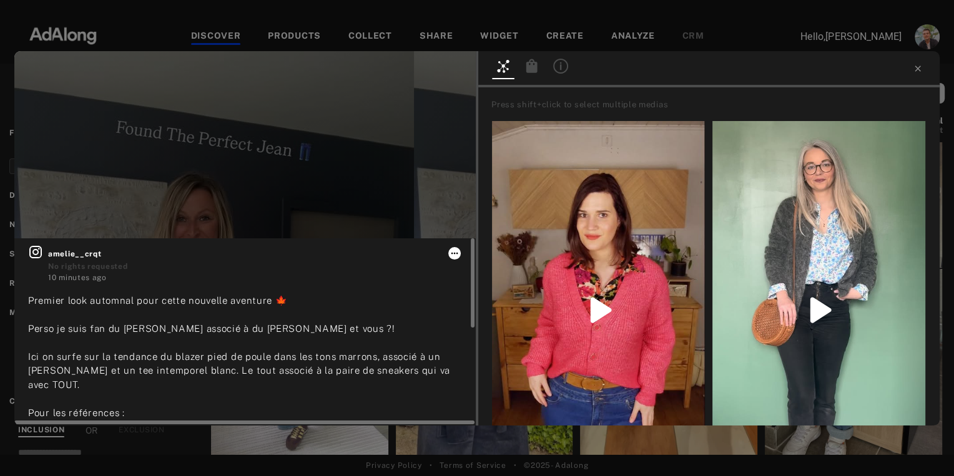
click at [454, 253] on icon at bounding box center [454, 253] width 7 height 2
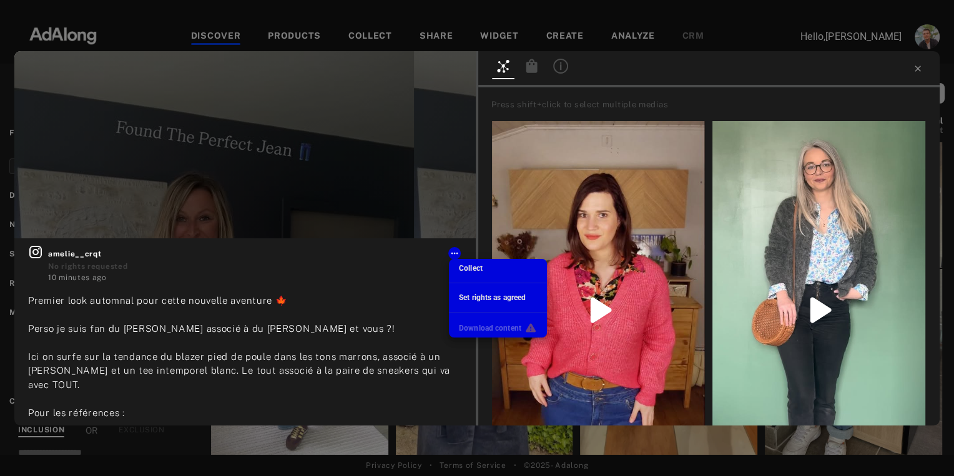
click at [917, 70] on div at bounding box center [477, 238] width 954 height 476
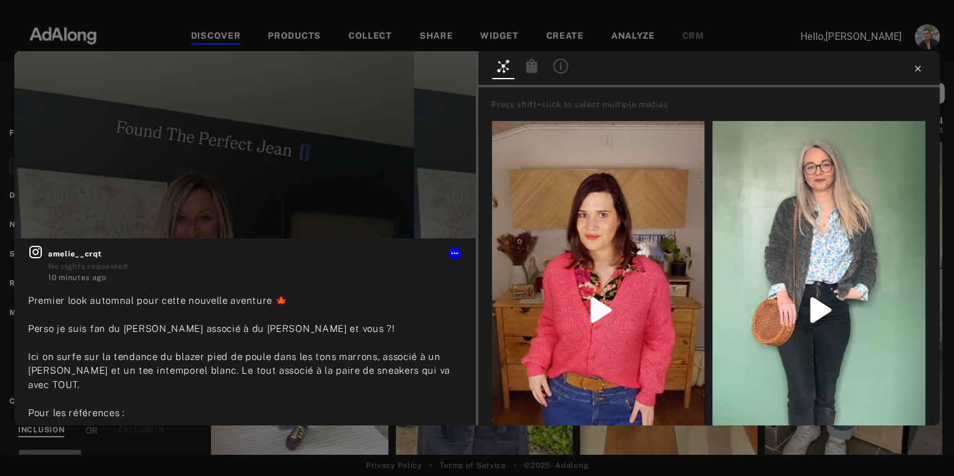
click at [915, 70] on icon at bounding box center [918, 69] width 6 height 6
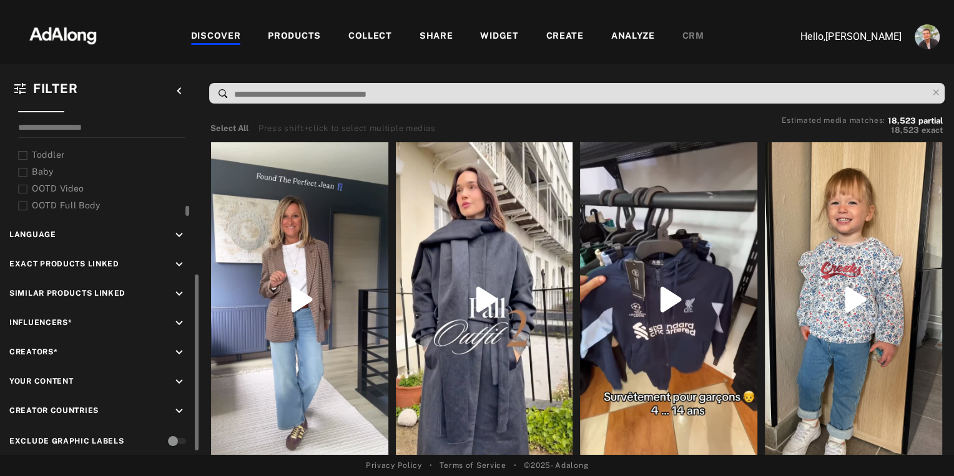
scroll to position [328, 0]
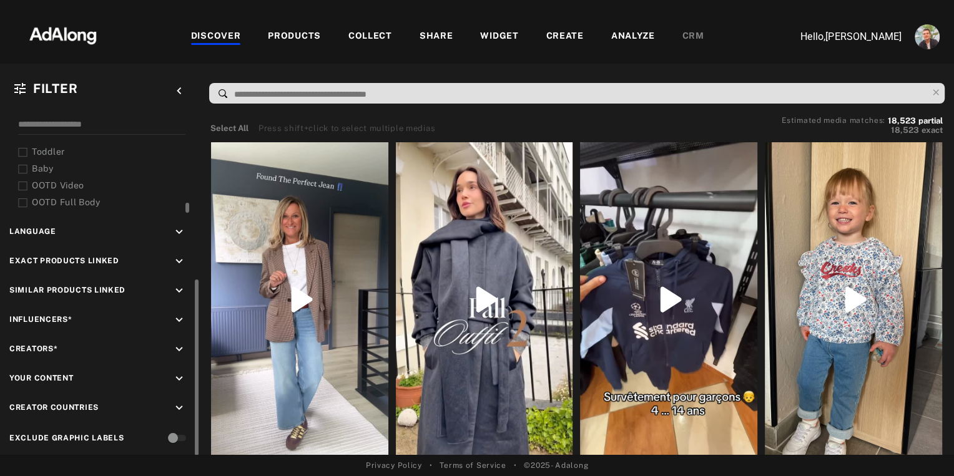
click at [180, 313] on icon "keyboard_arrow_down" at bounding box center [179, 320] width 14 height 14
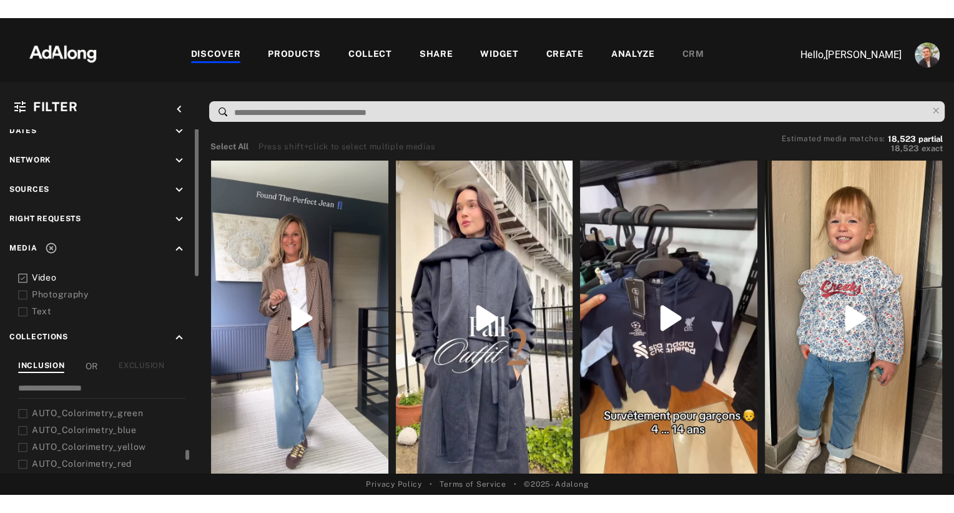
scroll to position [85, 0]
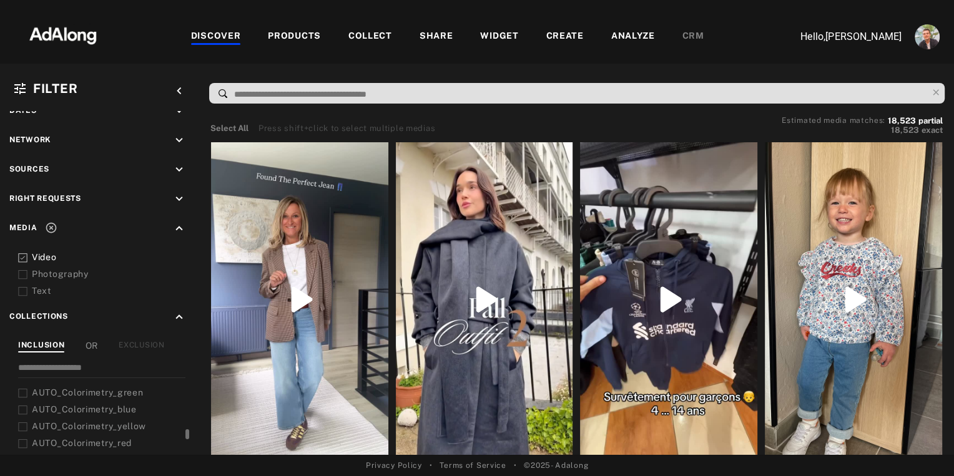
click at [371, 37] on div "COLLECT" at bounding box center [370, 36] width 44 height 15
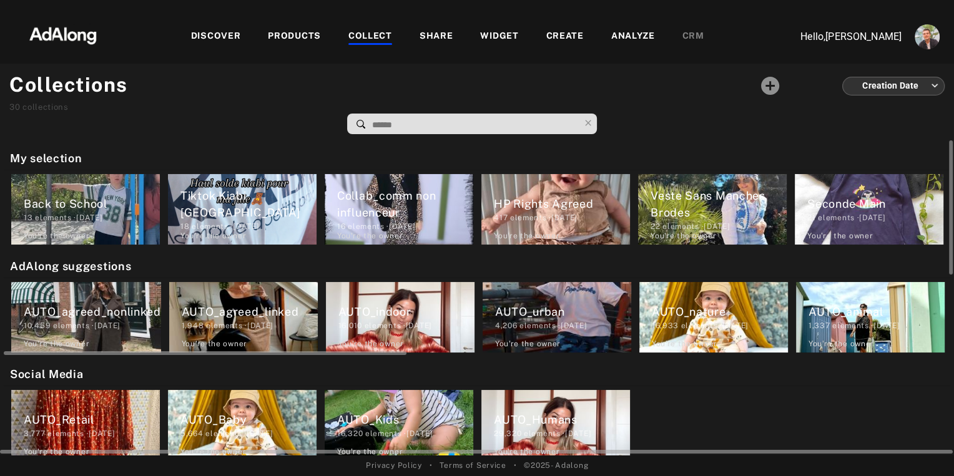
click at [78, 312] on div "AUTO_agreed_nonlinked" at bounding box center [92, 311] width 137 height 17
